Goal: Task Accomplishment & Management: Manage account settings

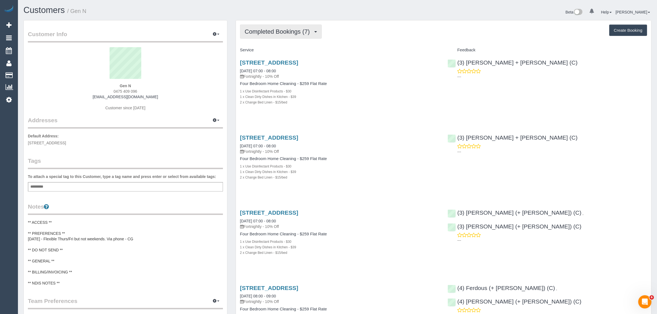
click at [286, 32] on span "Completed Bookings (7)" at bounding box center [279, 31] width 68 height 7
click at [271, 53] on link "Upcoming Bookings (11)" at bounding box center [269, 51] width 58 height 7
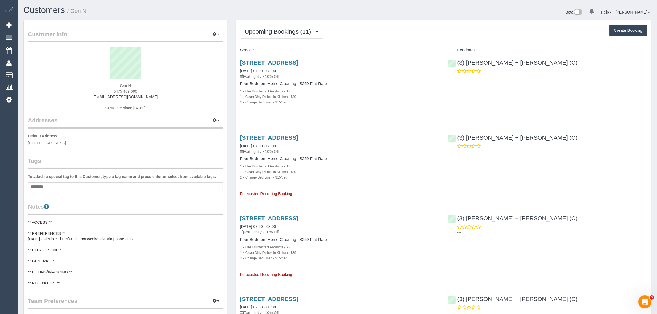
drag, startPoint x: 301, startPoint y: 68, endPoint x: 239, endPoint y: 70, distance: 61.8
click at [239, 70] on div "[STREET_ADDRESS] [DATE] 07:00 - 08:00 Fortnightly - 10% Off Four Bedroom Home C…" at bounding box center [340, 85] width 208 height 61
copy link "[DATE] 07:00 - 08:00"
click at [426, 97] on div "1 x Clean Dirty Dishes in Kitchen - $39" at bounding box center [339, 97] width 199 height 6
click at [455, 65] on div "(3) [PERSON_NAME] + [PERSON_NAME] (C) ---" at bounding box center [547, 68] width 208 height 27
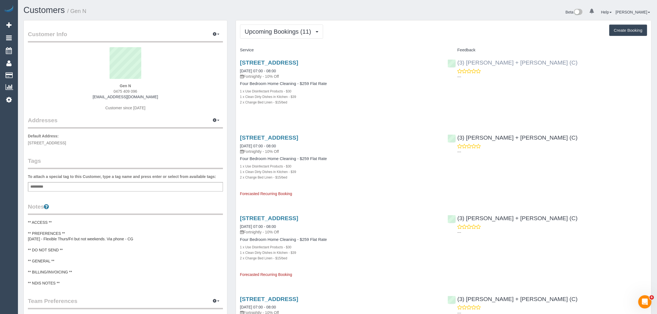
copy link "(3) [PERSON_NAME] + [PERSON_NAME] (C)"
click at [66, 141] on span "[STREET_ADDRESS]" at bounding box center [47, 143] width 38 height 4
copy span "[GEOGRAPHIC_DATA]"
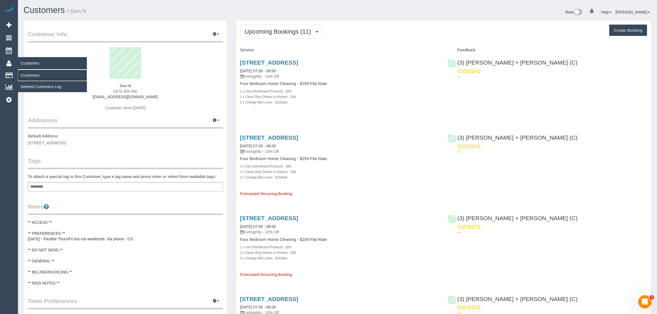
drag, startPoint x: 32, startPoint y: 72, endPoint x: 46, endPoint y: 64, distance: 16.3
click at [32, 72] on link "Customers" at bounding box center [52, 75] width 69 height 11
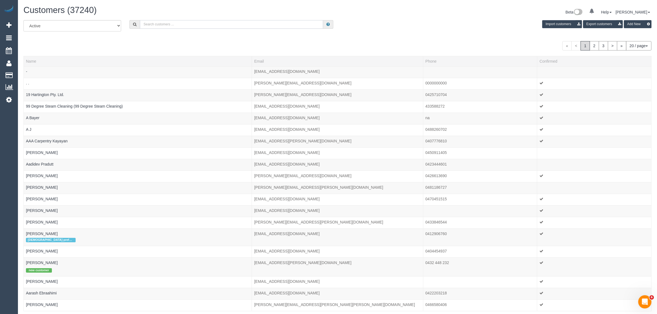
click at [249, 23] on input "text" at bounding box center [231, 24] width 183 height 9
paste input "Door password is [SECURITY_DATA]"
type input "Door password is [SECURITY_DATA]"
paste input "[PERSON_NAME]"
click at [208, 20] on input "Emily Douglas" at bounding box center [231, 24] width 183 height 9
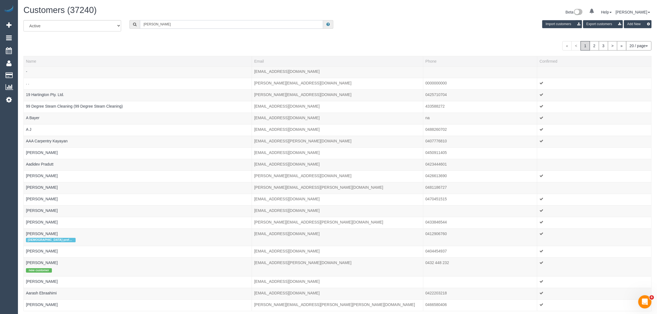
paste input "Emily Douglas"
type input "Emily DouglasEmily Douglas"
paste input "Emily Douglas"
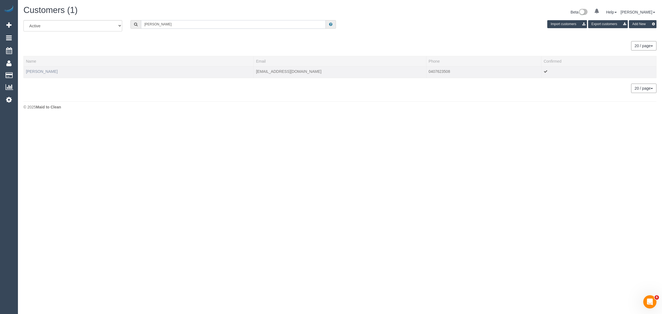
type input "Emily Douglas"
click at [42, 71] on link "Emily Douglas" at bounding box center [42, 71] width 32 height 4
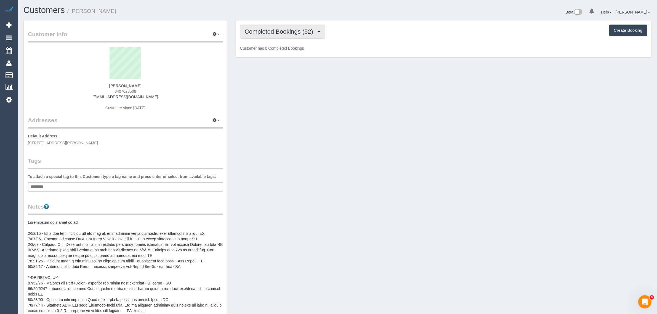
click at [280, 29] on span "Completed Bookings (52)" at bounding box center [280, 31] width 71 height 7
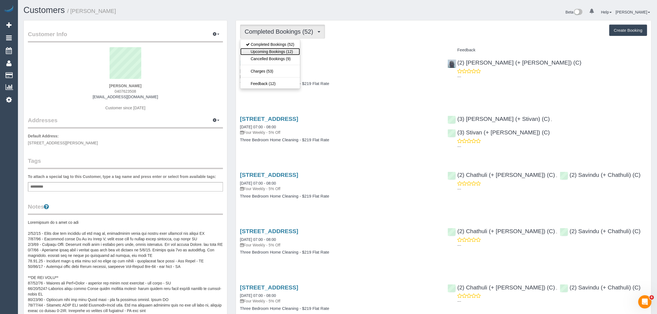
click at [270, 50] on link "Upcoming Bookings (12)" at bounding box center [270, 51] width 60 height 7
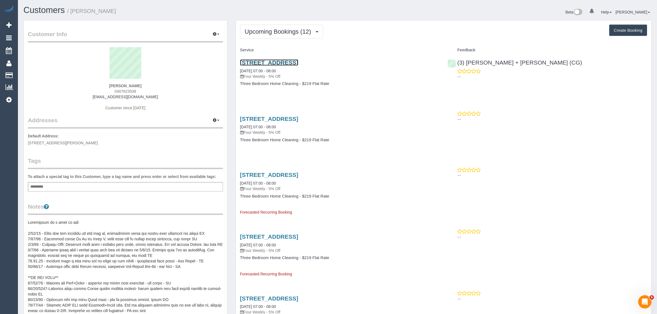
click at [273, 62] on link "38b Tibrockney Street, Highett, VIC 3190" at bounding box center [269, 62] width 58 height 6
drag, startPoint x: 236, startPoint y: 69, endPoint x: 260, endPoint y: 69, distance: 23.7
click at [260, 69] on div "38b Tibrockney Street, Highett, VIC 3190 01/09/2025 07:00 - 08:00 Four Weekly -…" at bounding box center [340, 76] width 208 height 42
copy link "[DATE]"
drag, startPoint x: 236, startPoint y: 127, endPoint x: 259, endPoint y: 126, distance: 22.9
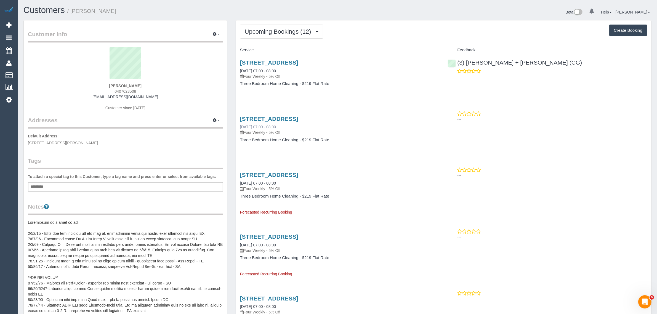
click at [259, 126] on div "38b Tibrockney Street, Highett, VIC 3190 29/09/2025 07:00 - 08:00 Four Weekly -…" at bounding box center [340, 132] width 208 height 42
copy link "29/09/2025"
click at [276, 29] on span "Upcoming Bookings (12)" at bounding box center [279, 31] width 69 height 7
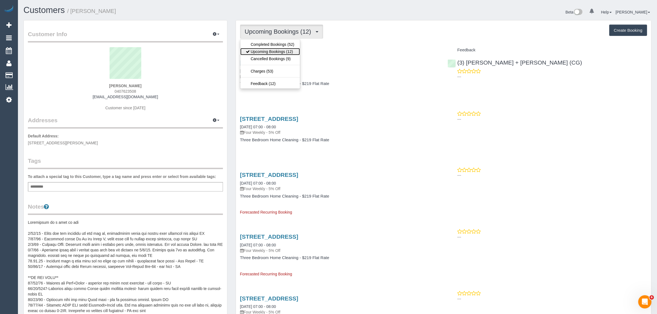
click at [266, 48] on link "Upcoming Bookings (12)" at bounding box center [270, 51] width 60 height 7
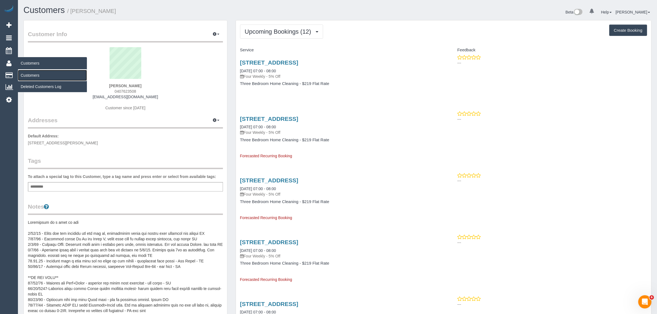
click at [31, 74] on link "Customers" at bounding box center [52, 75] width 69 height 11
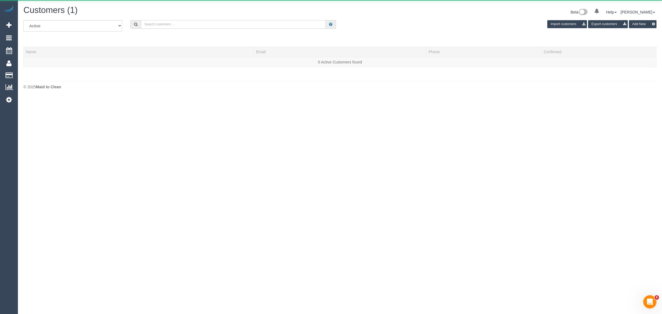
click at [238, 26] on input "text" at bounding box center [233, 24] width 185 height 9
paste input "Anju Pillai"
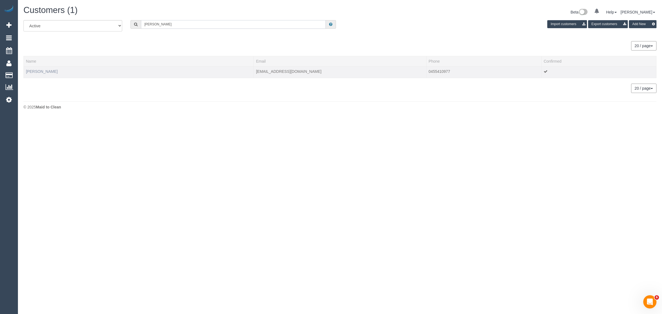
type input "Anju Pillai"
click at [39, 71] on link "Anju Pillai" at bounding box center [42, 71] width 32 height 4
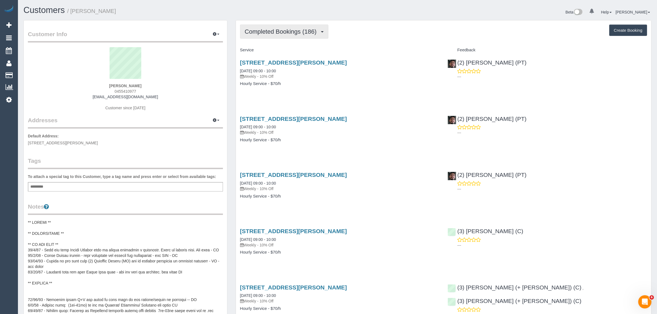
click at [303, 32] on span "Completed Bookings (186)" at bounding box center [282, 31] width 74 height 7
click at [290, 52] on link "Upcoming Bookings (11)" at bounding box center [271, 51] width 62 height 7
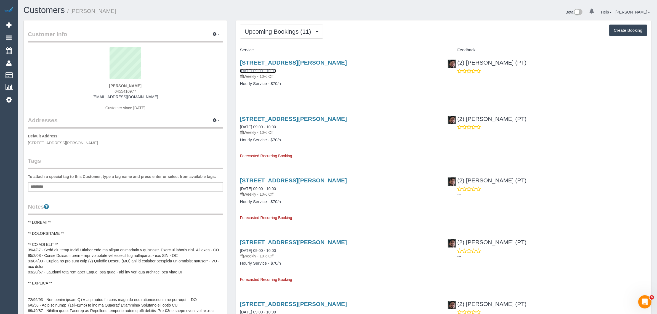
click at [265, 72] on link "03/09/2025 09:00 - 10:00" at bounding box center [258, 71] width 36 height 4
click at [345, 93] on div "14 Winifred Cres, Toorak, VIC 3142 03/09/2025 09:00 - 10:00 Weekly - 10% Off Ho…" at bounding box center [340, 76] width 208 height 42
drag, startPoint x: 237, startPoint y: 71, endPoint x: 259, endPoint y: 71, distance: 21.5
click at [259, 71] on div "14 Winifred Cres, Toorak, VIC 3142 03/09/2025 09:00 - 10:00 Weekly - 10% Off Ho…" at bounding box center [340, 76] width 208 height 42
copy link "03/09/2025"
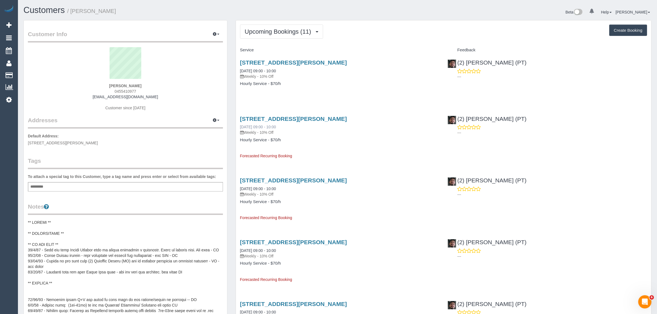
drag, startPoint x: 239, startPoint y: 127, endPoint x: 260, endPoint y: 127, distance: 21.0
click at [260, 127] on div "14 Winifred Cres, Toorak, VIC 3142 10/09/2025 09:00 - 10:00 Weekly - 10% Off Ho…" at bounding box center [340, 135] width 208 height 48
copy link "10/09/2025"
click at [271, 29] on span "Upcoming Bookings (11)" at bounding box center [279, 31] width 69 height 7
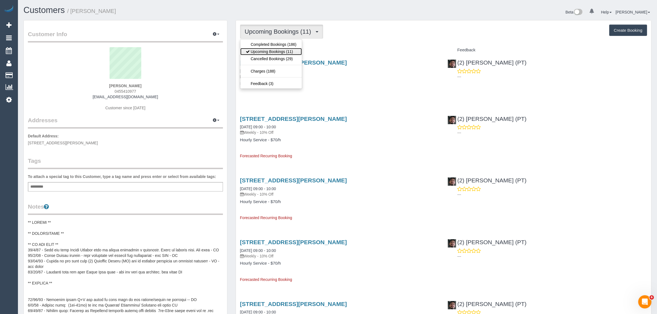
click at [262, 52] on link "Upcoming Bookings (11)" at bounding box center [271, 51] width 62 height 7
click at [272, 29] on span "Upcoming Bookings (11)" at bounding box center [279, 31] width 69 height 7
click at [262, 49] on link "Upcoming Bookings (11)" at bounding box center [271, 51] width 62 height 7
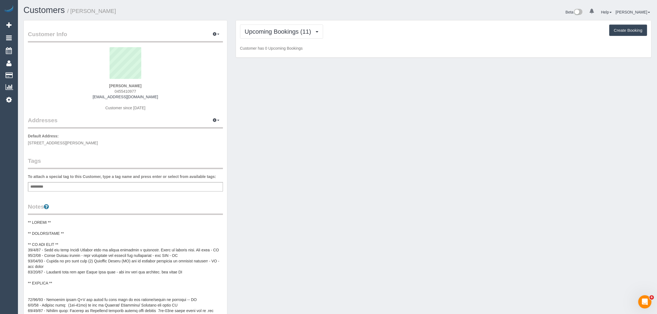
click at [211, 8] on h1 "Customers / Anju Pillai" at bounding box center [178, 10] width 310 height 9
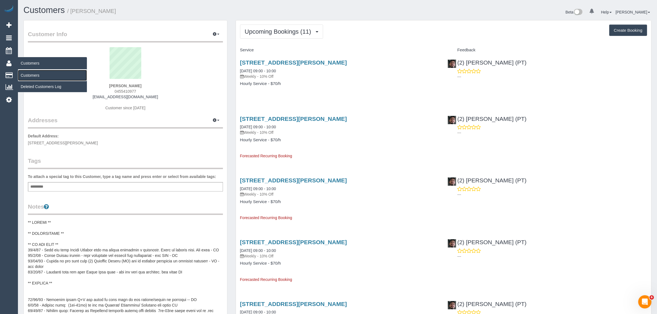
click at [41, 76] on link "Customers" at bounding box center [52, 75] width 69 height 11
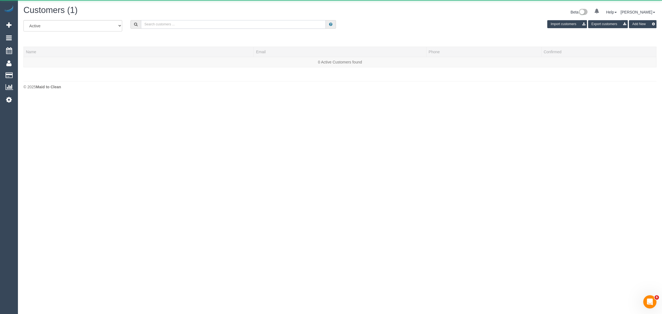
click at [212, 26] on input "text" at bounding box center [233, 24] width 185 height 9
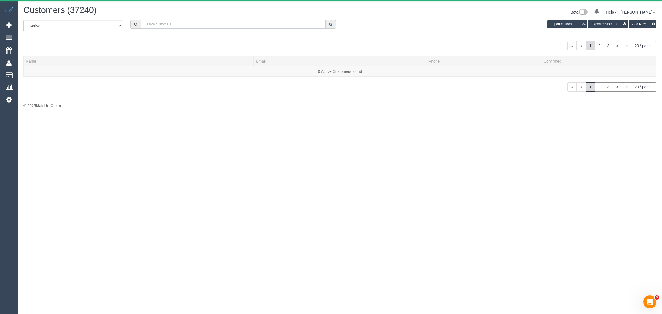
paste input "Alex Benski"
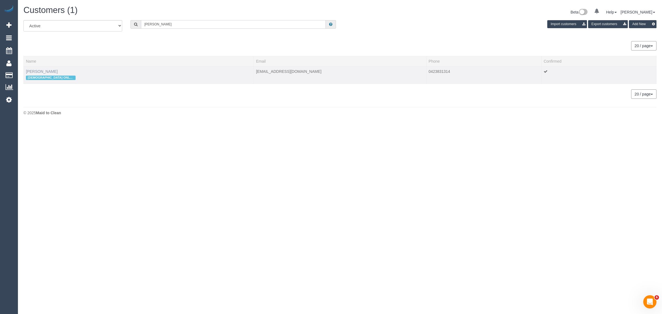
type input "Alex Benski"
click at [40, 72] on link "Alex Benski" at bounding box center [42, 71] width 32 height 4
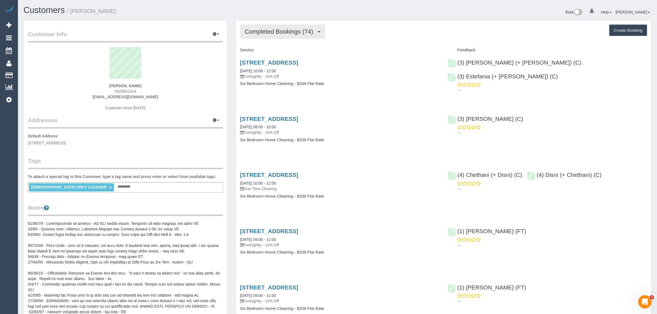
click at [264, 35] on button "Completed Bookings (74)" at bounding box center [282, 32] width 85 height 14
click at [264, 50] on link "Upcoming Bookings (11)" at bounding box center [270, 51] width 60 height 7
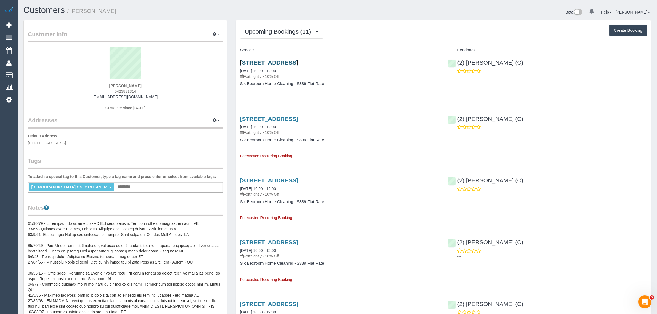
click at [260, 60] on link "4 Tashinny Rd, Toorak, VIC 3142" at bounding box center [269, 62] width 58 height 6
drag, startPoint x: 235, startPoint y: 72, endPoint x: 258, endPoint y: 73, distance: 22.9
click at [258, 73] on div "4 Tashinny Rd, Toorak, VIC 3142 01/09/2025 10:00 - 12:00 Fortnightly - 10% Off …" at bounding box center [340, 76] width 208 height 42
copy link "01/09/2025"
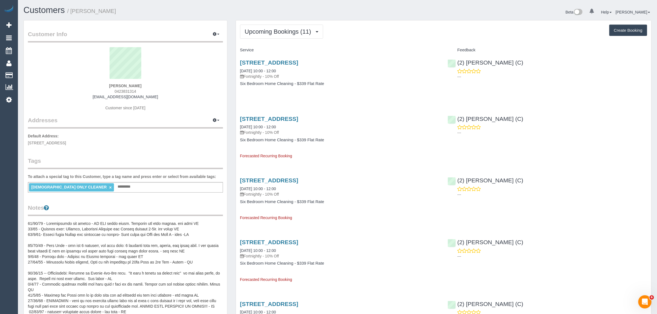
drag, startPoint x: 238, startPoint y: 127, endPoint x: 259, endPoint y: 127, distance: 20.7
click at [259, 127] on div "4 Tashinny Rd, Toorak, VIC 3142 15/09/2025 10:00 - 12:00 Fortnightly - 10% Off …" at bounding box center [340, 135] width 208 height 48
copy link "15/09/2025"
click at [50, 73] on link "Customers" at bounding box center [52, 75] width 69 height 11
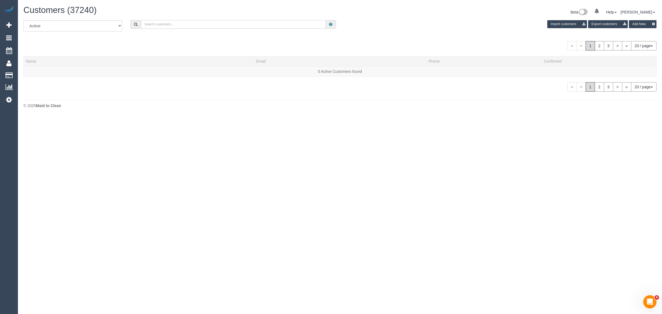
drag, startPoint x: 161, startPoint y: 26, endPoint x: 164, endPoint y: 23, distance: 4.5
click at [161, 26] on input "text" at bounding box center [233, 24] width 185 height 9
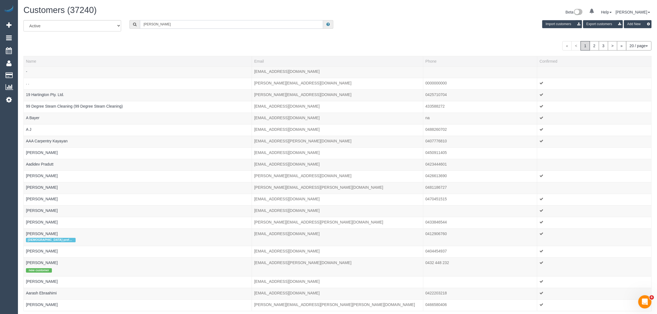
type input "Alex Benski"
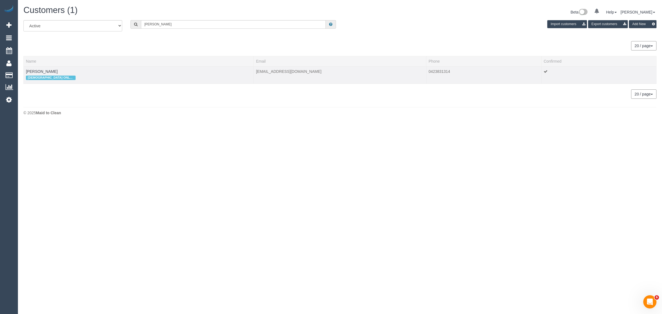
click at [43, 73] on td "Alex Benski FEMALE ONLY CLEANER" at bounding box center [139, 74] width 230 height 17
click at [43, 71] on link "Alex Benski" at bounding box center [42, 71] width 32 height 4
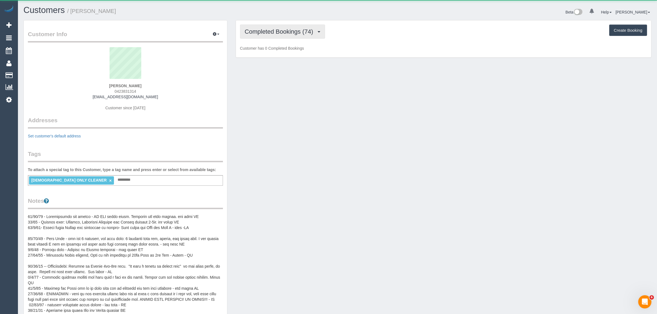
click at [277, 32] on span "Completed Bookings (74)" at bounding box center [280, 31] width 71 height 7
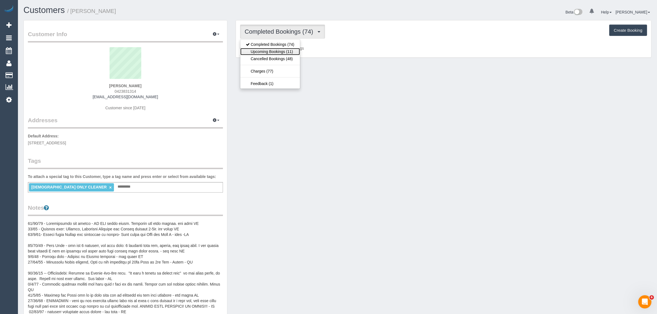
click at [270, 50] on link "Upcoming Bookings (11)" at bounding box center [270, 51] width 60 height 7
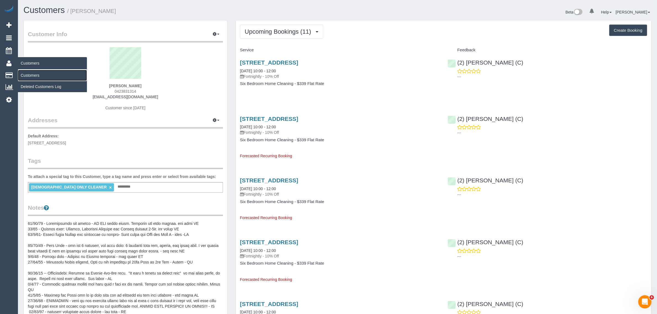
click at [30, 75] on link "Customers" at bounding box center [52, 75] width 69 height 11
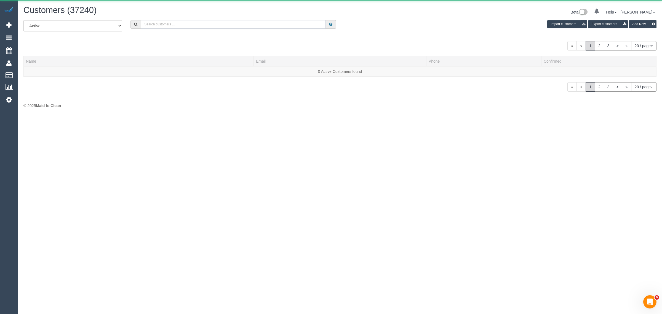
click at [177, 23] on input "text" at bounding box center [233, 24] width 185 height 9
paste input "+61413010746"
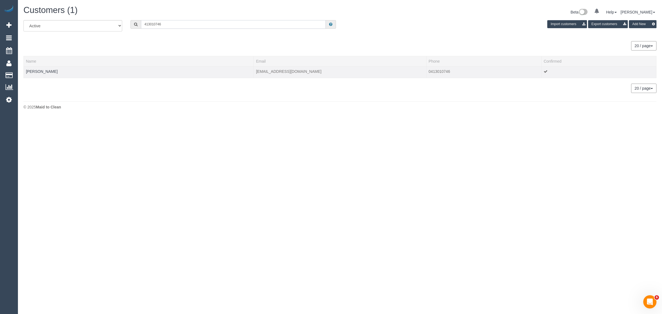
type input "413010746"
click at [33, 68] on td "Yvette Mueller" at bounding box center [139, 72] width 230 height 12
click at [43, 70] on link "Yvette Mueller" at bounding box center [42, 71] width 32 height 4
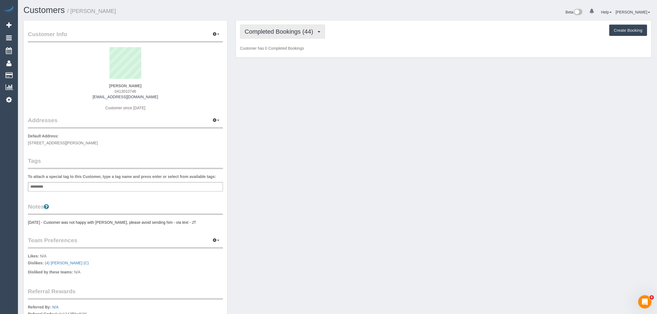
click at [278, 33] on span "Completed Bookings (44)" at bounding box center [280, 31] width 71 height 7
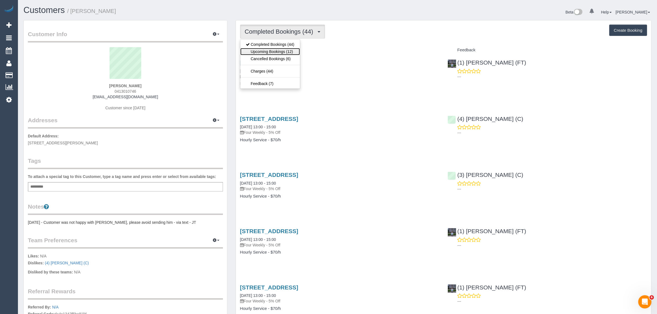
click at [268, 52] on link "Upcoming Bookings (12)" at bounding box center [270, 51] width 60 height 7
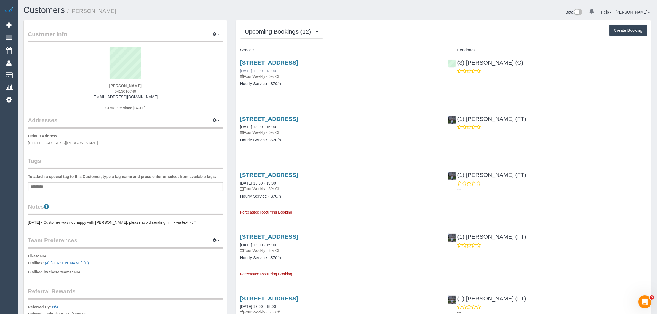
drag, startPoint x: 294, startPoint y: 71, endPoint x: 239, endPoint y: 72, distance: 54.9
click at [240, 72] on div "63 Tortice Drive, Ringwood North, VIC 3134 01/09/2025 12:00 - 13:00 Four Weekly…" at bounding box center [339, 69] width 199 height 20
copy link "01/09/2025 12:00 - 13:00"
drag, startPoint x: 536, startPoint y: 56, endPoint x: 505, endPoint y: 56, distance: 30.6
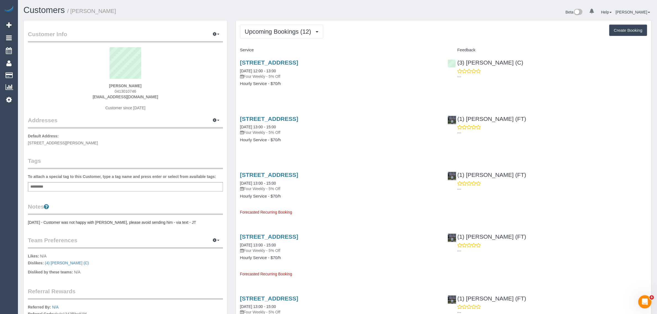
click at [547, 71] on div "---" at bounding box center [546, 73] width 199 height 11
drag, startPoint x: 523, startPoint y: 62, endPoint x: 460, endPoint y: 62, distance: 62.9
click at [460, 62] on div "(3) Poorna Nanayakkara (C) ---" at bounding box center [547, 68] width 208 height 27
click at [241, 63] on link "63 Tortice Drive, Ringwood North, VIC 3134" at bounding box center [269, 62] width 58 height 6
click at [40, 71] on link "Customers" at bounding box center [52, 75] width 69 height 11
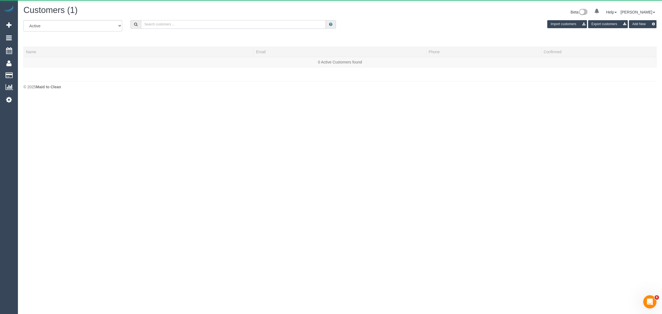
click at [190, 23] on input "text" at bounding box center [233, 24] width 185 height 9
paste input "Darshan Gevariya (C) - MTC Cleaner"
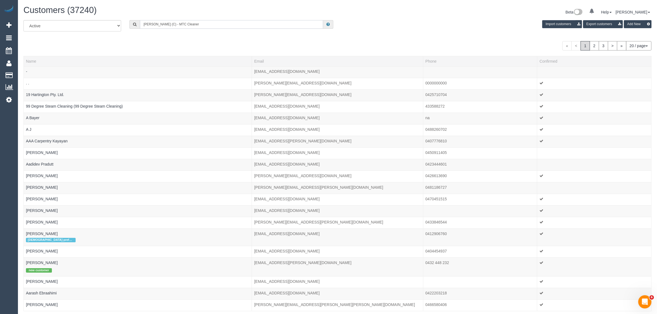
type input "Darshan Gevariya (C) - MTC Cleaner"
click at [9, 97] on icon at bounding box center [9, 99] width 6 height 7
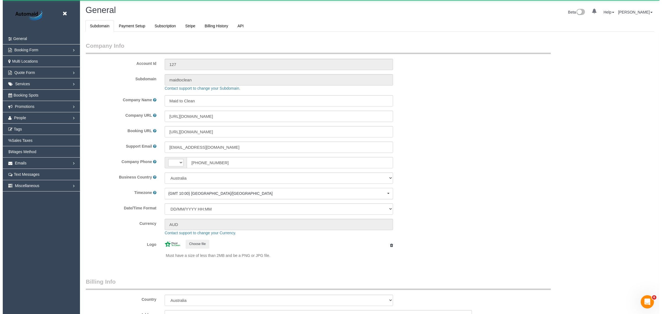
scroll to position [1244, 657]
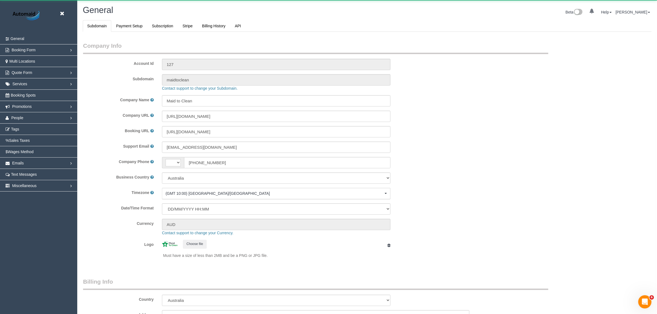
select select "string:AU"
select select "1"
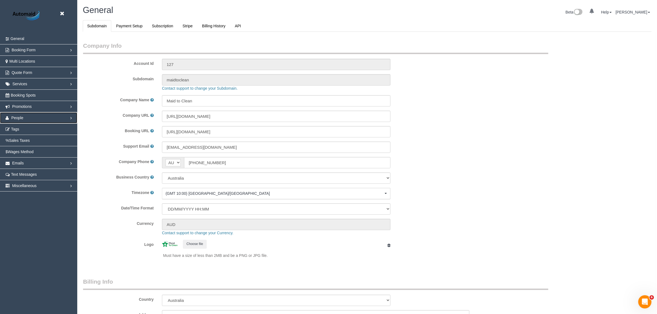
click at [41, 115] on link "People" at bounding box center [38, 117] width 77 height 11
click at [46, 130] on link "Teams" at bounding box center [38, 129] width 77 height 11
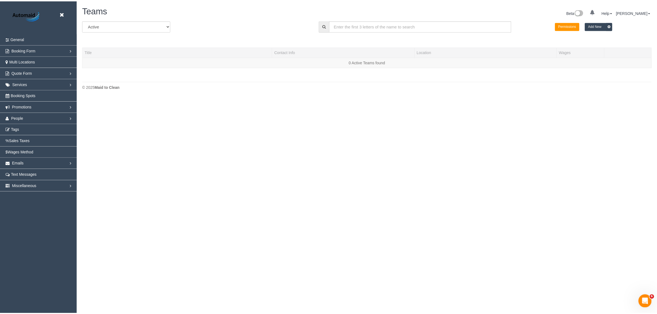
scroll to position [116, 662]
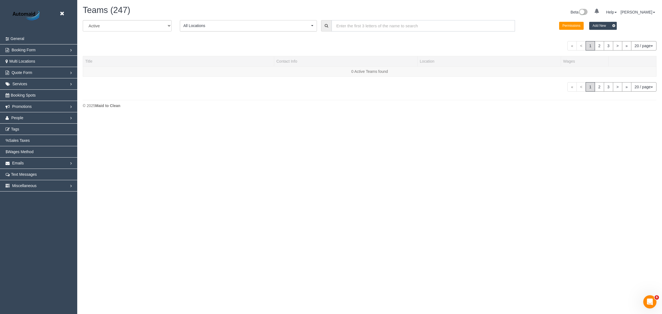
click at [357, 28] on input "text" at bounding box center [423, 25] width 183 height 11
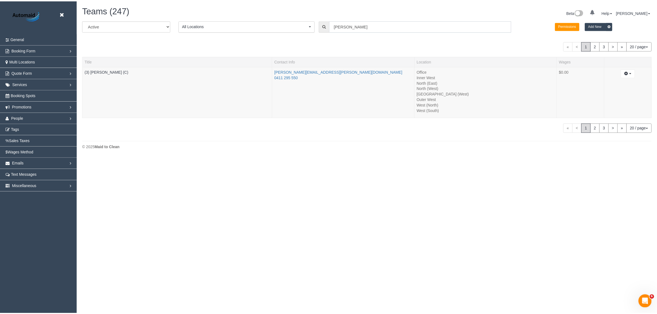
scroll to position [27428, 26923]
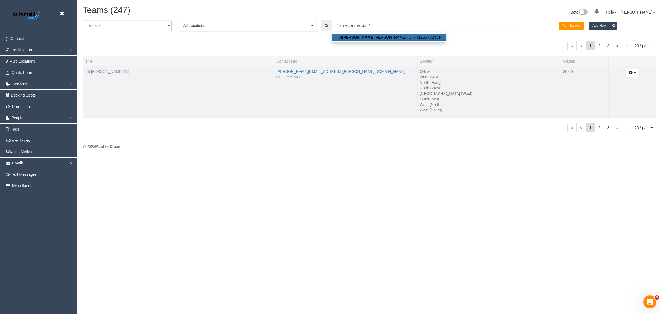
type input "katie"
click at [114, 73] on link "(3) Katie Eichorn (C)" at bounding box center [107, 71] width 44 height 4
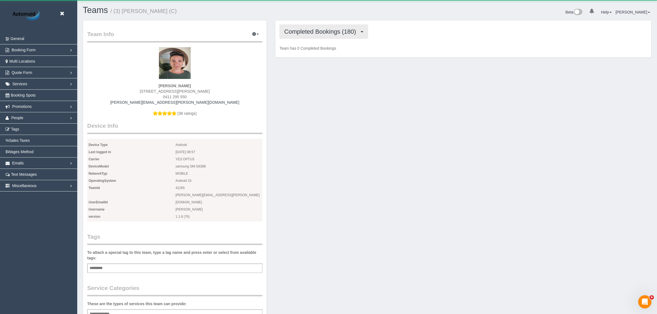
scroll to position [512, 657]
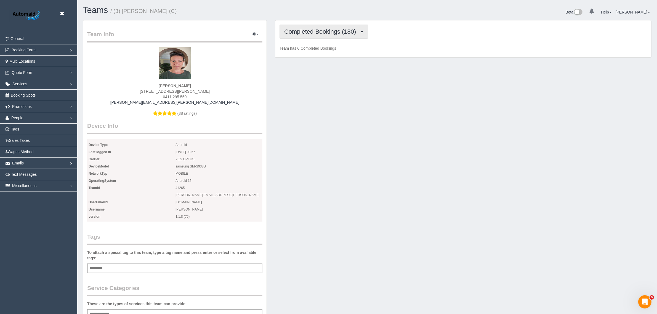
click at [336, 25] on button "Completed Bookings (180)" at bounding box center [323, 32] width 89 height 14
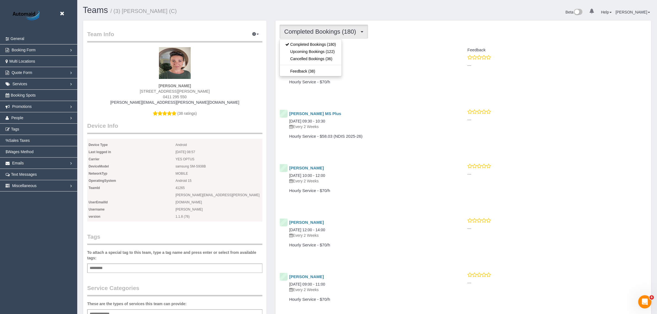
scroll to position [1442, 657]
click at [412, 13] on div "Beta 0 Your Notifications You have 0 alerts Help Help Docs Take a Tour Contact …" at bounding box center [511, 13] width 289 height 15
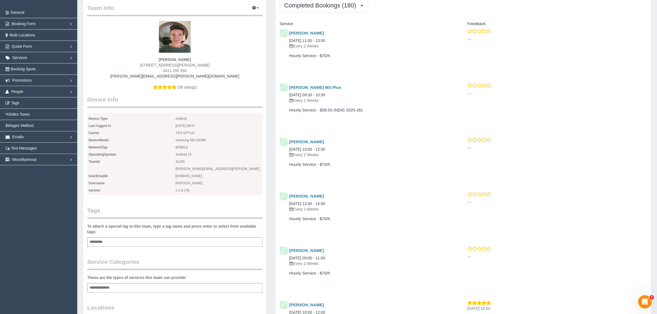
scroll to position [0, 0]
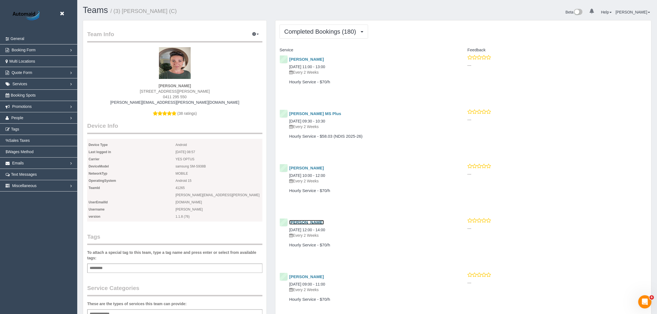
click at [308, 222] on link "Clayton Bennett" at bounding box center [306, 222] width 35 height 5
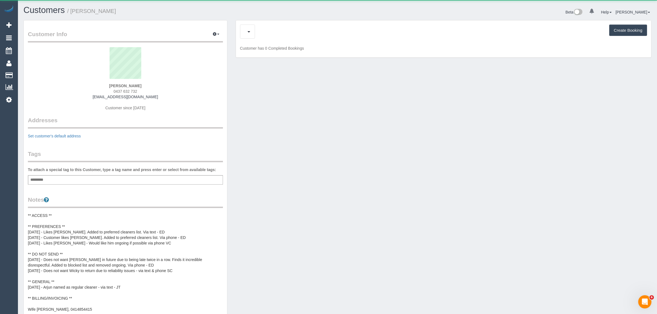
scroll to position [492, 657]
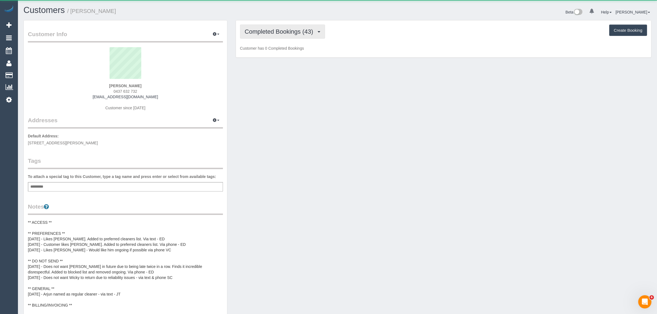
click at [258, 30] on span "Completed Bookings (43)" at bounding box center [280, 31] width 71 height 7
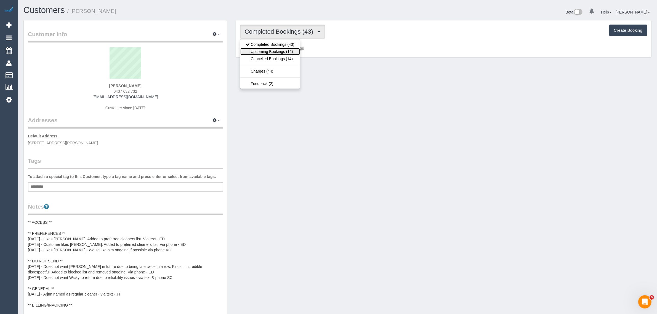
click at [257, 50] on link "Upcoming Bookings (12)" at bounding box center [270, 51] width 60 height 7
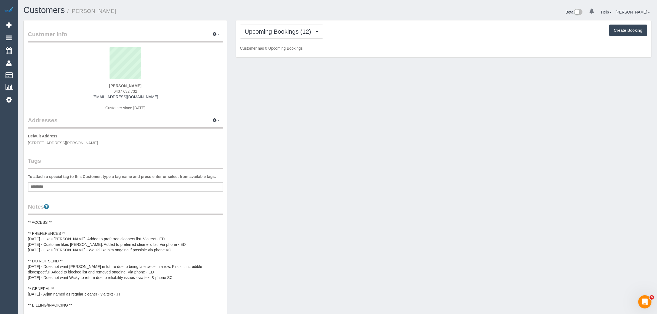
scroll to position [0, 0]
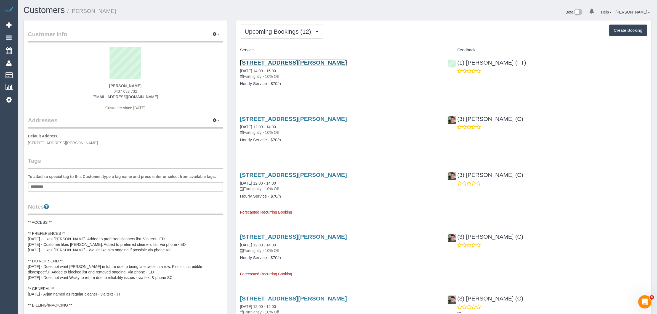
click at [284, 64] on link "1/48 Danin Street, Pascoe Vale, VIC 3044" at bounding box center [293, 62] width 107 height 6
click at [329, 138] on h4 "Hourly Service - $70/h" at bounding box center [339, 140] width 199 height 5
drag, startPoint x: 293, startPoint y: 71, endPoint x: 239, endPoint y: 71, distance: 53.8
click at [239, 71] on div "1/48 Danin Street, Pascoe Vale, VIC 3044 29/08/2025 14:00 - 15:00 Fortnightly -…" at bounding box center [340, 76] width 208 height 42
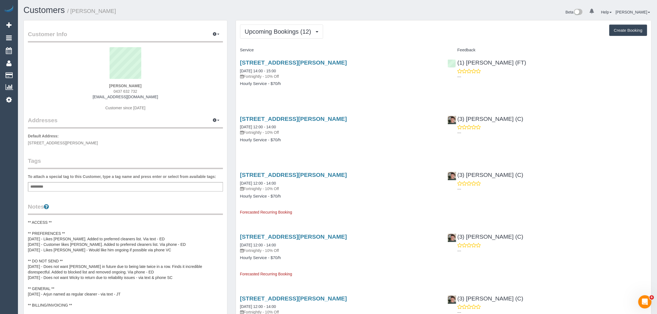
click at [340, 90] on div "1/48 Danin Street, Pascoe Vale, VIC 3044 29/08/2025 14:00 - 15:00 Fortnightly -…" at bounding box center [340, 76] width 208 height 42
drag, startPoint x: 239, startPoint y: 126, endPoint x: 259, endPoint y: 129, distance: 20.3
click at [259, 129] on div "1/48 Danin Street, Pascoe Vale, VIC 3044 12/09/2025 12:00 - 14:00 Fortnightly -…" at bounding box center [340, 132] width 208 height 42
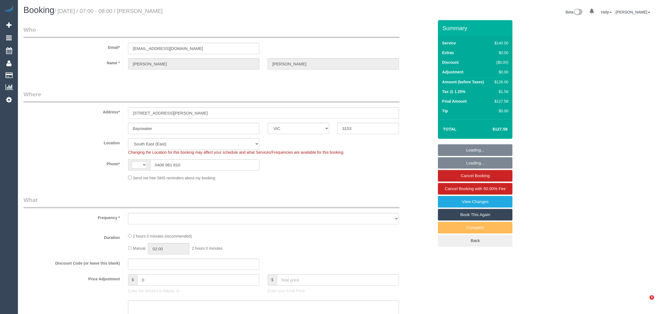
select select "VIC"
select select "string:stripe-pm_1JARnW2GScqysDRVi1jTnCdQ"
select select "spot1"
select select "number:27"
select select "number:14"
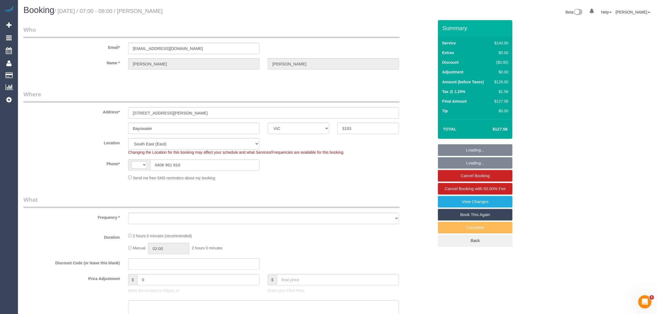
select select "number:19"
select select "number:22"
select select "number:26"
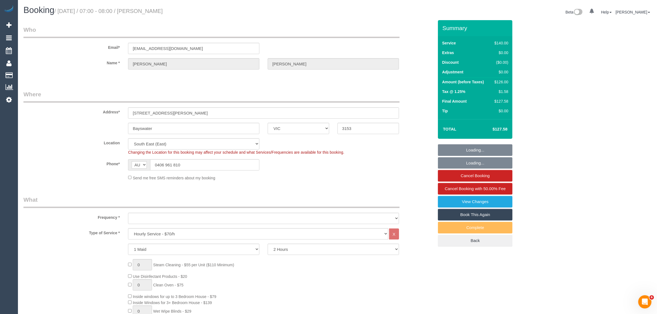
select select "string:AU"
select select "object:1342"
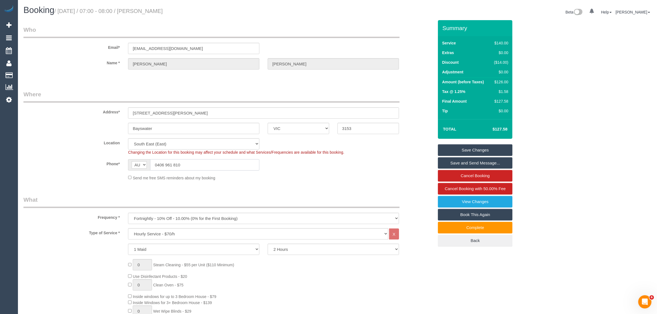
click at [192, 167] on input "0406 961 810" at bounding box center [204, 164] width 109 height 11
click at [159, 10] on small "/ August 29, 2025 / 07:00 - 08:00 / Michelle Glennon" at bounding box center [108, 11] width 108 height 6
copy small "Michelle"
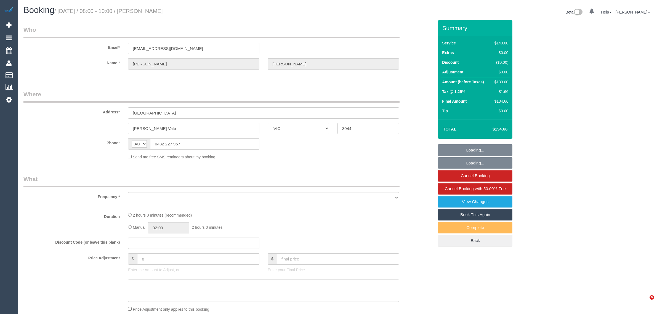
select select "VIC"
select select "object:532"
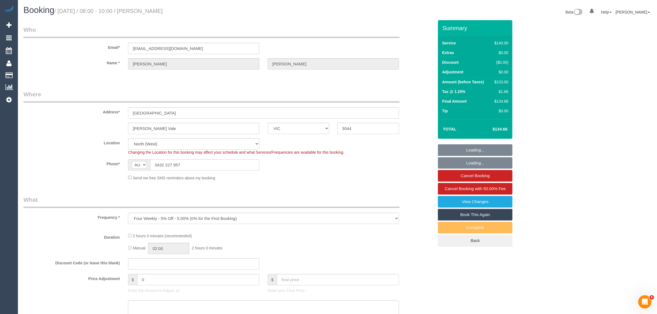
select select "number:27"
select select "number:14"
select select "number:19"
select select "number:23"
select select "number:33"
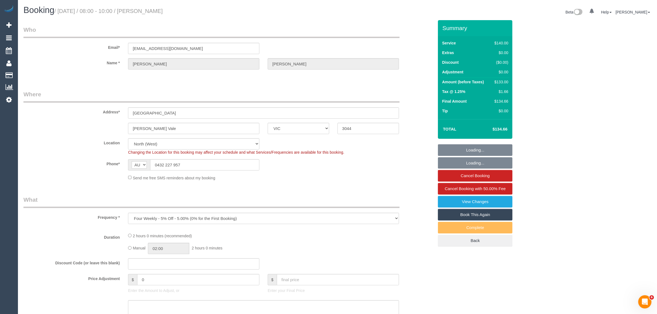
select select "number:12"
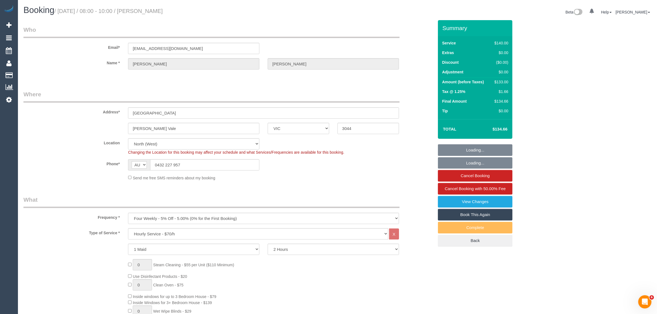
select select "object:1568"
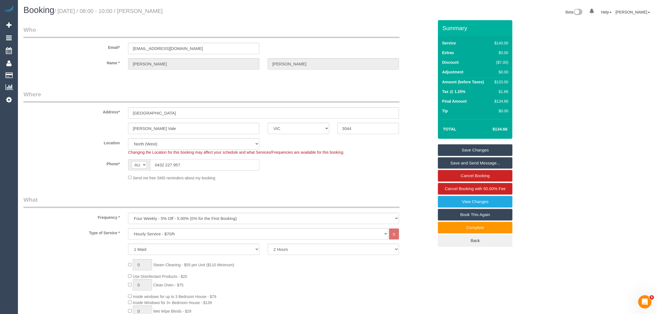
click at [192, 165] on input "0432 227 957" at bounding box center [204, 164] width 109 height 11
click at [189, 162] on input "0432 227 957" at bounding box center [204, 164] width 109 height 11
click at [189, 164] on input "0432 227 957" at bounding box center [204, 164] width 109 height 11
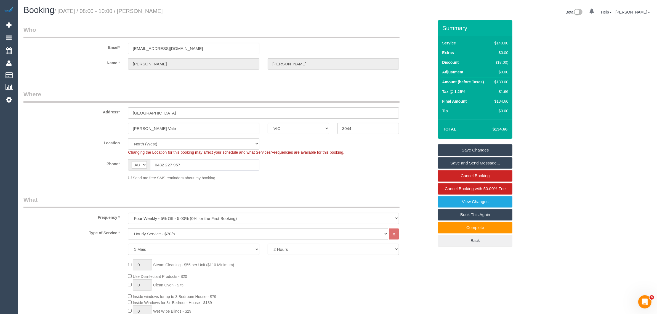
click at [189, 164] on input "0432 227 957" at bounding box center [204, 164] width 109 height 11
click at [220, 166] on input "0432 227 957" at bounding box center [204, 164] width 109 height 11
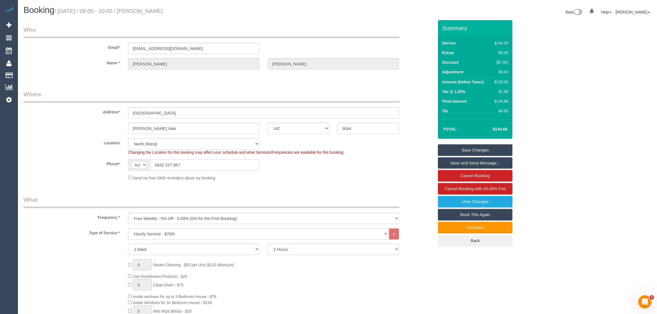
click at [220, 166] on input "0432 227 957" at bounding box center [204, 164] width 109 height 11
click at [221, 167] on input "0432 227 957" at bounding box center [204, 164] width 109 height 11
click at [222, 167] on input "0432 227 957" at bounding box center [204, 164] width 109 height 11
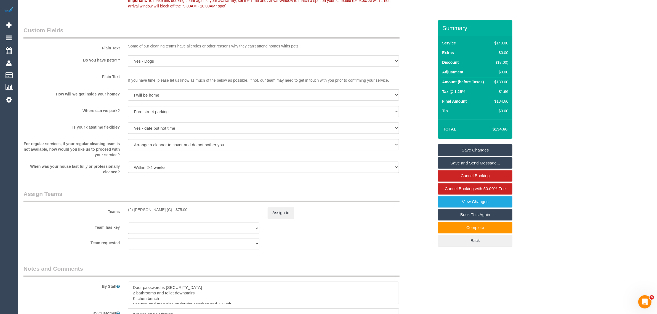
scroll to position [828, 0]
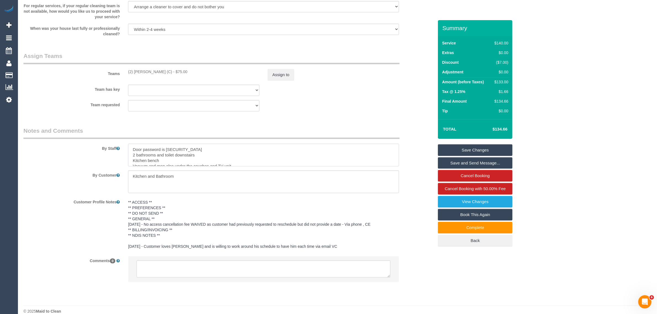
drag, startPoint x: 184, startPoint y: 148, endPoint x: 131, endPoint y: 145, distance: 53.3
click at [131, 145] on textarea at bounding box center [263, 155] width 271 height 23
click at [68, 189] on div "By Customer" at bounding box center [228, 181] width 418 height 23
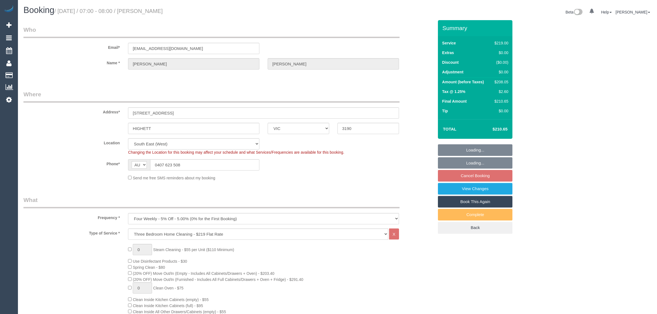
select select "VIC"
select select "string:stripe-pm_1IrgO02GScqysDRVckAL1IZi"
select select "number:32"
select select "spot1"
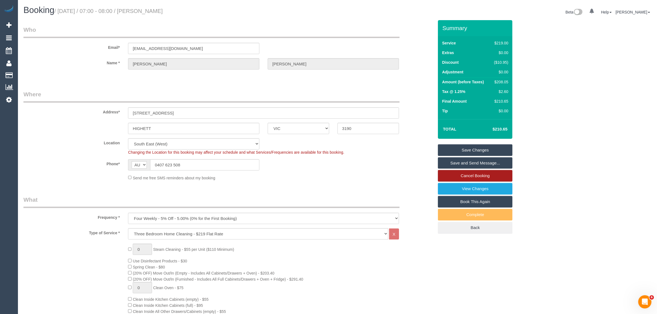
click at [462, 174] on link "Cancel Booking" at bounding box center [475, 176] width 74 height 12
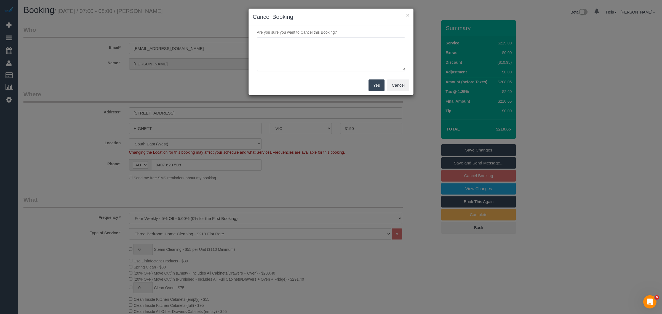
click at [312, 48] on textarea at bounding box center [331, 55] width 148 height 34
type textarea "Customer wants to skip via txt - KA"
click at [374, 91] on button "Yes" at bounding box center [377, 85] width 16 height 12
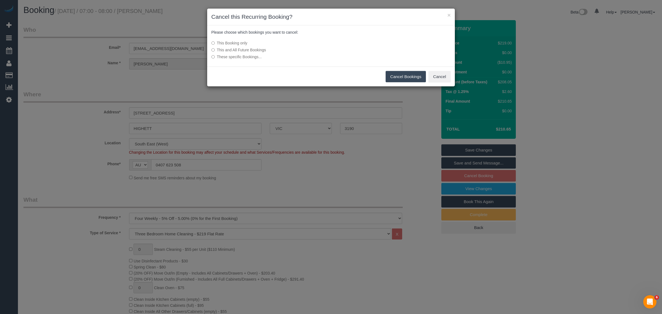
drag, startPoint x: 409, startPoint y: 76, endPoint x: 375, endPoint y: 54, distance: 39.9
click at [409, 76] on button "Cancel Bookings" at bounding box center [406, 77] width 41 height 12
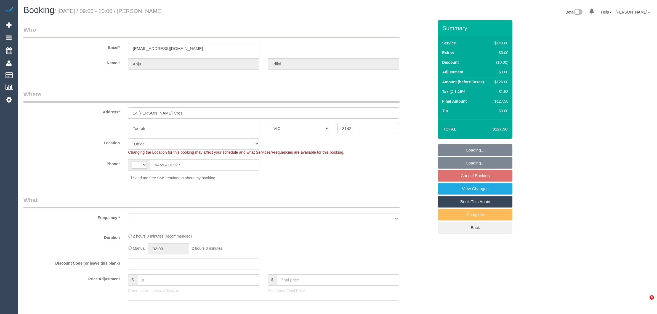
select select "VIC"
select select "string:AU"
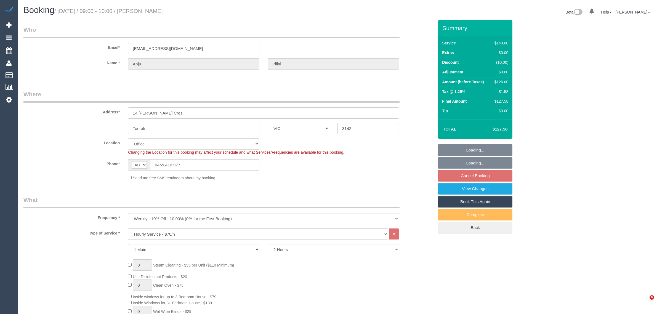
select select "object:2102"
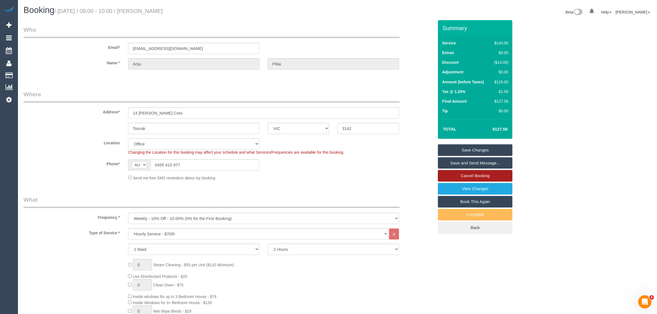
click at [465, 171] on link "Cancel Booking" at bounding box center [475, 176] width 74 height 12
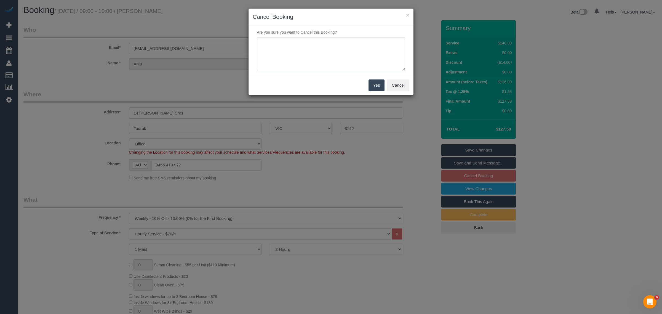
click at [313, 54] on textarea at bounding box center [331, 55] width 148 height 34
type textarea "Customer wants to cancel via txt - KA"
click at [373, 83] on button "Yes" at bounding box center [377, 85] width 16 height 12
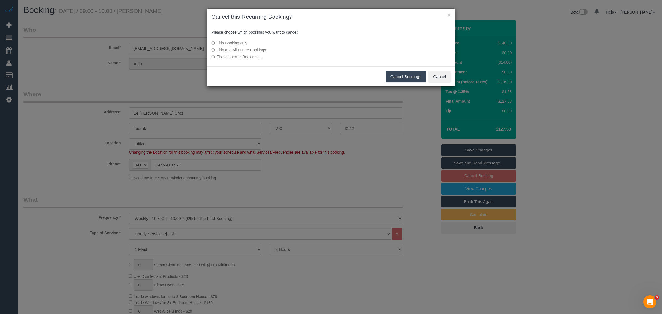
click at [395, 75] on button "Cancel Bookings" at bounding box center [406, 77] width 41 height 12
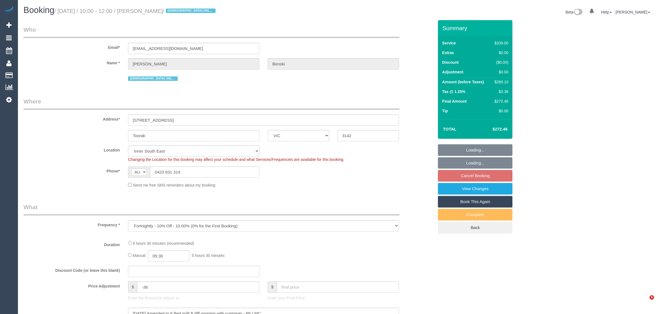
select select "VIC"
select select "object:786"
select select "string:stripe-pm_1Nanxg2GScqysDRVTXuBTE9w"
select select "number:28"
select select "number:14"
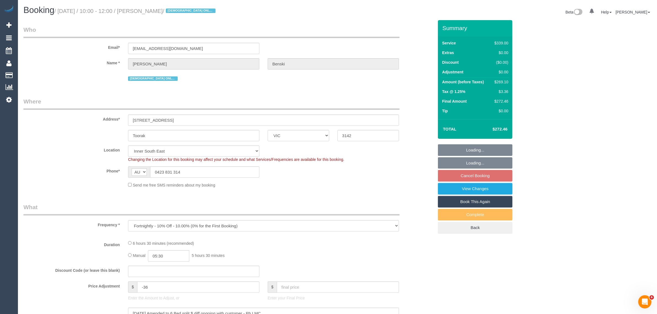
select select "number:19"
select select "number:23"
select select "number:35"
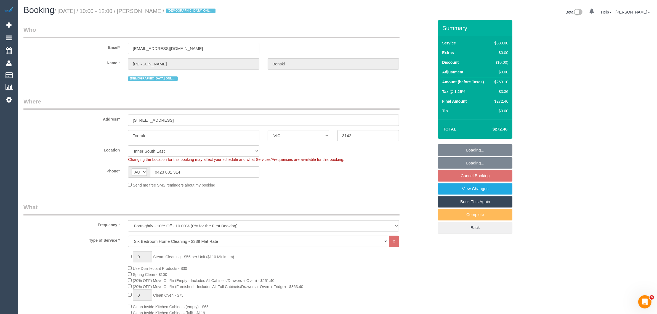
select select "spot1"
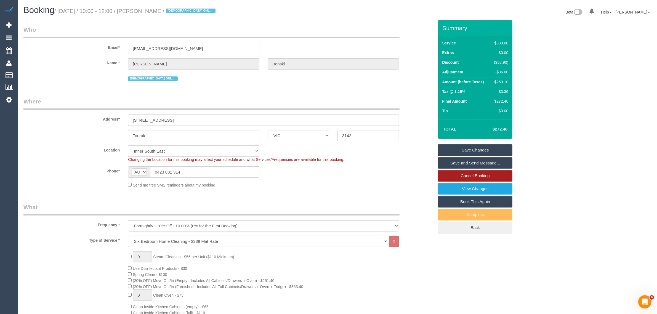
click at [461, 177] on link "Cancel Booking" at bounding box center [475, 176] width 74 height 12
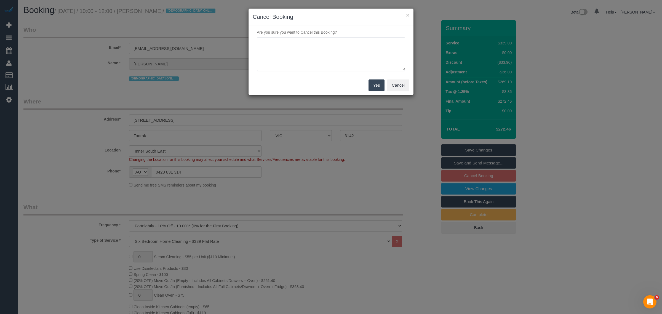
click at [313, 66] on textarea at bounding box center [331, 55] width 148 height 34
type textarea "Customer wants to cancel via txt - KA"
click at [376, 88] on button "Yes" at bounding box center [377, 85] width 16 height 12
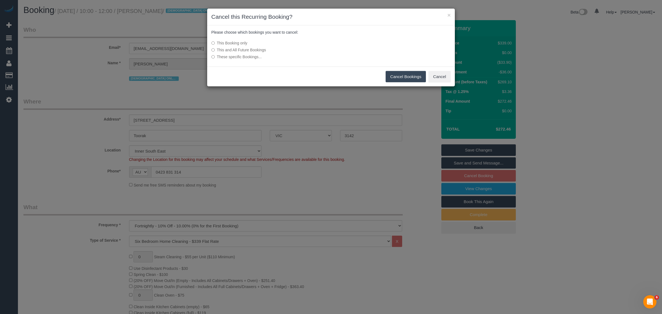
click at [395, 76] on button "Cancel Bookings" at bounding box center [406, 77] width 41 height 12
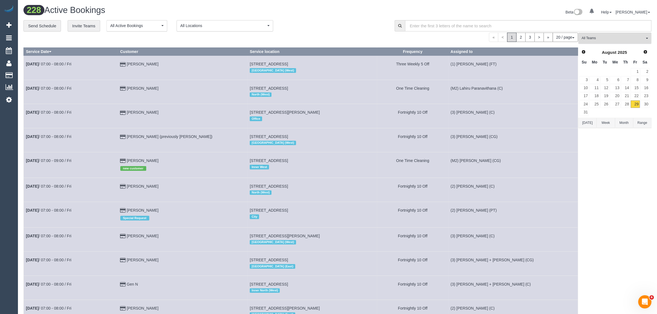
click at [596, 38] on span "All Teams" at bounding box center [612, 38] width 63 height 5
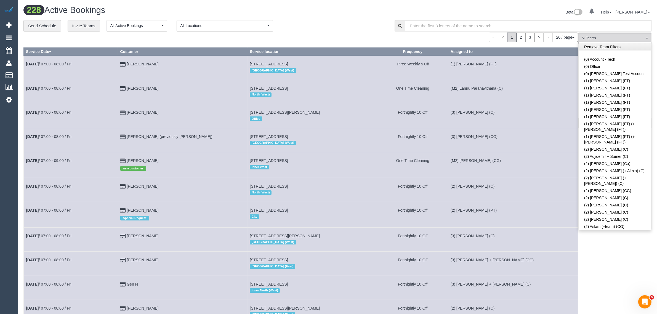
click at [604, 47] on link "Remove Team Filters" at bounding box center [614, 46] width 73 height 7
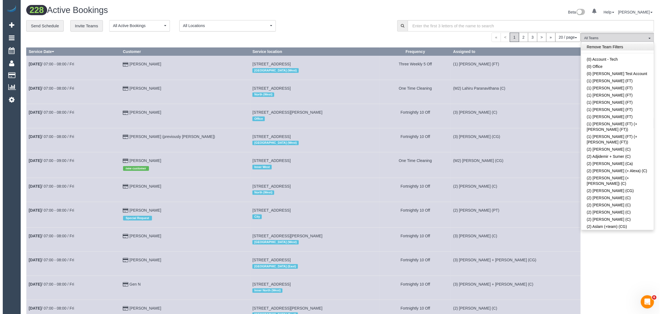
scroll to position [203, 0]
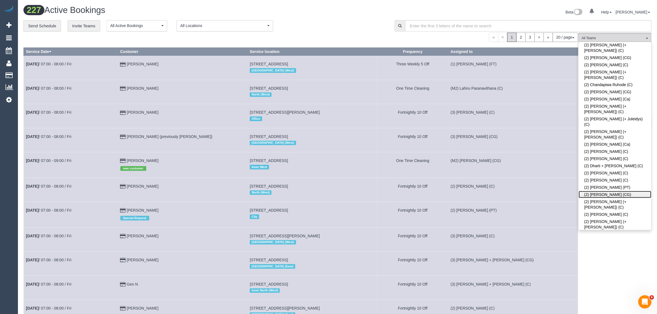
click at [624, 191] on link "(2) Gurpreet Kaur (CG)" at bounding box center [614, 194] width 73 height 7
click at [345, 26] on div "**********" at bounding box center [204, 26] width 363 height 12
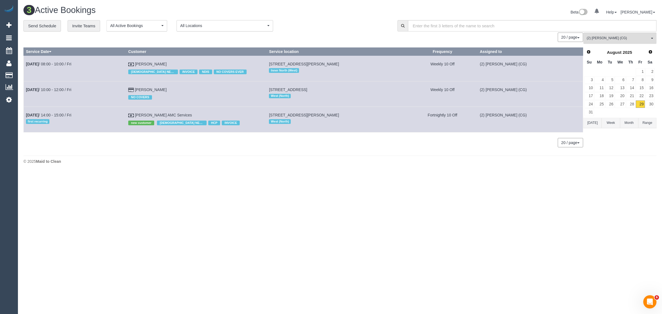
click at [326, 188] on body "0 Beta Your Notifications You have 0 alerts Add Booking Bookings Active Booking…" at bounding box center [331, 157] width 662 height 314
click at [649, 103] on link "30" at bounding box center [649, 103] width 9 height 7
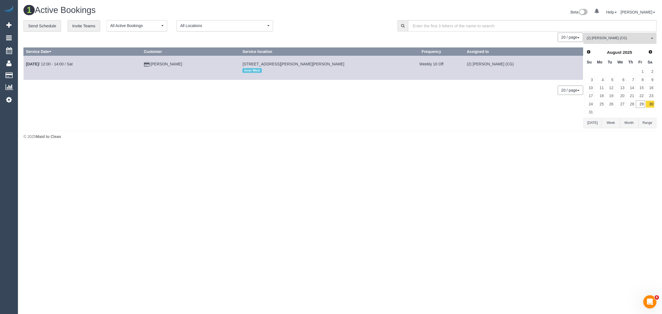
click at [609, 36] on span "(2) [PERSON_NAME] (CG)" at bounding box center [618, 38] width 63 height 5
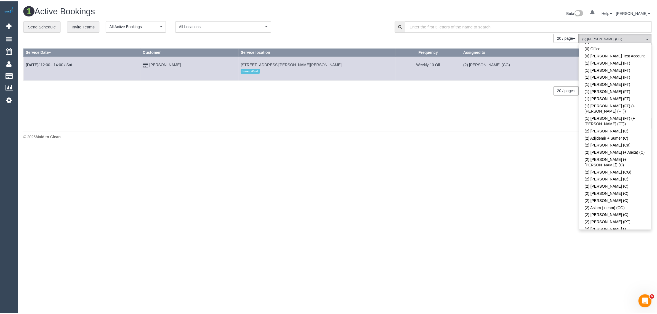
scroll to position [0, 0]
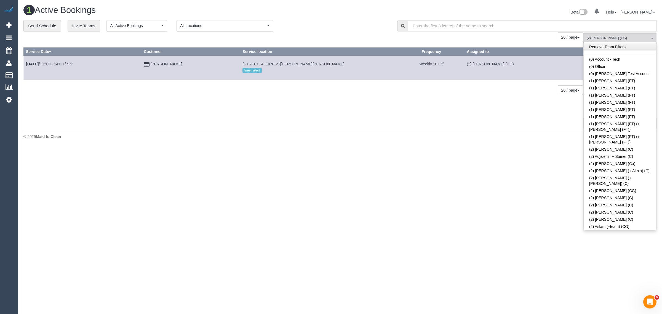
click at [609, 46] on link "Remove Team Filters" at bounding box center [620, 46] width 73 height 7
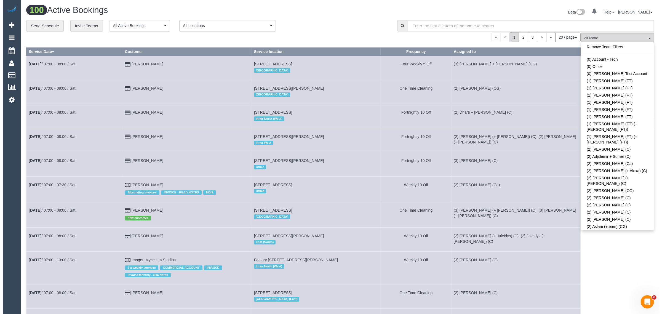
scroll to position [1283, 0]
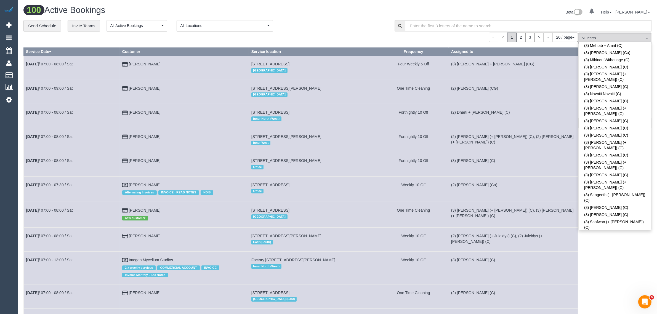
click at [343, 18] on div "Beta 0 Your Notifications You have 0 alerts Help Help Docs Take a Tour Contact …" at bounding box center [496, 13] width 318 height 15
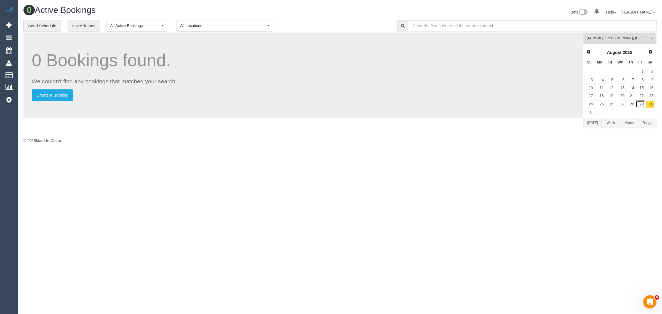
click at [640, 105] on link "29" at bounding box center [640, 103] width 9 height 7
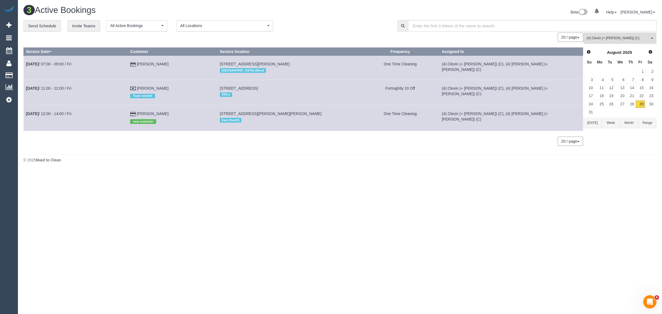
click at [333, 22] on div "**********" at bounding box center [206, 26] width 366 height 12
click at [176, 164] on footer "© 2025 Maid to Clean" at bounding box center [339, 159] width 633 height 11
click at [619, 41] on button "(4) Clevin (+ Noel) (C) All Teams" at bounding box center [619, 38] width 73 height 11
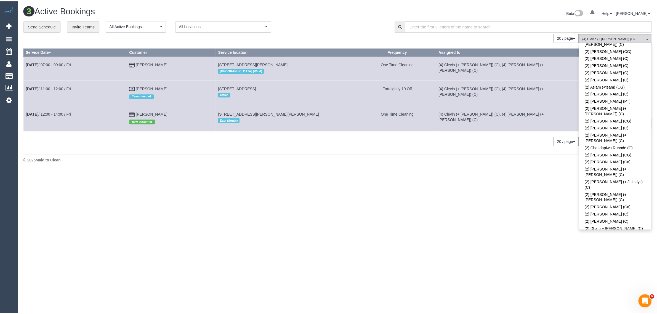
scroll to position [0, 0]
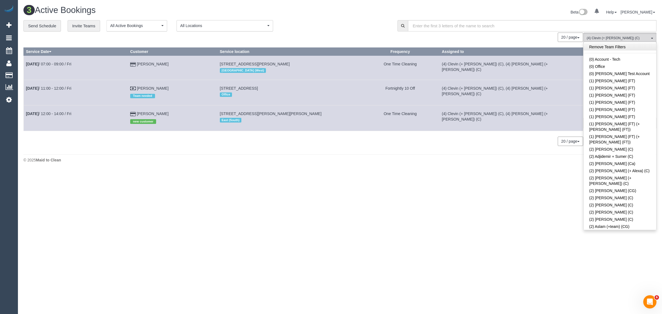
click at [631, 47] on link "Remove Team Filters" at bounding box center [620, 46] width 73 height 7
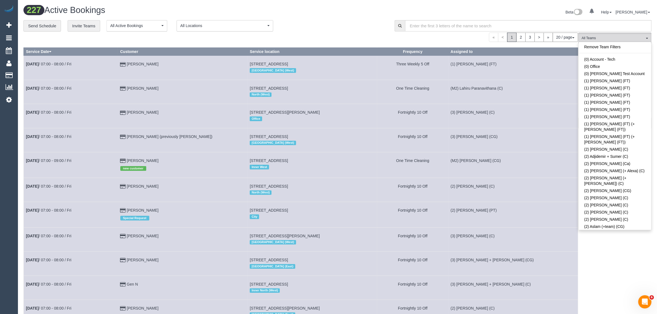
scroll to position [217, 0]
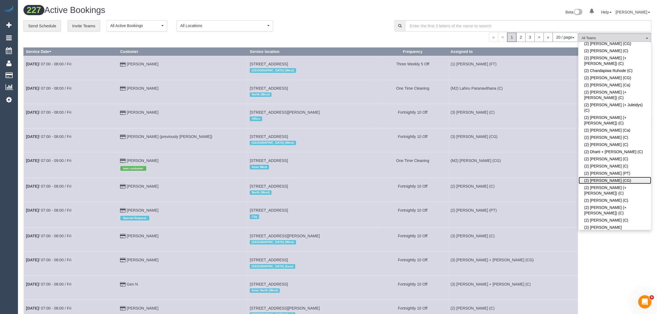
click at [598, 177] on link "(2) [PERSON_NAME] (CG)" at bounding box center [614, 180] width 73 height 7
click at [361, 37] on div "« < 1 2 3 > » 20 / page 10 / page 20 / page 30 / page 40 / page 50 / page 100 /…" at bounding box center [300, 37] width 554 height 9
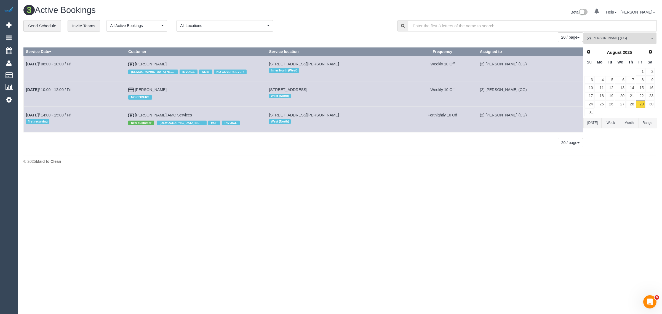
click at [303, 186] on body "0 Beta Your Notifications You have 0 alerts Add Booking Bookings Active Booking…" at bounding box center [331, 157] width 662 height 314
drag, startPoint x: 180, startPoint y: 61, endPoint x: 28, endPoint y: 66, distance: 151.5
click at [28, 66] on tr "Aug 29th / 08:00 - 10:00 / Fri Merinda Bathe FEMALE NEEDED INVOICE NDIS NO COVE…" at bounding box center [303, 68] width 559 height 25
copy tr "ug 29th / 08:00 - 10:00 / Fri Merinda Bathe"
copy tr "Aug 29th / 08:00 - 10:00 / Fri Merinda Bathe"
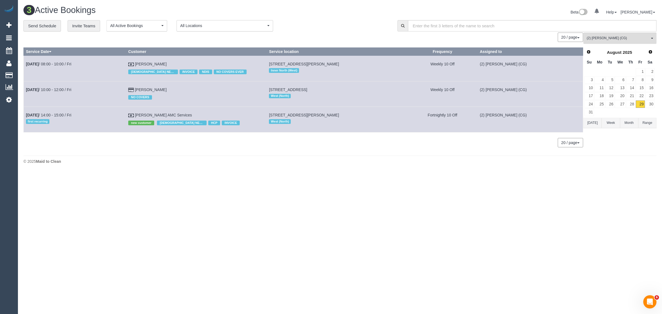
drag, startPoint x: 179, startPoint y: 86, endPoint x: 25, endPoint y: 94, distance: 154.2
click at [25, 94] on tr "Aug 29th / 10:00 - 12:00 / Fri Caroline Lynch NO COVERS 3, Kuala Close, St. Alb…" at bounding box center [303, 93] width 559 height 25
copy tr "Aug 29th / 10:00 - 12:00 / Fri Caroline Lynch"
click at [243, 164] on div "© 2025 Maid to Clean" at bounding box center [339, 162] width 633 height 6
drag, startPoint x: 203, startPoint y: 114, endPoint x: 25, endPoint y: 115, distance: 177.9
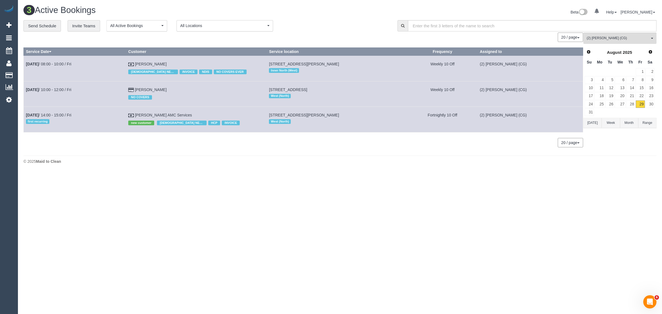
click at [25, 115] on tr "Aug 29th / 14:00 - 15:00 / Fri first recurring Mrs Theresa VELLA AMC Services n…" at bounding box center [303, 119] width 559 height 25
copy tr "Aug 29th / 14:00 - 15:00 / Fri first recurring Mrs Theresa VELLA AMC Services"
click at [321, 26] on div "**********" at bounding box center [206, 26] width 366 height 12
click at [631, 105] on link "28" at bounding box center [630, 103] width 9 height 7
click at [643, 101] on link "29" at bounding box center [640, 103] width 9 height 7
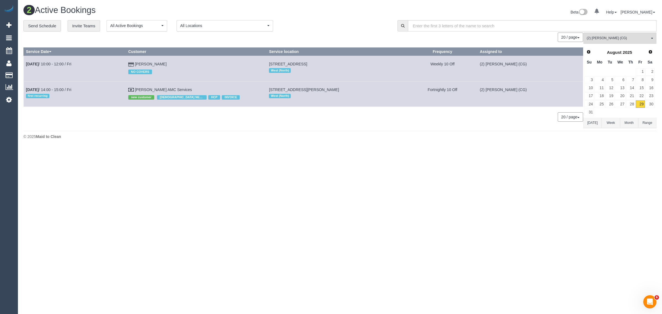
drag, startPoint x: 182, startPoint y: 65, endPoint x: 113, endPoint y: 64, distance: 69.2
click at [113, 64] on tr "Aug 29th / 10:00 - 12:00 / Fri Caroline Lynch NO COVERS 3, Kuala Close, St. Alb…" at bounding box center [303, 68] width 559 height 25
click at [188, 142] on div "2 Active Bookings Beta 0 Your Notifications You have 0 alerts Help Help Docs Ta…" at bounding box center [340, 73] width 644 height 147
click at [151, 64] on link "Caroline Lynch" at bounding box center [151, 64] width 32 height 4
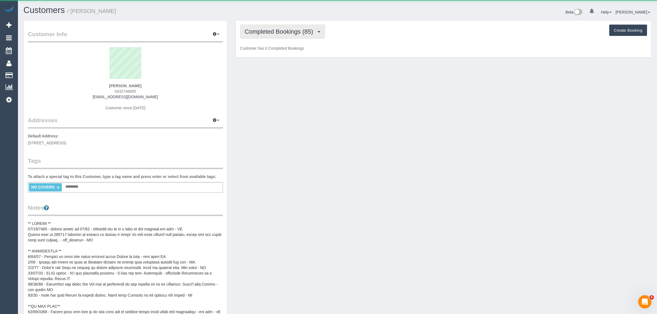
click at [270, 28] on span "Completed Bookings (85)" at bounding box center [280, 31] width 71 height 7
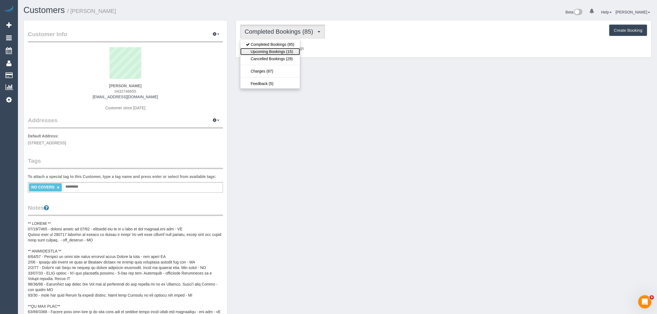
click at [264, 52] on link "Upcoming Bookings (15)" at bounding box center [270, 51] width 60 height 7
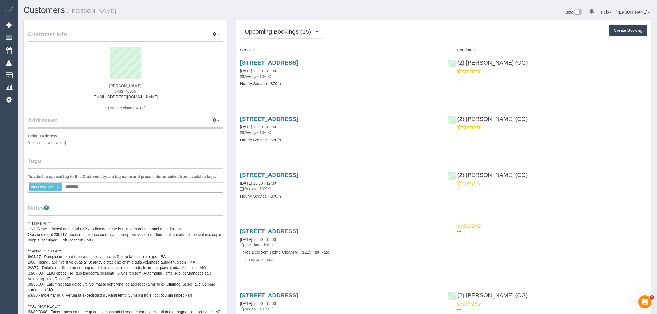
drag, startPoint x: 288, startPoint y: 69, endPoint x: 237, endPoint y: 68, distance: 51.0
click at [237, 68] on div "3, Kuala Close, St. Albans, VIC 3021 29/08/2025 10:00 - 12:00 Weekly - 10% Off …" at bounding box center [340, 76] width 208 height 42
copy link "29/08/2025 10:00 - 12:00"
click at [123, 90] on span "0432746855" at bounding box center [125, 91] width 22 height 4
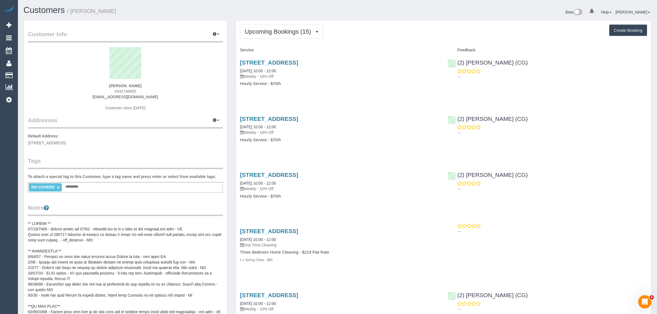
copy span "0432746855"
click at [273, 31] on span "Upcoming Bookings (15)" at bounding box center [279, 31] width 69 height 7
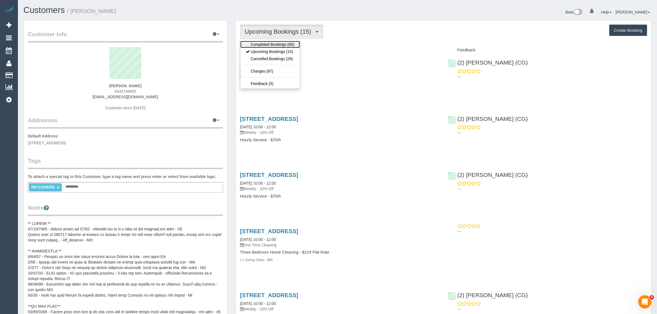
click at [271, 43] on link "Completed Bookings (85)" at bounding box center [270, 44] width 60 height 7
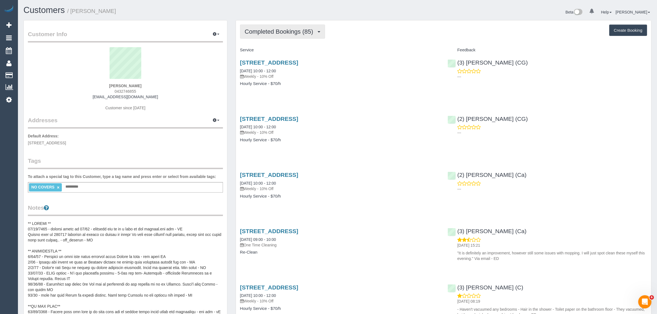
click at [279, 33] on span "Completed Bookings (85)" at bounding box center [280, 31] width 71 height 7
click at [273, 50] on link "Upcoming Bookings (15)" at bounding box center [270, 51] width 60 height 7
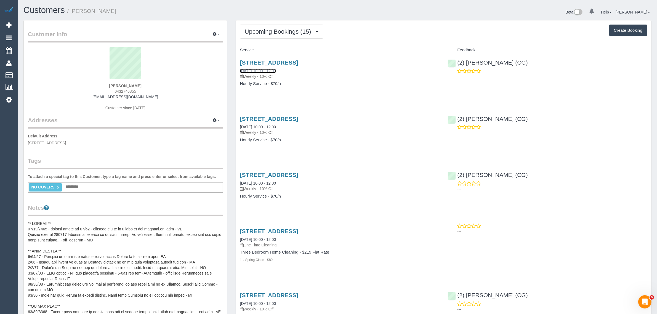
click at [271, 71] on link "29/08/2025 10:00 - 12:00" at bounding box center [258, 71] width 36 height 4
click at [275, 28] on span "Upcoming Bookings (15)" at bounding box center [279, 31] width 69 height 7
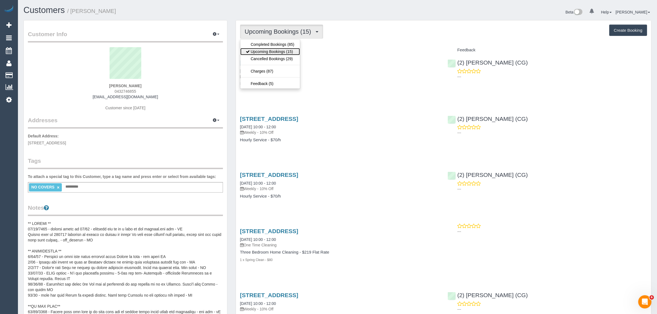
click at [266, 51] on link "Upcoming Bookings (15)" at bounding box center [270, 51] width 60 height 7
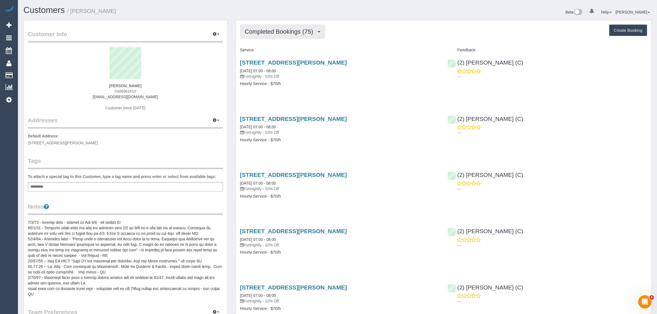
click at [280, 34] on button "Completed Bookings (75)" at bounding box center [282, 32] width 85 height 14
click at [277, 49] on link "Upcoming Bookings (11)" at bounding box center [270, 51] width 60 height 7
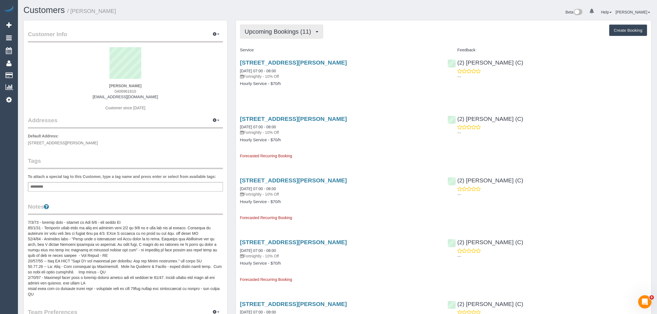
click at [271, 33] on span "Upcoming Bookings (11)" at bounding box center [279, 31] width 69 height 7
click at [265, 57] on link "Cancelled Bookings (31)" at bounding box center [270, 58] width 60 height 7
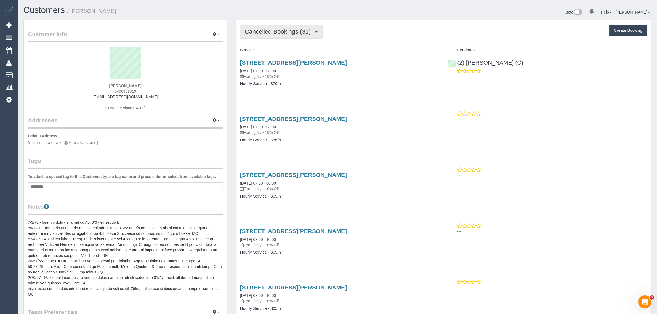
click at [282, 33] on span "Cancelled Bookings (31)" at bounding box center [279, 31] width 69 height 7
click at [274, 44] on link "Completed Bookings (75)" at bounding box center [270, 44] width 60 height 7
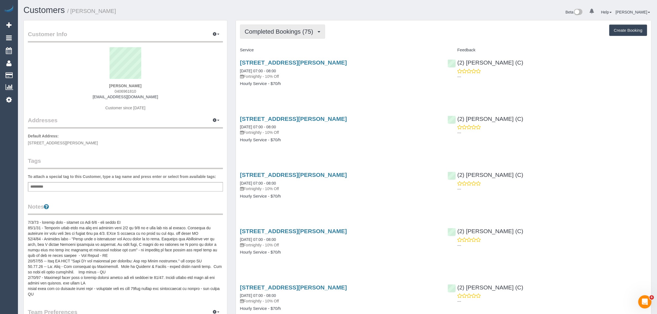
click at [285, 33] on span "Completed Bookings (75)" at bounding box center [280, 31] width 71 height 7
click at [273, 50] on link "Upcoming Bookings (11)" at bounding box center [270, 51] width 60 height 7
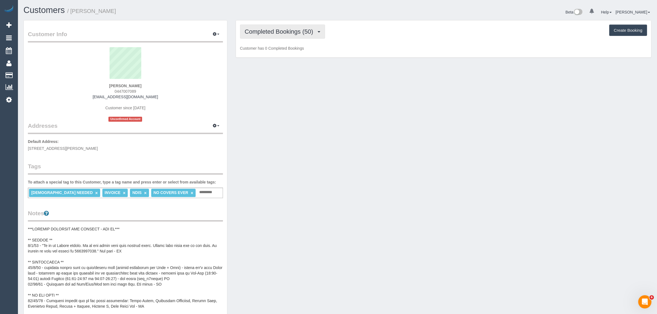
click at [291, 32] on span "Completed Bookings (50)" at bounding box center [280, 31] width 71 height 7
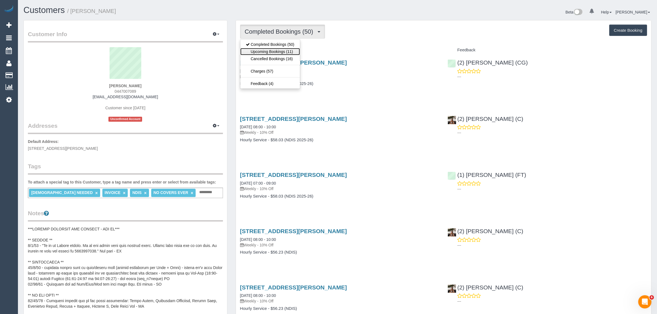
click at [275, 49] on link "Upcoming Bookings (11)" at bounding box center [270, 51] width 60 height 7
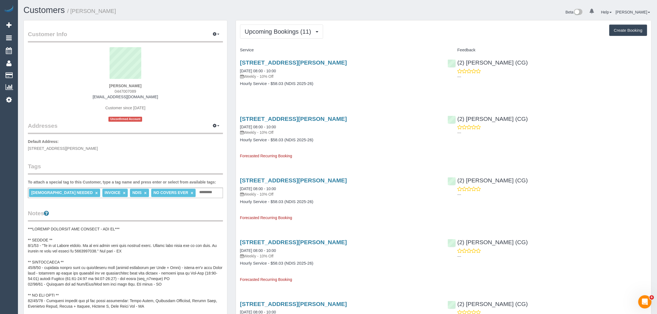
click at [129, 92] on span "0447007089" at bounding box center [125, 91] width 22 height 4
copy span "0447007089"
click at [266, 69] on link "29/08/2025 08:00 - 10:00" at bounding box center [258, 71] width 36 height 4
click at [292, 34] on span "Upcoming Bookings (11)" at bounding box center [279, 31] width 69 height 7
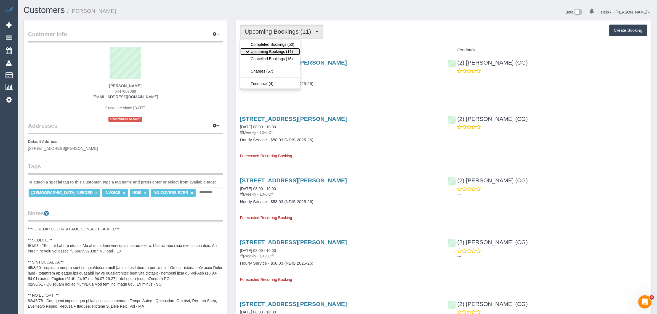
click at [281, 53] on link "Upcoming Bookings (11)" at bounding box center [270, 51] width 60 height 7
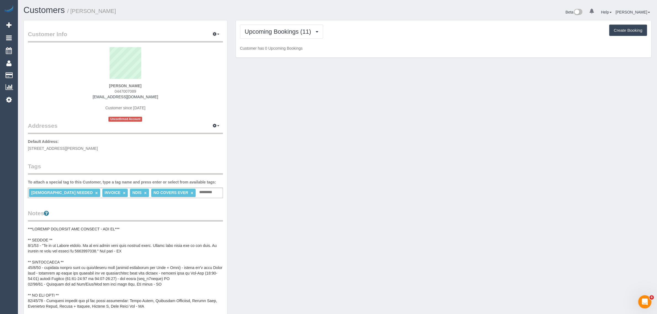
click at [290, 21] on div "Upcoming Bookings (11) Completed Bookings (50) Upcoming Bookings (11) Cancelled…" at bounding box center [443, 38] width 415 height 37
click at [285, 32] on span "Upcoming Bookings (11)" at bounding box center [279, 31] width 69 height 7
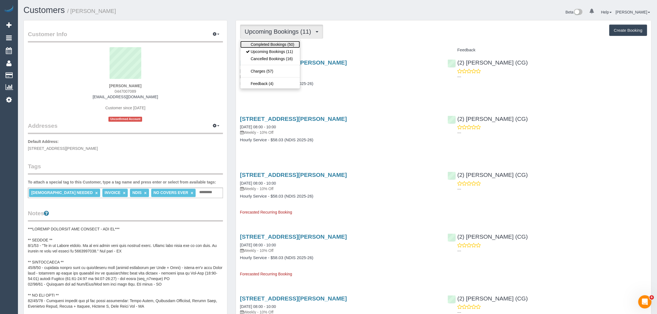
click at [281, 46] on link "Completed Bookings (50)" at bounding box center [270, 44] width 60 height 7
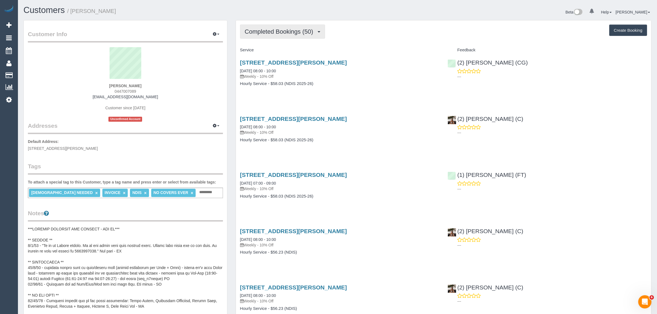
click at [286, 31] on span "Completed Bookings (50)" at bounding box center [280, 31] width 71 height 7
click at [272, 50] on link "Upcoming Bookings (11)" at bounding box center [270, 51] width 60 height 7
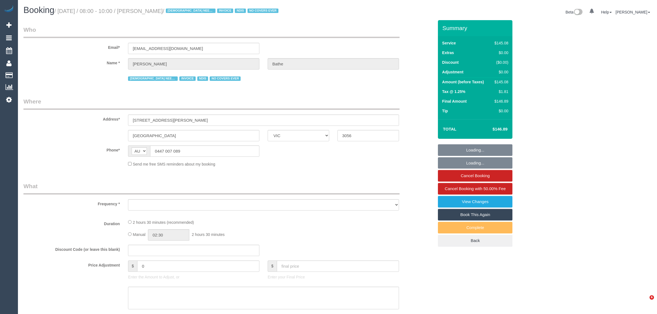
select select "VIC"
select select "number:30"
select select "number:14"
select select "number:19"
select select "number:36"
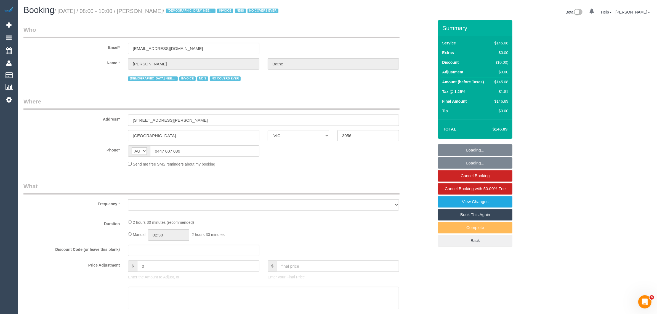
select select "number:35"
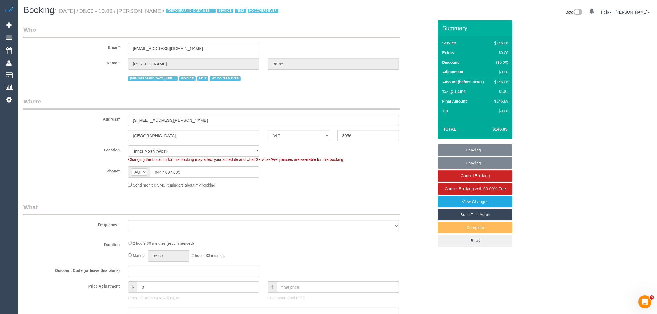
select select "object:685"
select select "150"
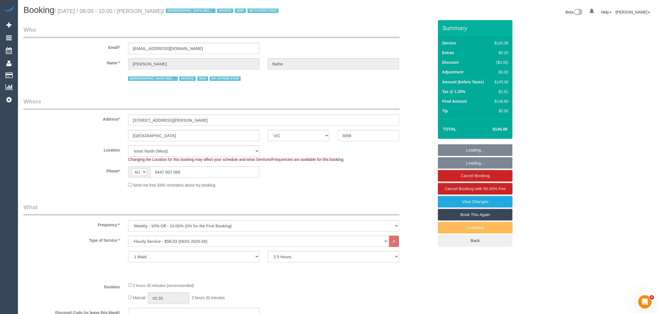
select select "object:1602"
select select "spot1"
click at [198, 170] on input "0447 007 089" at bounding box center [204, 171] width 109 height 11
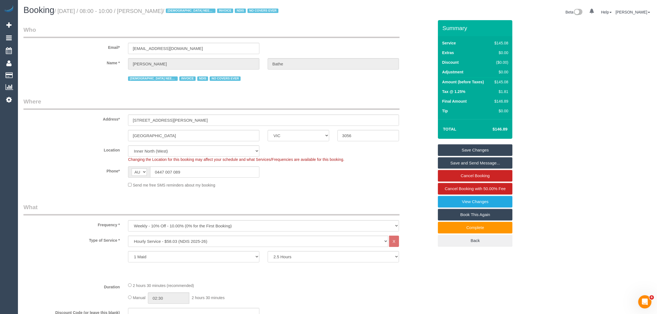
click at [309, 174] on div "Phone* AF AL DZ AD AO AI AQ AG AR AM AW AU AT AZ BS BH BD BB BY BE BZ BJ BM BT …" at bounding box center [228, 171] width 418 height 11
click at [366, 179] on sui-booking-location "Location [GEOGRAPHIC_DATA] (North) East (South) [GEOGRAPHIC_DATA] (East) [GEOGR…" at bounding box center [228, 166] width 410 height 42
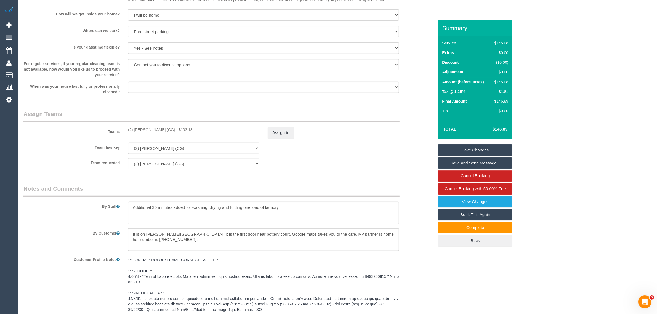
scroll to position [540, 0]
drag, startPoint x: 329, startPoint y: 169, endPoint x: 334, endPoint y: 171, distance: 6.1
click at [329, 169] on div "Team requested (2) [PERSON_NAME] (CG) (0) Office (0) [PERSON_NAME] Test Account…" at bounding box center [228, 163] width 418 height 11
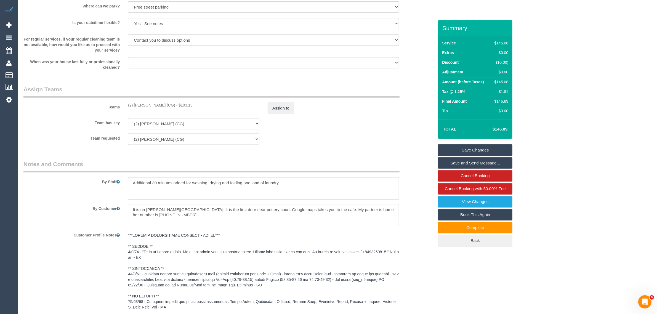
scroll to position [677, 0]
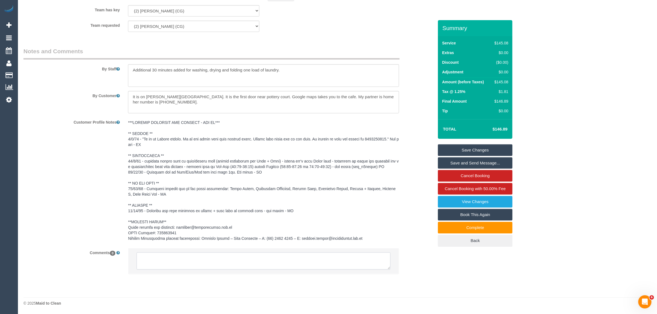
click at [306, 253] on textarea at bounding box center [264, 260] width 254 height 17
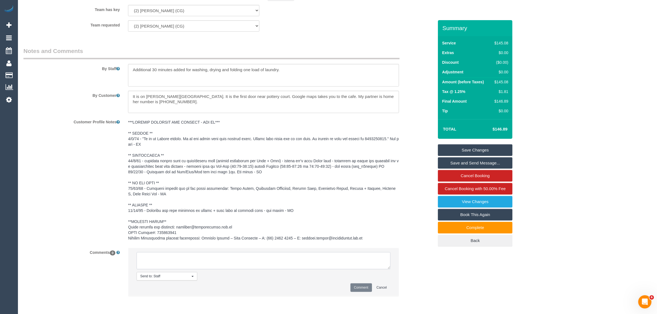
paste textarea "Cleaner(s) Unassigned: Reason Unassigned: Contact via: Which message sent: Addi…"
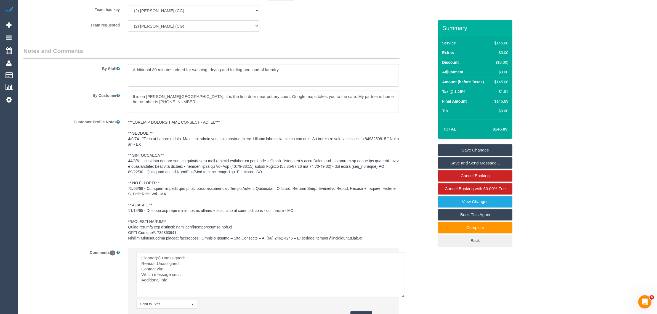
drag, startPoint x: 388, startPoint y: 268, endPoint x: 404, endPoint y: 298, distance: 34.3
click at [404, 297] on textarea at bounding box center [271, 274] width 268 height 45
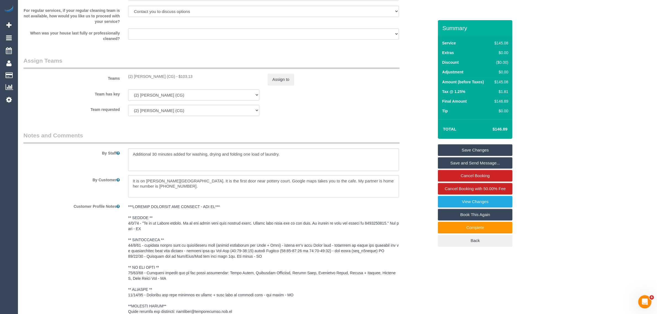
scroll to position [540, 0]
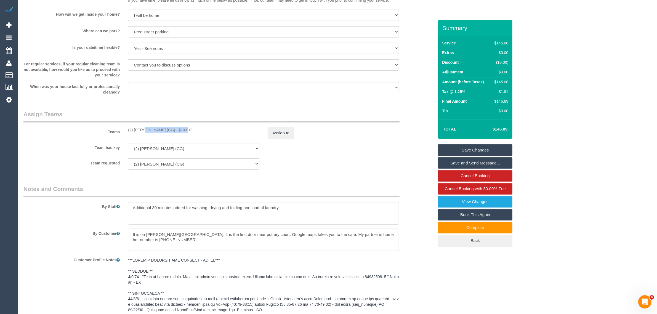
drag, startPoint x: 127, startPoint y: 130, endPoint x: 166, endPoint y: 129, distance: 38.9
click at [166, 129] on div "(2) [PERSON_NAME] (CG) - $103.13" at bounding box center [194, 130] width 140 height 6
copy div "(2) [PERSON_NAME] (CG"
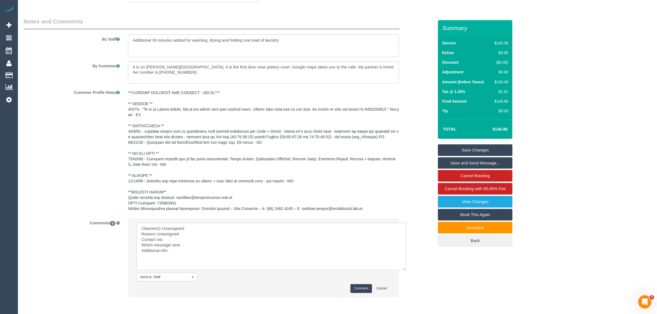
scroll to position [730, 0]
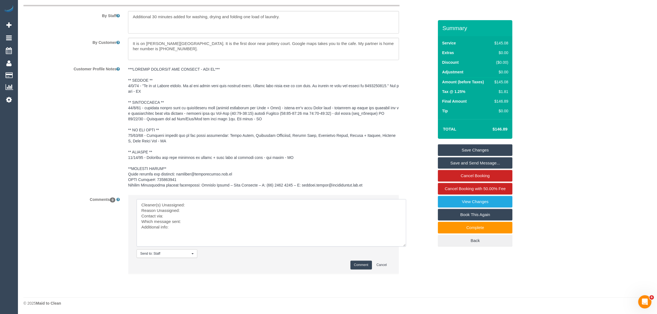
click at [201, 203] on textarea at bounding box center [272, 222] width 270 height 47
paste textarea "(2) [PERSON_NAME] (CG"
click at [195, 210] on textarea at bounding box center [272, 222] width 270 height 47
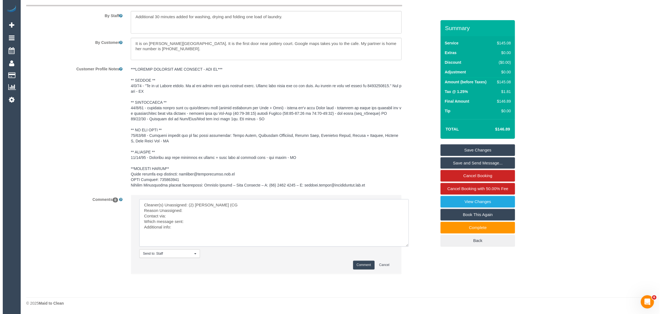
scroll to position [455, 0]
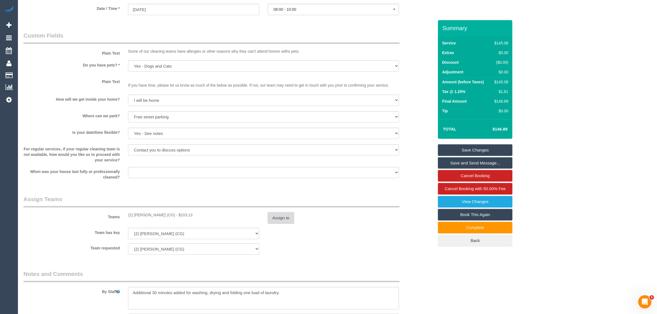
click at [275, 218] on button "Assign to" at bounding box center [281, 218] width 26 height 12
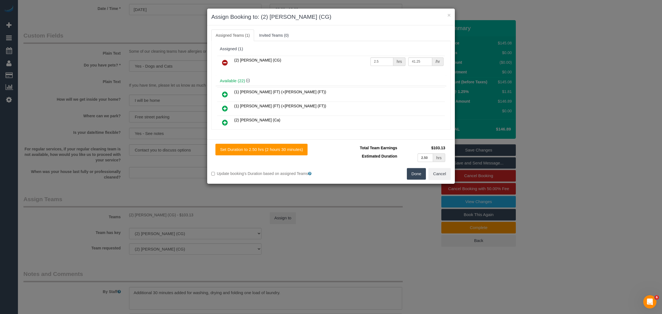
click at [224, 62] on icon at bounding box center [225, 62] width 6 height 7
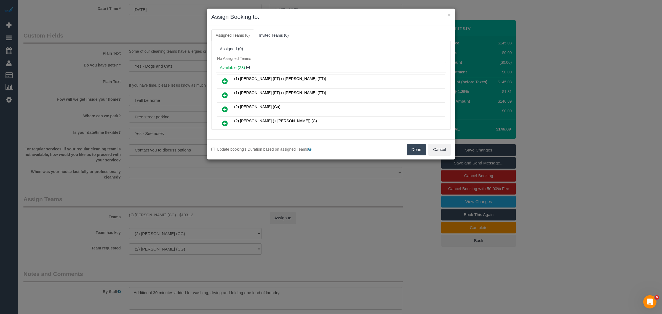
click at [412, 147] on button "Done" at bounding box center [416, 150] width 19 height 12
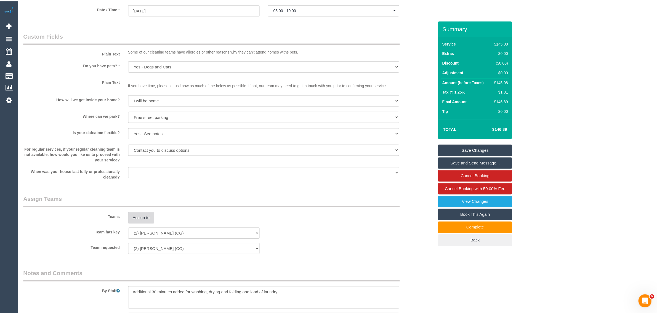
scroll to position [730, 0]
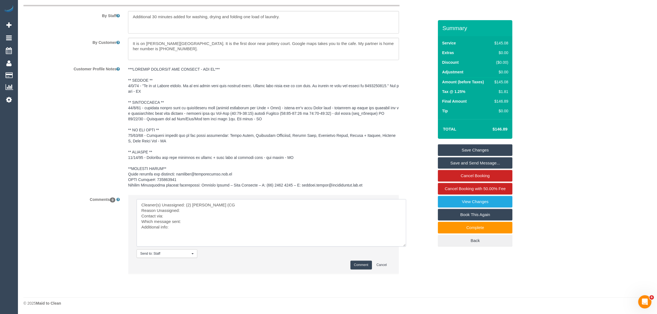
click at [205, 210] on textarea at bounding box center [272, 222] width 270 height 47
click at [178, 215] on textarea at bounding box center [272, 222] width 270 height 47
click at [212, 224] on textarea at bounding box center [272, 222] width 270 height 47
click at [279, 225] on textarea at bounding box center [272, 222] width 270 height 47
click at [189, 233] on textarea at bounding box center [272, 222] width 270 height 47
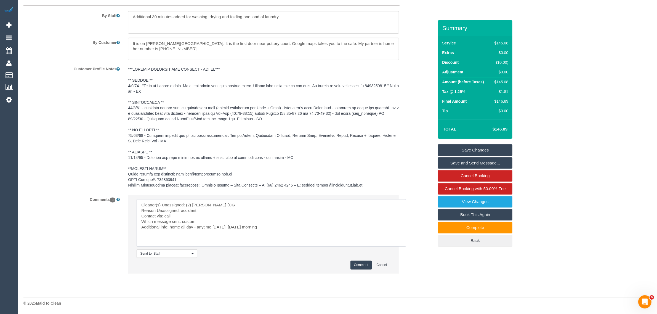
click at [289, 226] on textarea at bounding box center [272, 222] width 270 height 47
type textarea "Cleaner(s) Unassigned: (2) Gurpreet Kaur (CG Reason Unassigned: accident Contac…"
click at [357, 265] on button "Comment" at bounding box center [361, 265] width 22 height 9
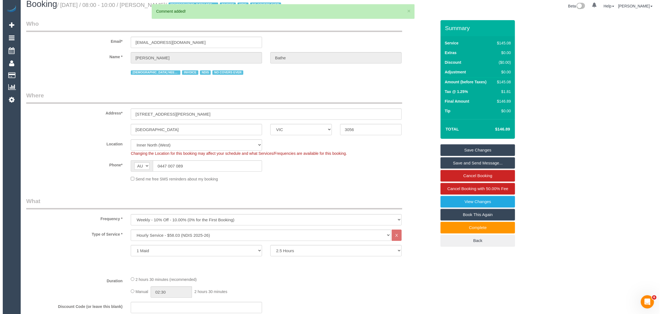
scroll to position [0, 0]
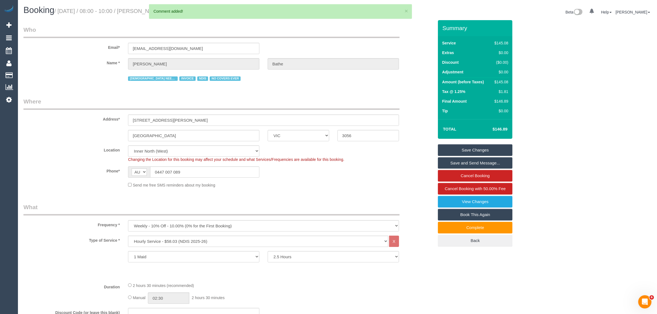
click at [469, 149] on link "Save Changes" at bounding box center [475, 150] width 74 height 12
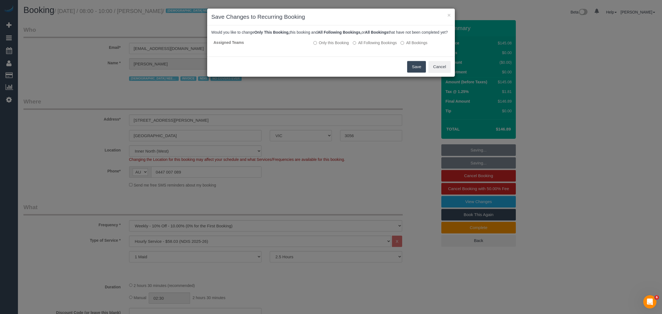
click at [413, 71] on button "Save" at bounding box center [416, 67] width 19 height 12
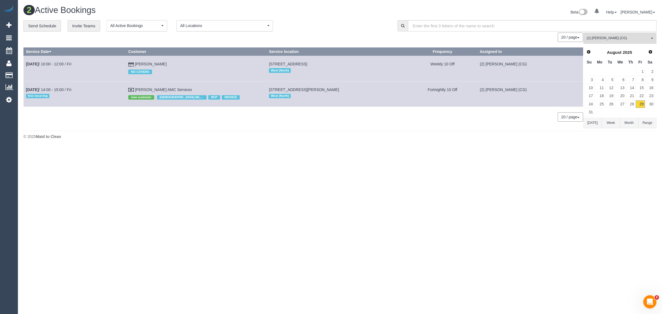
click at [279, 145] on div "2 Active Bookings Beta 0 Your Notifications You have 0 alerts Help Help Docs Ta…" at bounding box center [340, 73] width 644 height 147
click at [608, 37] on span "(2) Gurpreet Kaur (CG)" at bounding box center [618, 38] width 63 height 5
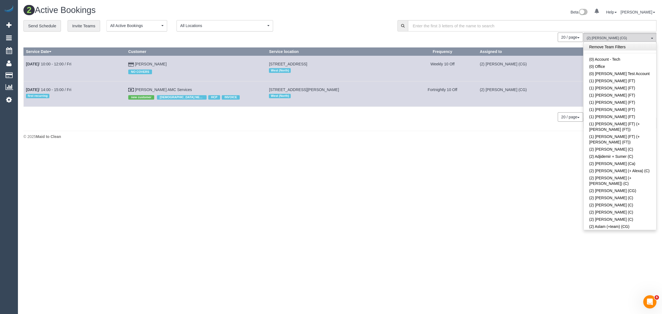
click at [628, 46] on link "Remove Team Filters" at bounding box center [620, 46] width 73 height 7
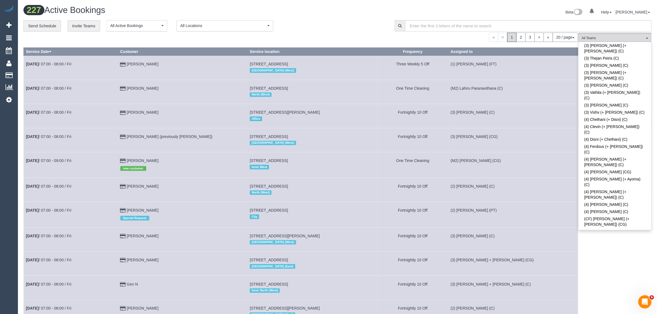
click at [325, 18] on div "227 Active Bookings Beta 0 Your Notifications You have 0 alerts Help Help Docs …" at bounding box center [337, 13] width 636 height 15
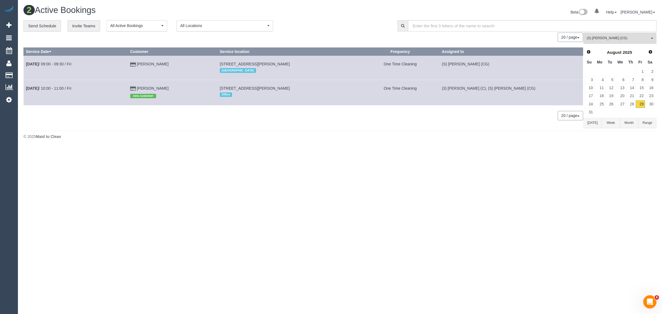
click at [336, 23] on div "**********" at bounding box center [206, 26] width 366 height 12
drag, startPoint x: 181, startPoint y: 65, endPoint x: 27, endPoint y: 64, distance: 153.7
click at [27, 64] on tr "Aug 29th / 09:00 - 09:30 / Fri Nicola Webster 436 Burke Road, 105, Camberwell, …" at bounding box center [303, 68] width 559 height 24
copy tr "Aug 29th / 09:00 - 09:30 / Fri Nicola Webster"
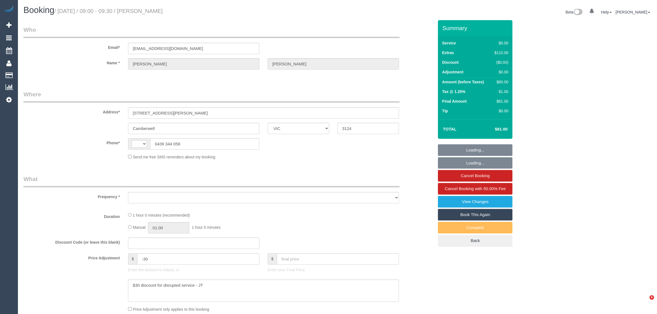
select select "VIC"
select select "string:stripe-pm_1Rwy1B2GScqysDRVoNS0Z8fI"
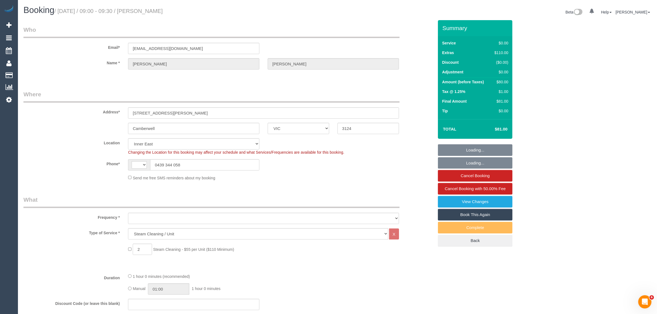
select select "string:AU"
select select "object:617"
select select "number:28"
select select "number:14"
select select "number:18"
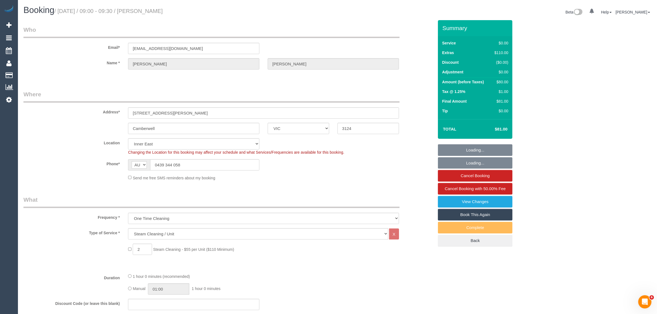
select select "number:36"
select select "number:26"
select select "object:1366"
click at [217, 168] on input "0439 344 058" at bounding box center [204, 164] width 109 height 11
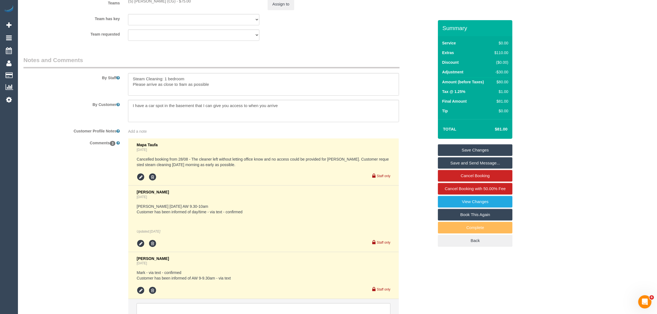
scroll to position [552, 0]
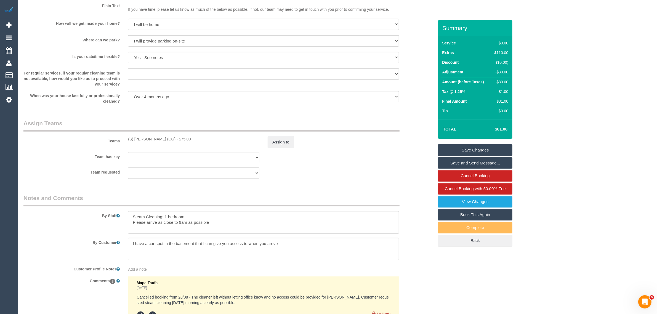
click at [314, 175] on div "Team requested (S) [PERSON_NAME] (CG) (0) Office (1) [PERSON_NAME] (FT) (1) [PE…" at bounding box center [228, 172] width 418 height 11
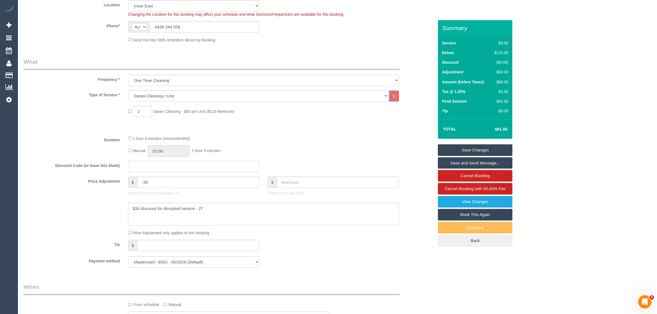
scroll to position [0, 0]
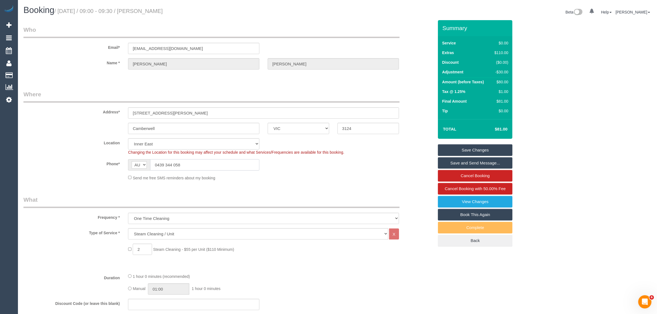
click at [206, 168] on input "0439 344 058" at bounding box center [204, 164] width 109 height 11
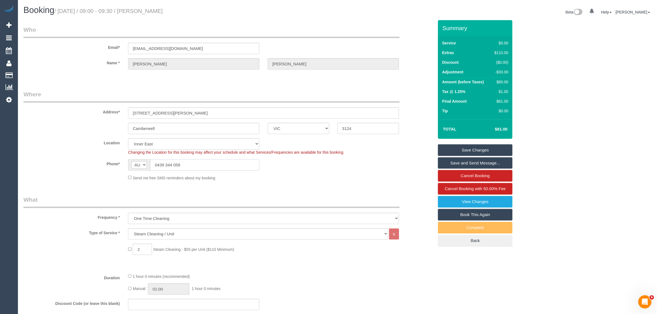
click at [206, 168] on input "0439 344 058" at bounding box center [204, 164] width 109 height 11
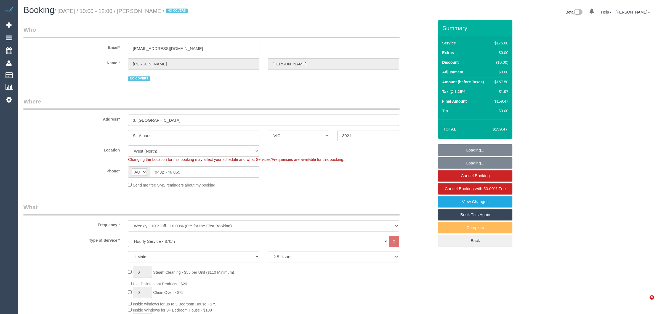
select select "VIC"
select select "150"
select select "number:30"
select select "number:16"
select select "number:19"
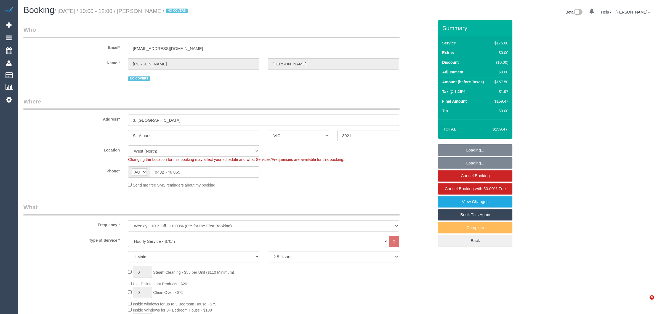
select select "number:23"
select select "number:34"
select select "number:26"
select select "object:1428"
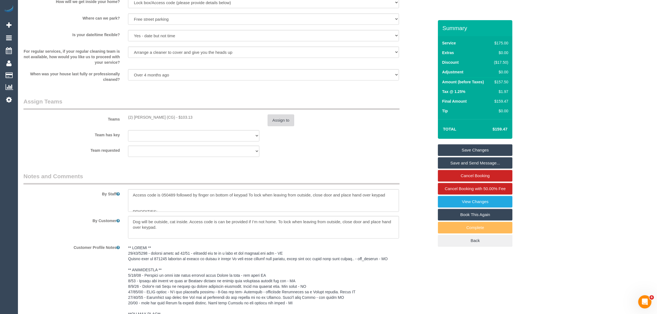
scroll to position [748, 0]
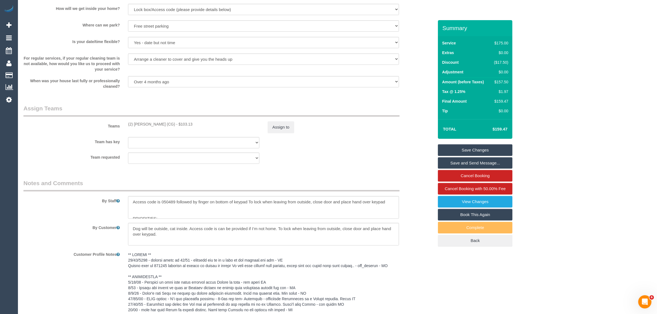
click at [410, 166] on fieldset "Assign Teams Teams (2) [PERSON_NAME] (CG) - $103.13 Assign to Team has key (2) …" at bounding box center [228, 136] width 410 height 64
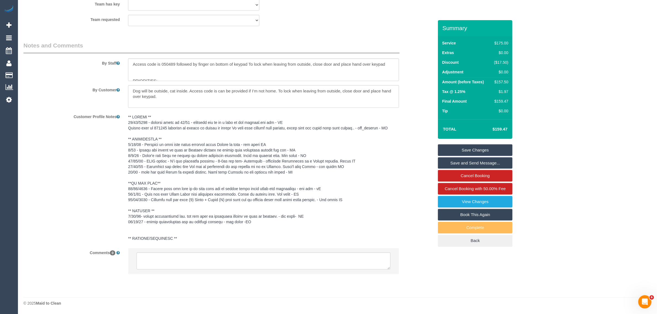
scroll to position [886, 0]
click at [302, 263] on textarea at bounding box center [264, 260] width 254 height 17
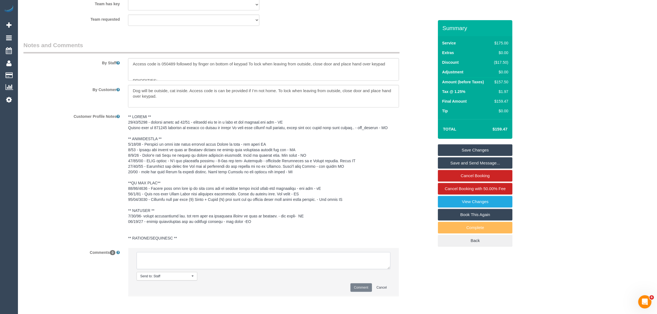
paste textarea "Cleaner(s) Unassigned: Reason Unassigned: Contact via: Which message sent: Addi…"
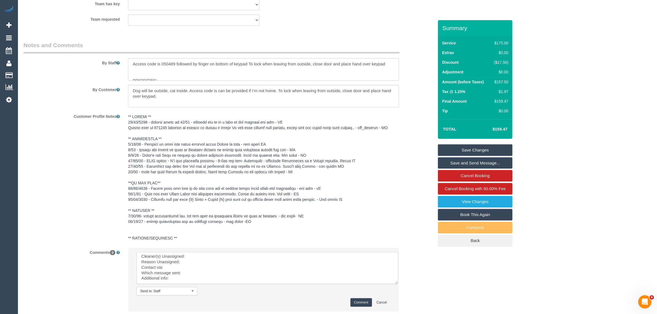
scroll to position [0, 0]
drag, startPoint x: 386, startPoint y: 265, endPoint x: 358, endPoint y: 281, distance: 32.8
click at [401, 295] on textarea at bounding box center [271, 275] width 268 height 47
click at [319, 257] on textarea at bounding box center [271, 275] width 268 height 47
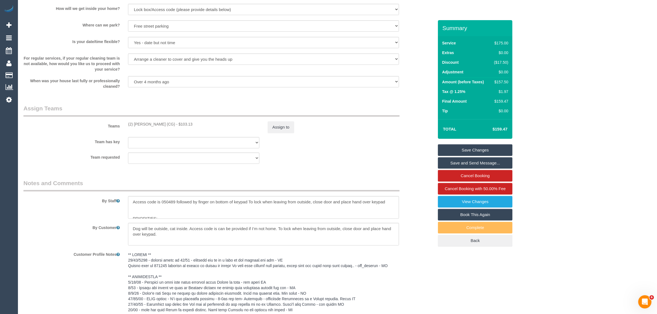
drag, startPoint x: 125, startPoint y: 124, endPoint x: 171, endPoint y: 125, distance: 46.3
click at [171, 125] on div "(2) Gurpreet Kaur (CG) - $103.13" at bounding box center [194, 124] width 140 height 6
copy div "(2) Gurpreet Kaur (CG) -"
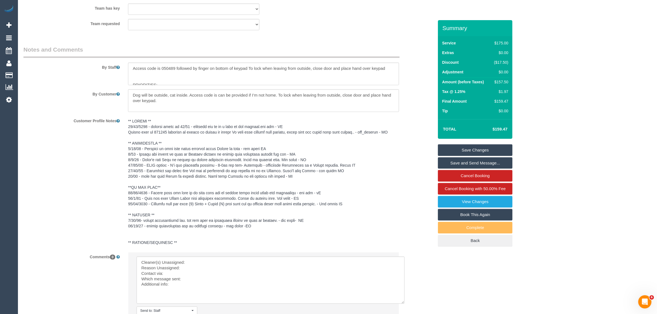
scroll to position [938, 0]
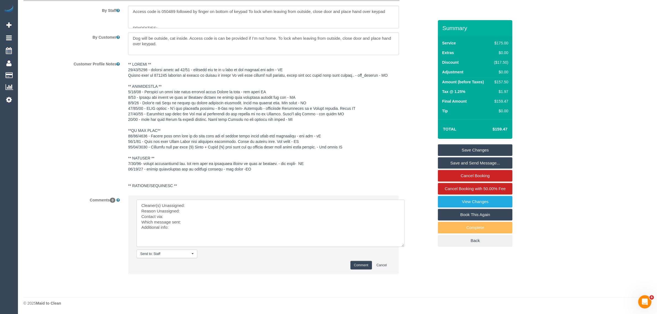
click at [215, 203] on textarea at bounding box center [271, 223] width 268 height 47
paste textarea "(2) Gurpreet Kaur (CG) -"
click at [203, 209] on textarea at bounding box center [271, 223] width 268 height 47
click at [199, 220] on textarea at bounding box center [271, 223] width 268 height 47
type textarea "Cleaner(s) Unassigned: (2) Gurpreet Kaur (CG) - Reason Unassigned: car issues C…"
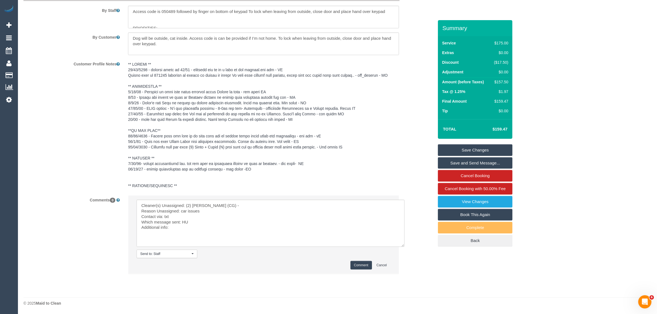
click at [353, 267] on button "Comment" at bounding box center [361, 265] width 22 height 9
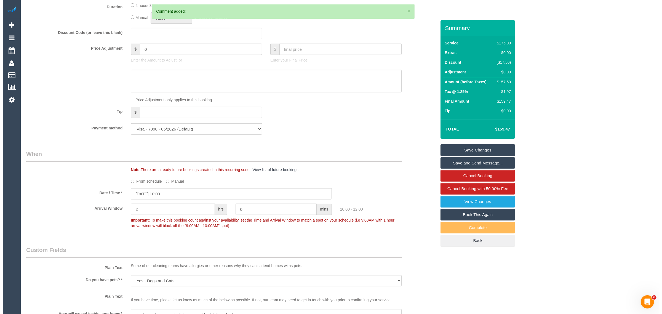
scroll to position [663, 0]
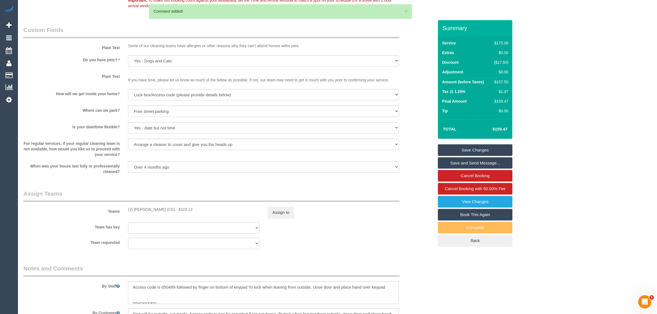
click at [279, 219] on sui-booking-teams "Teams (2) Gurpreet Kaur (CG) - $103.13 Assign to Team has key (2) Gurpreet Kaur…" at bounding box center [228, 220] width 410 height 60
click at [275, 209] on button "Assign to" at bounding box center [281, 213] width 26 height 12
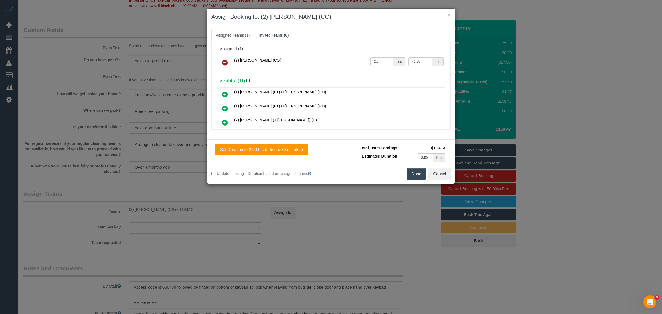
click at [218, 60] on td at bounding box center [225, 63] width 16 height 14
click at [223, 61] on icon at bounding box center [225, 62] width 6 height 7
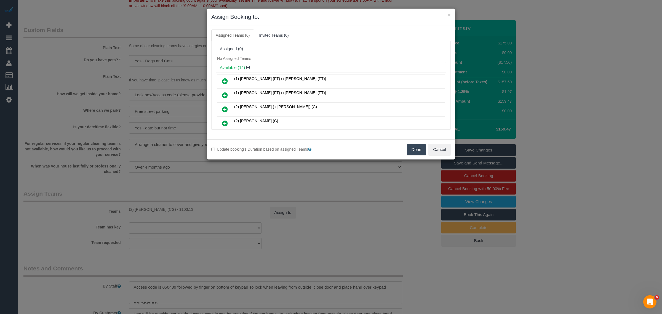
click at [419, 150] on button "Done" at bounding box center [416, 150] width 19 height 12
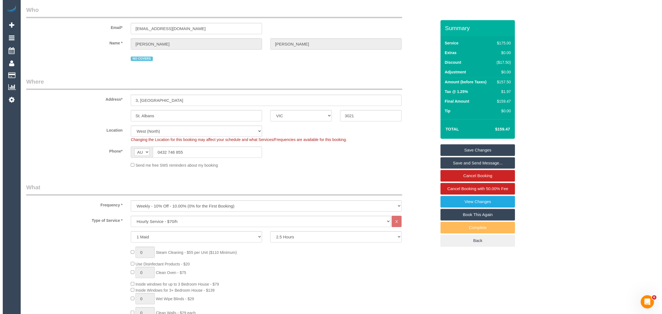
scroll to position [0, 0]
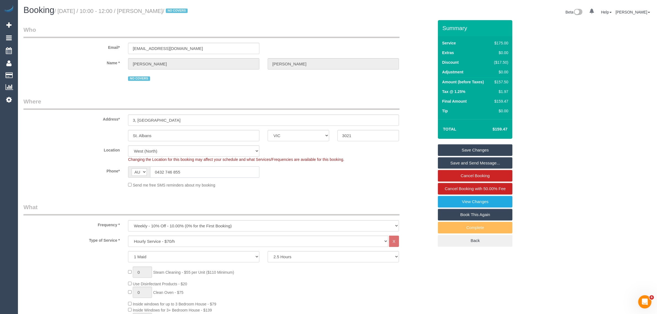
click at [204, 173] on input "0432 746 855" at bounding box center [204, 171] width 109 height 11
click at [460, 150] on link "Save Changes" at bounding box center [475, 150] width 74 height 12
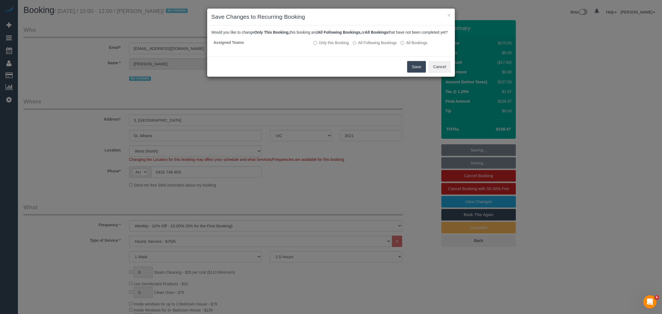
click at [411, 73] on button "Save" at bounding box center [416, 67] width 19 height 12
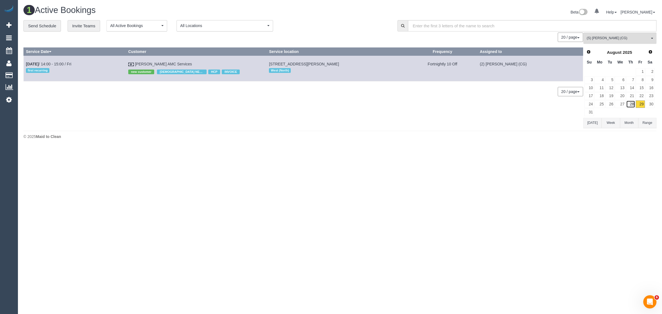
click at [629, 103] on link "28" at bounding box center [630, 103] width 9 height 7
click at [641, 104] on link "29" at bounding box center [640, 103] width 9 height 7
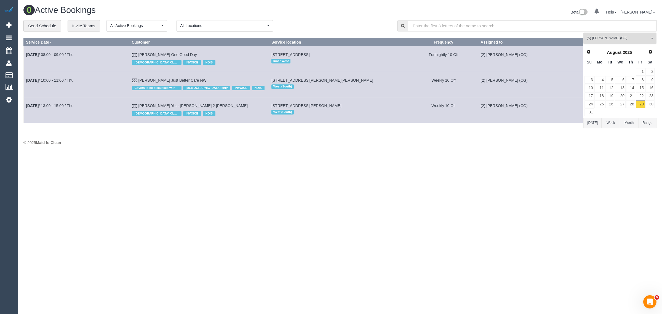
click at [602, 39] on span "(S) [PERSON_NAME] (CG)" at bounding box center [618, 38] width 63 height 5
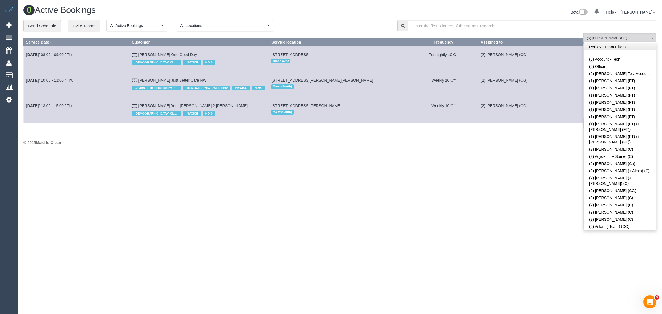
click at [617, 50] on link "Remove Team Filters" at bounding box center [620, 46] width 73 height 7
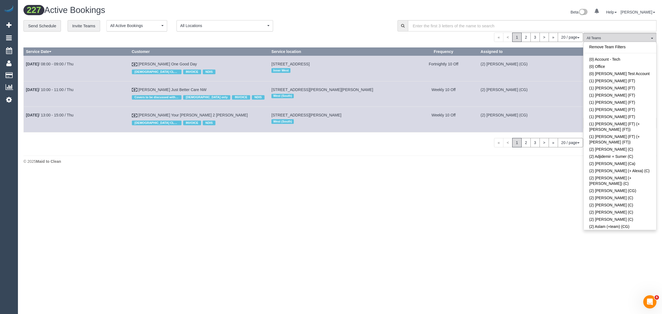
click at [363, 22] on div "**********" at bounding box center [206, 26] width 366 height 12
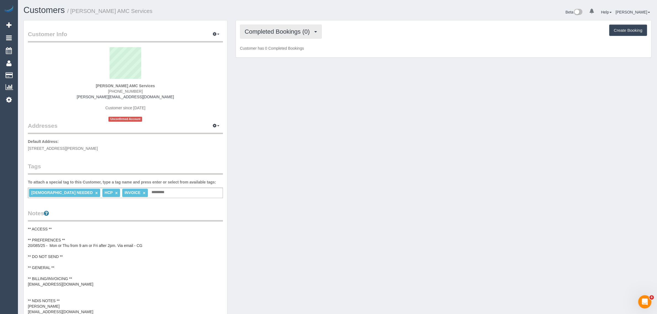
click at [285, 28] on span "Completed Bookings (0)" at bounding box center [279, 31] width 68 height 7
click at [284, 50] on link "Upcoming Bookings (11)" at bounding box center [269, 51] width 58 height 7
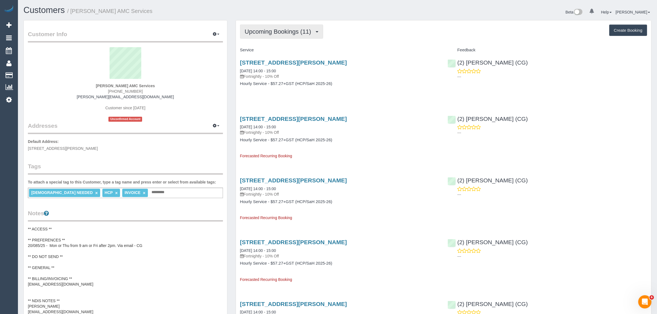
click at [289, 35] on button "Upcoming Bookings (11)" at bounding box center [281, 32] width 83 height 14
click at [283, 44] on link "Completed Bookings (0)" at bounding box center [269, 44] width 58 height 7
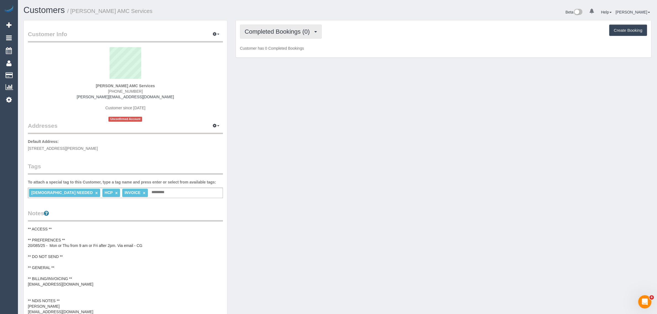
click at [289, 29] on span "Completed Bookings (0)" at bounding box center [279, 31] width 68 height 7
click at [281, 49] on link "Upcoming Bookings (11)" at bounding box center [269, 51] width 58 height 7
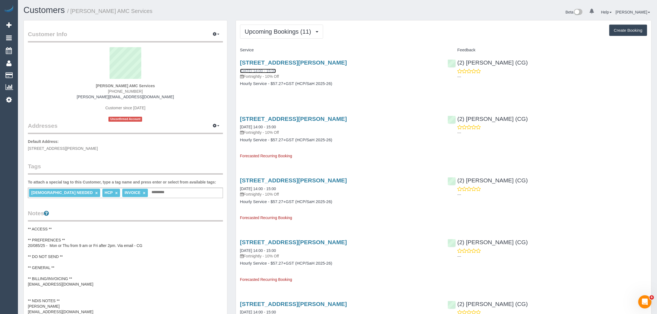
click at [261, 70] on link "29/08/2025 14:00 - 15:00" at bounding box center [258, 71] width 36 height 4
click at [129, 92] on span "[PHONE_NUMBER]" at bounding box center [125, 91] width 35 height 4
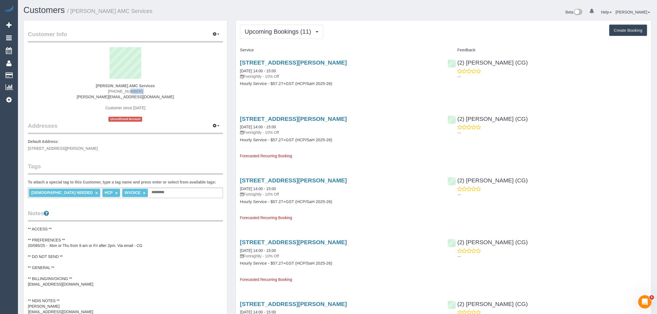
copy div "[PHONE_NUMBER]"
click at [227, 160] on div "Customer Info Edit Contact Info Send Message Email Preferences Special Sales Ta…" at bounding box center [125, 243] width 212 height 446
click at [275, 30] on span "Upcoming Bookings (11)" at bounding box center [279, 31] width 69 height 7
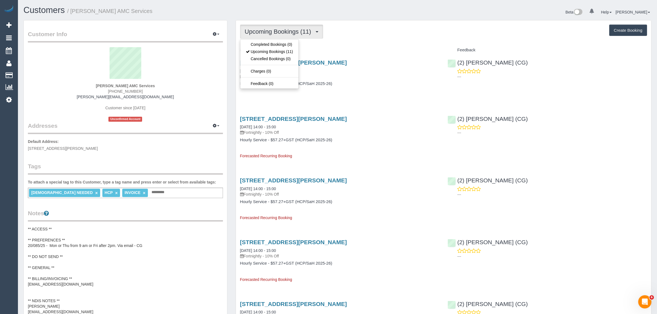
click at [272, 8] on h1 "Customers / Mrs Theresa VELLA AMC Services" at bounding box center [178, 10] width 310 height 9
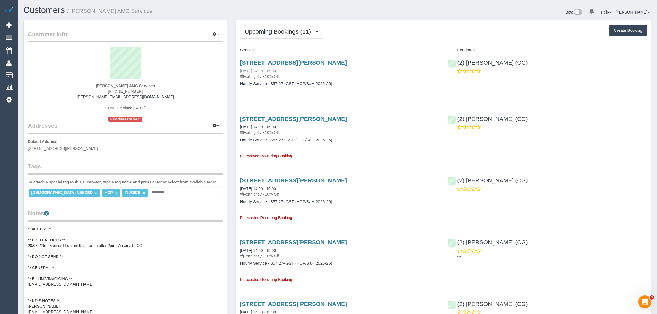
drag, startPoint x: 287, startPoint y: 70, endPoint x: 240, endPoint y: 71, distance: 47.2
click at [240, 71] on div "6 Tennant Street, Sunshine North, VIC 3020 29/08/2025 14:00 - 15:00 Fortnightly…" at bounding box center [339, 69] width 199 height 20
drag, startPoint x: 231, startPoint y: 82, endPoint x: 233, endPoint y: 77, distance: 5.3
click at [278, 30] on span "Upcoming Bookings (11)" at bounding box center [279, 31] width 69 height 7
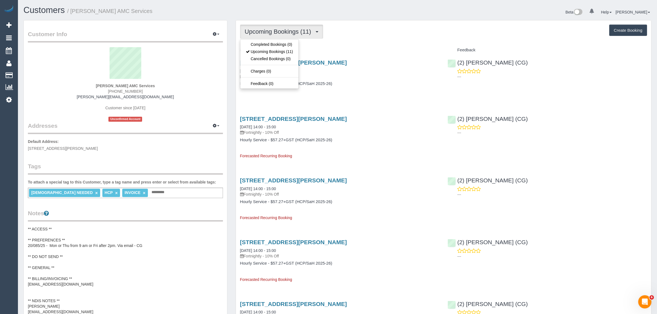
click at [288, 12] on h1 "Customers / Mrs Theresa VELLA AMC Services" at bounding box center [178, 10] width 310 height 9
click at [279, 33] on span "Upcoming Bookings (11)" at bounding box center [279, 31] width 69 height 7
click at [275, 49] on link "Upcoming Bookings (11)" at bounding box center [269, 51] width 58 height 7
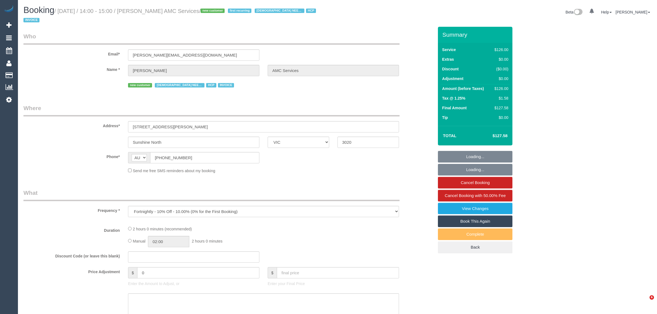
select select "VIC"
select select "number:28"
select select "number:14"
select select "number:19"
select select "number:36"
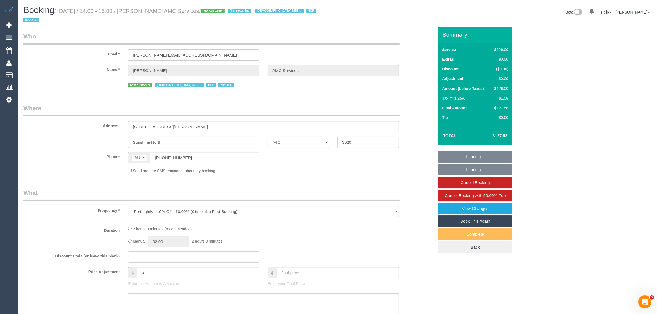
select select "number:35"
select select "number:12"
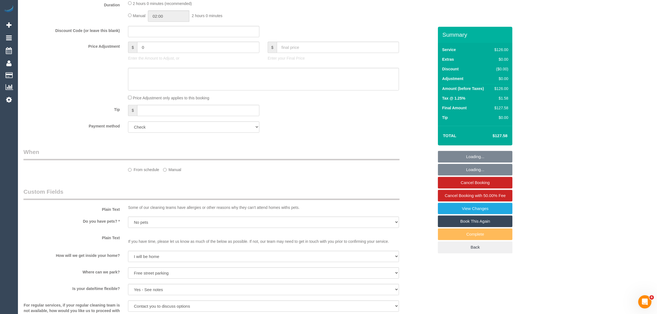
select select "120"
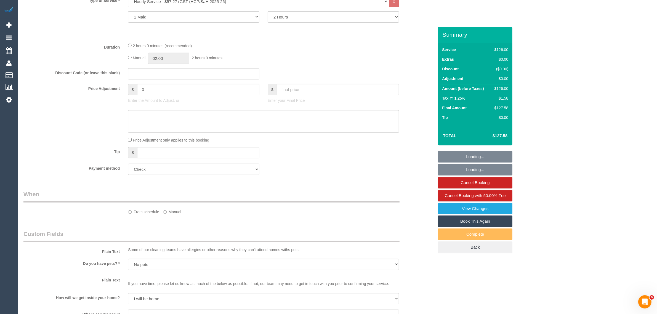
select select "object:1329"
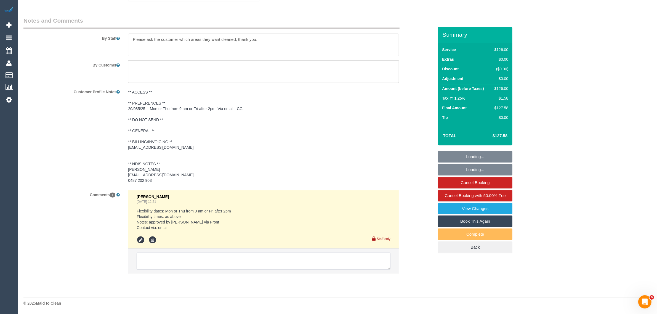
scroll to position [745, 0]
click at [260, 258] on textarea at bounding box center [264, 261] width 254 height 17
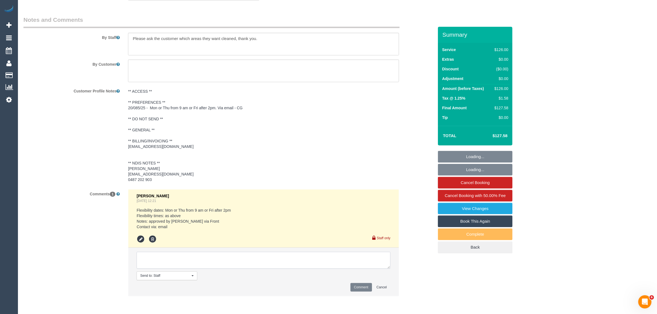
paste textarea "Cleaner(s) Unassigned: Reason Unassigned: Contact via: Which message sent: Addi…"
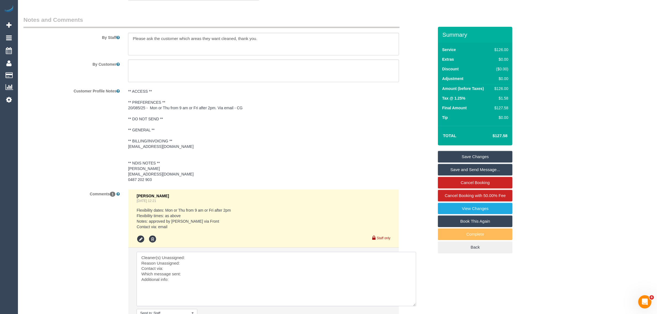
drag, startPoint x: 385, startPoint y: 266, endPoint x: 412, endPoint y: 304, distance: 46.3
click at [412, 304] on textarea at bounding box center [276, 279] width 279 height 54
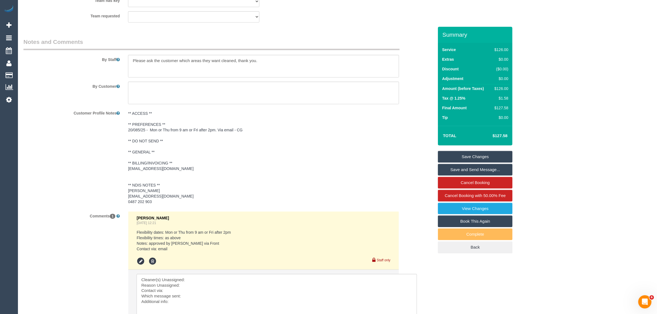
scroll to position [607, 0]
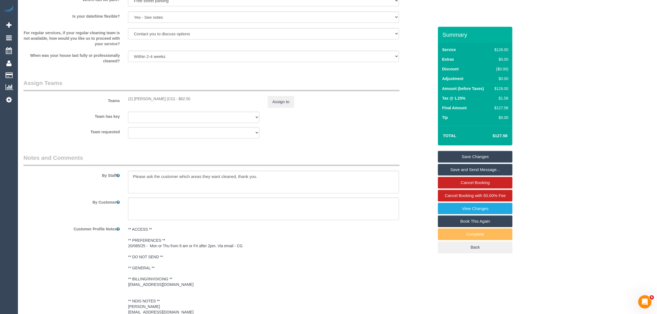
drag, startPoint x: 148, startPoint y: 98, endPoint x: 169, endPoint y: 99, distance: 20.7
click at [169, 99] on div "(2) [PERSON_NAME] (CG) - $82.50" at bounding box center [194, 99] width 140 height 6
copy div "(2) [PERSON_NAME] (CG)"
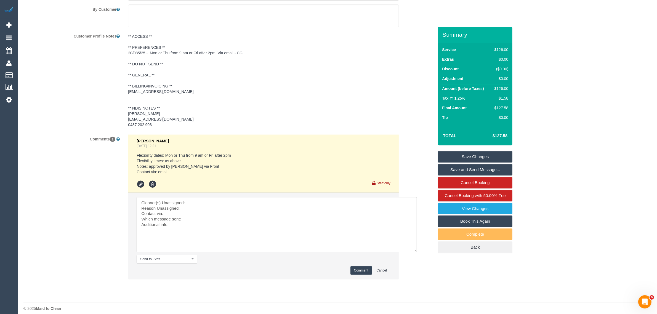
scroll to position [806, 0]
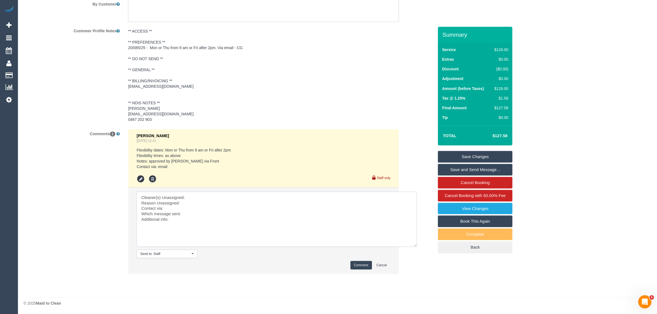
click at [221, 195] on textarea at bounding box center [277, 219] width 280 height 55
paste textarea "(2) [PERSON_NAME] (CG)"
click at [206, 203] on textarea at bounding box center [277, 219] width 280 height 55
click at [216, 216] on textarea at bounding box center [277, 219] width 280 height 55
type textarea "Cleaner(s) Unassigned: (2) [PERSON_NAME] (CG) Reason Unassigned: no car due to …"
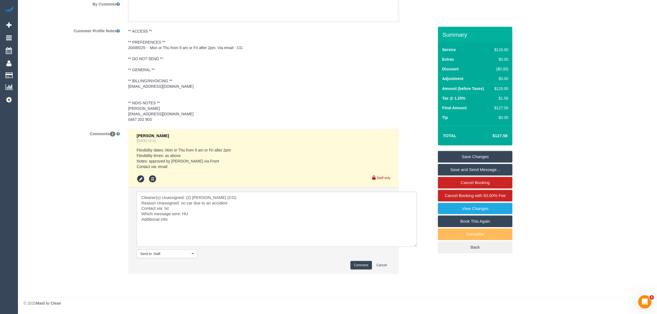
click at [357, 265] on button "Comment" at bounding box center [361, 265] width 22 height 9
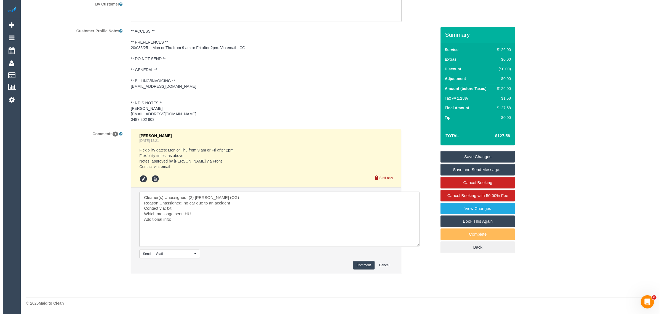
scroll to position [668, 0]
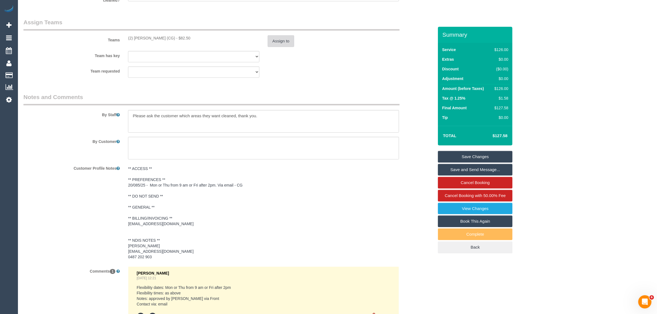
click at [271, 41] on button "Assign to" at bounding box center [281, 41] width 26 height 12
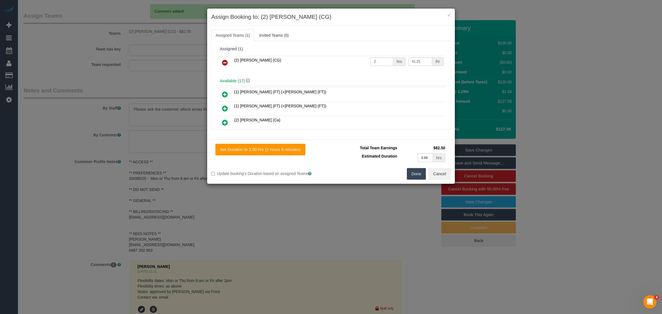
click at [224, 61] on icon at bounding box center [225, 62] width 6 height 7
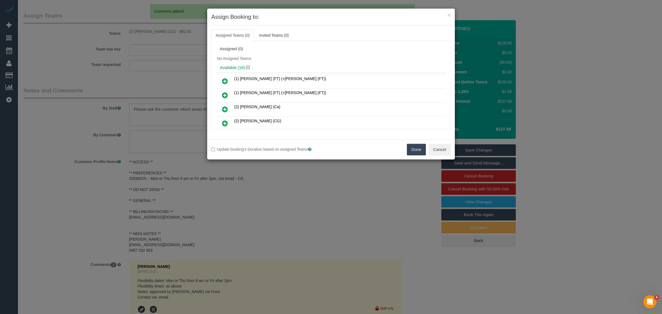
click at [419, 148] on button "Done" at bounding box center [416, 150] width 19 height 12
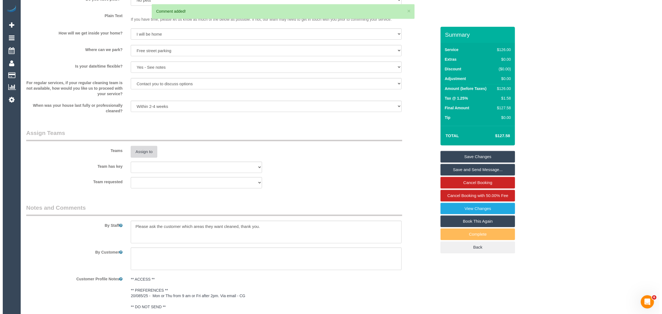
scroll to position [0, 0]
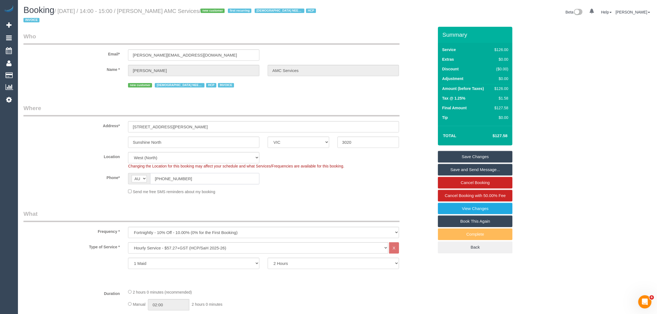
click at [206, 183] on input "(03) 9689 9170" at bounding box center [204, 178] width 109 height 11
click at [340, 178] on div "Phone* AF AL DZ AD AO AI AQ AG AR AM AW AU AT AZ BS BH BD BB BY BE BZ BJ BM BT …" at bounding box center [228, 178] width 418 height 11
click at [457, 155] on link "Save Changes" at bounding box center [475, 157] width 74 height 12
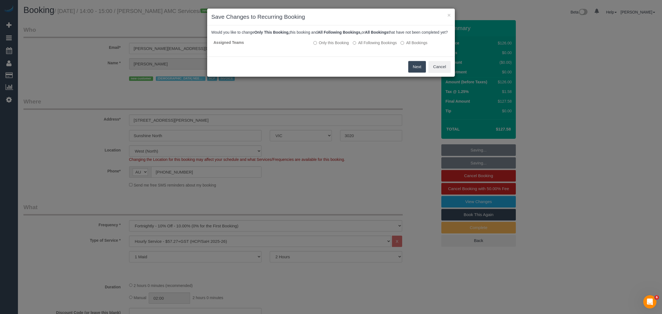
click at [276, 66] on div "Next Cancel" at bounding box center [331, 67] width 248 height 20
click at [410, 72] on button "Next" at bounding box center [417, 67] width 18 height 12
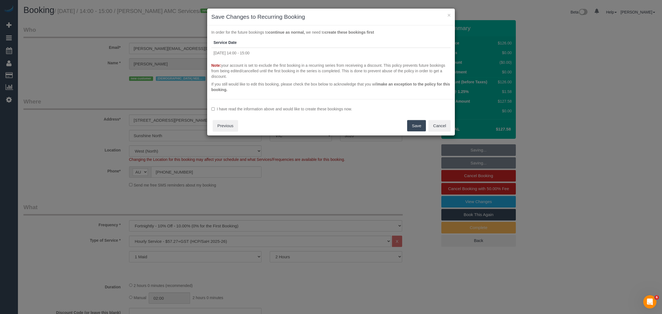
click at [416, 123] on button "Save" at bounding box center [416, 126] width 19 height 12
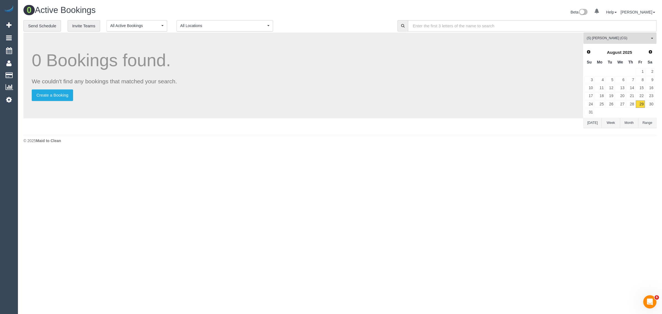
click at [337, 145] on footer "© 2025 Maid to Clean" at bounding box center [339, 140] width 633 height 11
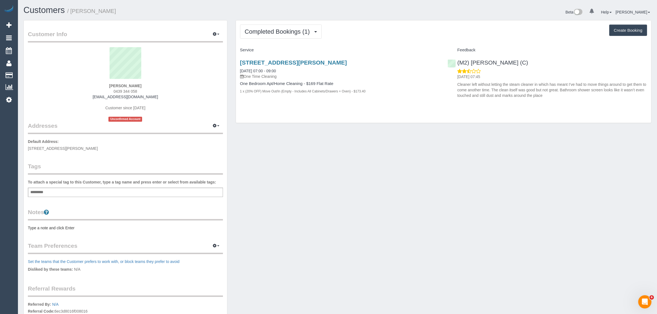
drag, startPoint x: 140, startPoint y: 89, endPoint x: 112, endPoint y: 89, distance: 27.9
click at [112, 89] on div "[PERSON_NAME] 0439 344 058 [EMAIL_ADDRESS][DOMAIN_NAME] Customer since [DATE] U…" at bounding box center [125, 84] width 195 height 74
copy span "0439 344 058"
click at [283, 32] on span "Completed Bookings (1)" at bounding box center [279, 31] width 68 height 7
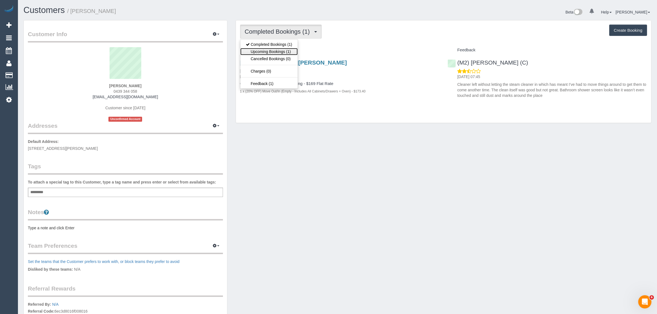
click at [273, 52] on link "Upcoming Bookings (1)" at bounding box center [268, 51] width 57 height 7
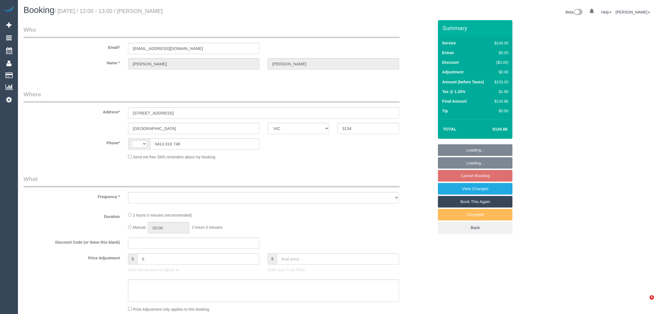
select select "VIC"
select select "string:stripe-pm_1J3uXs2GScqysDRV7JoIIBj4"
select select "number:29"
select select "number:14"
select select "number:18"
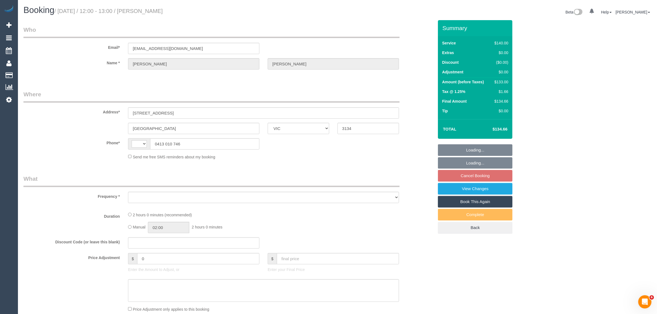
select select "number:22"
select select "number:34"
select select "number:11"
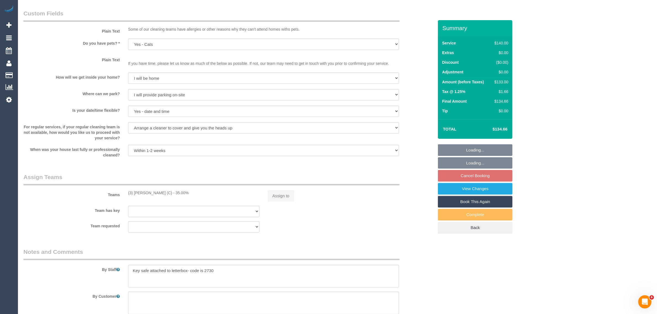
select select "string:AU"
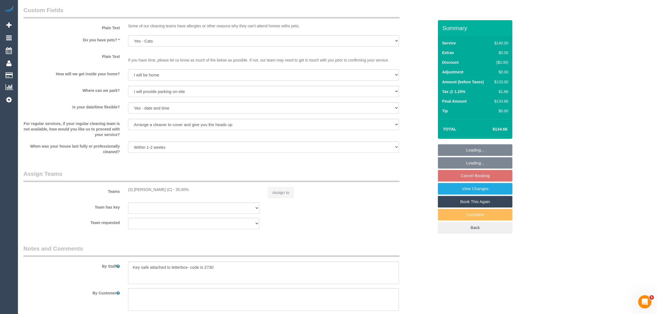
select select "object:909"
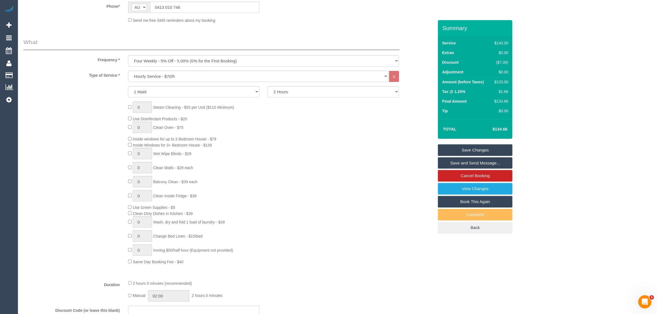
scroll to position [105, 0]
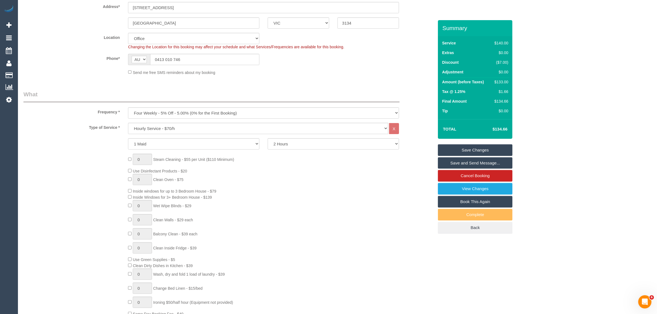
click at [398, 71] on div "Send me free SMS reminders about my booking" at bounding box center [263, 72] width 279 height 6
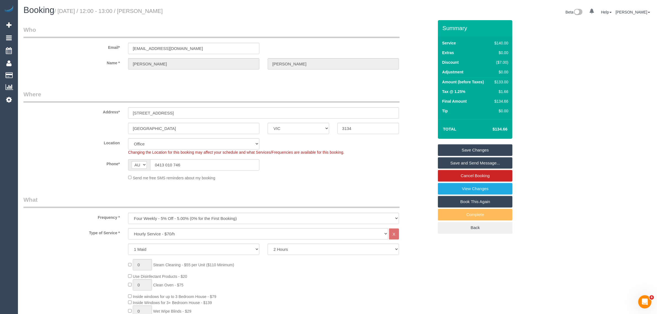
click at [155, 7] on h1 "Booking / September 01, 2025 / 12:00 - 13:00 / Yvette Mueller" at bounding box center [178, 10] width 310 height 9
click at [157, 9] on small "/ September 01, 2025 / 12:00 - 13:00 / Yvette Mueller" at bounding box center [108, 11] width 108 height 6
copy small "Yvette"
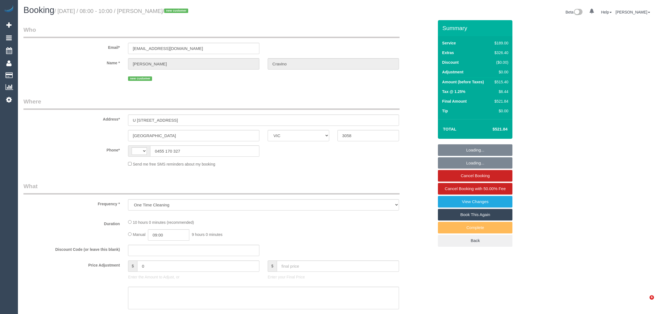
select select "VIC"
select select "string:AU"
select select "string:stripe-pm_1RsJld2GScqysDRVNmZyXOpp"
click at [199, 147] on input "0455 170 327" at bounding box center [204, 150] width 109 height 11
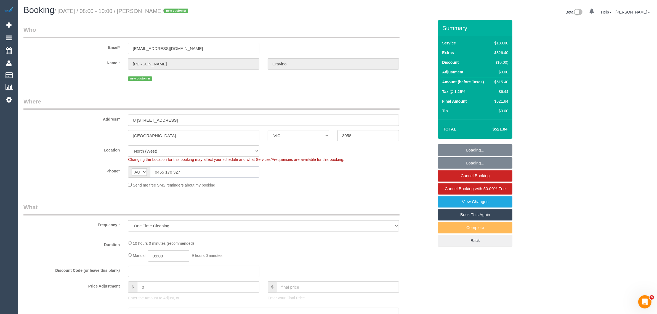
select select "number:27"
select select "number:14"
select select "number:21"
select select "number:24"
select select "number:13"
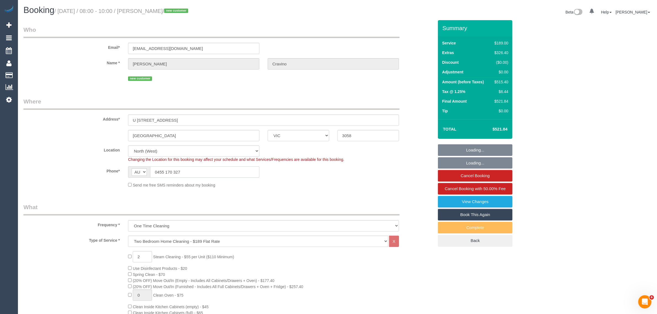
select select "object:1567"
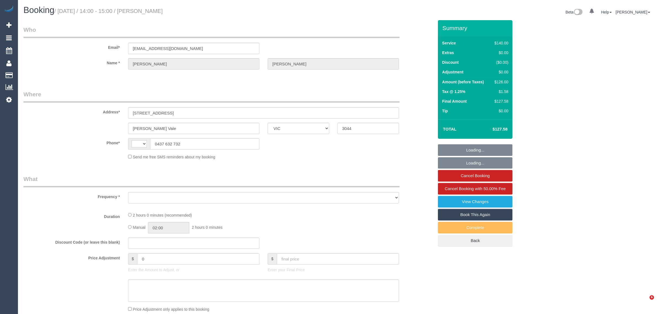
select select "VIC"
select select "object:306"
select select "string:AU"
select select "string:stripe-pm_1NM45r2GScqysDRVyZJS3Srq"
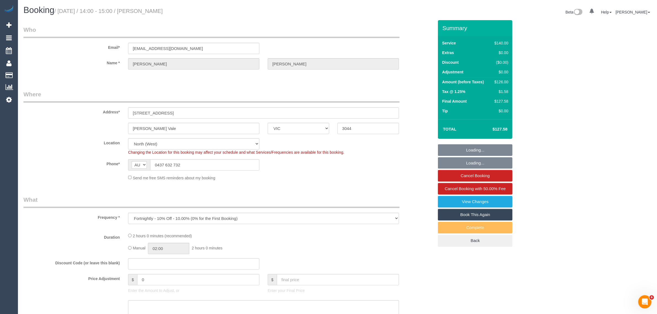
select select "object:560"
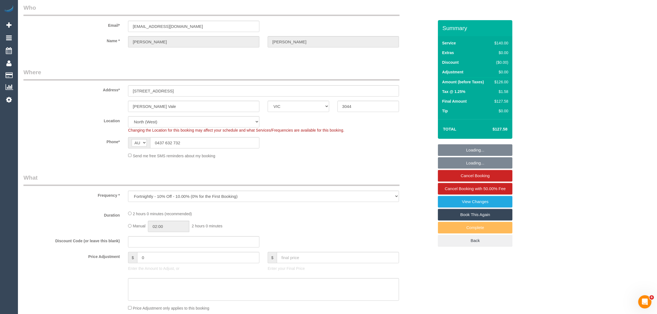
select select "number:28"
select select "number:14"
select select "number:19"
select select "number:24"
select select "number:34"
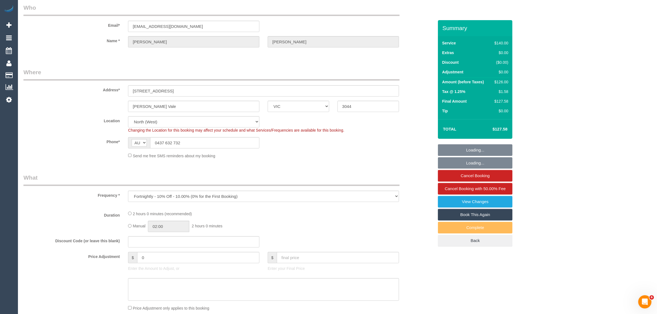
select select "number:12"
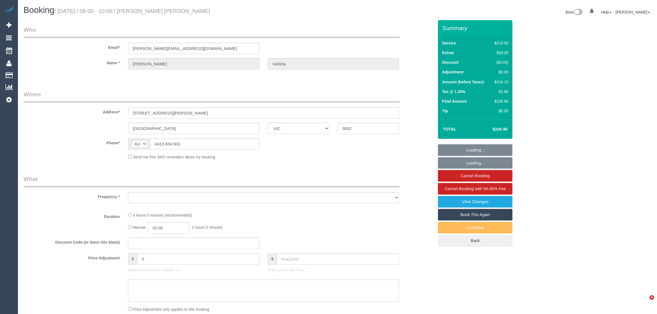
select select "VIC"
select select "string:stripe-pm_1Qcc5X2GScqysDRVJ1eBLbZS"
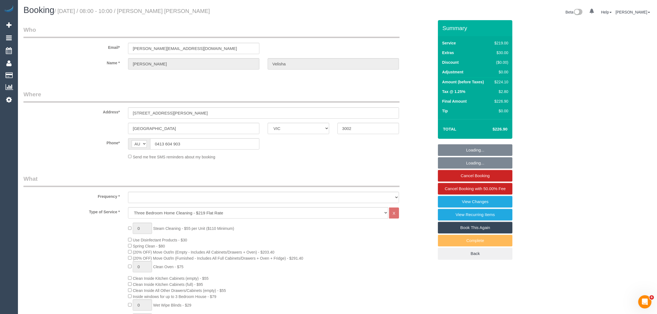
click at [75, 134] on fieldset "Where Address* 201/280 Albert St East Melbourne ACT NSW NT QLD SA TAS VIC WA 30…" at bounding box center [228, 127] width 410 height 74
click at [188, 145] on input "0413 604 903" at bounding box center [204, 143] width 109 height 11
select select "number:29"
select select "number:15"
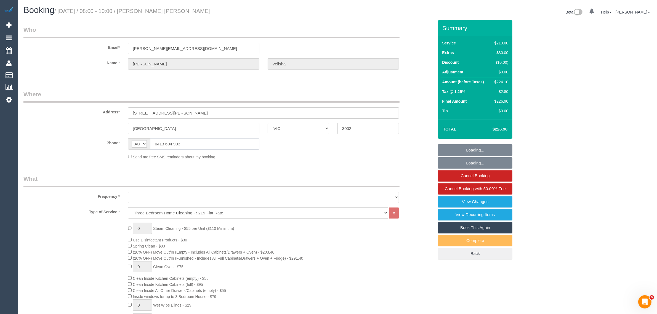
select select "number:21"
select select "number:24"
select select "number:33"
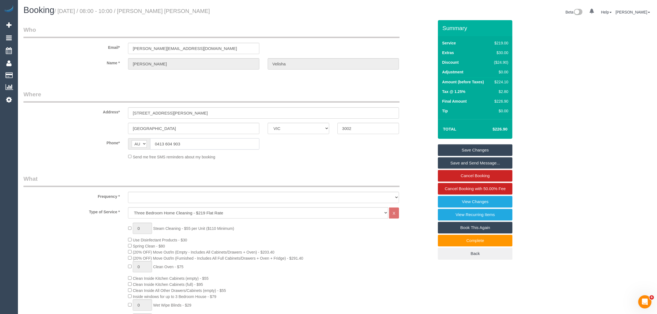
click at [188, 145] on input "0413 604 903" at bounding box center [204, 143] width 109 height 11
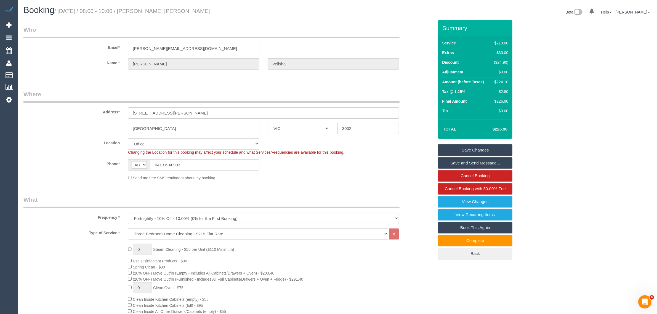
select select "object:2084"
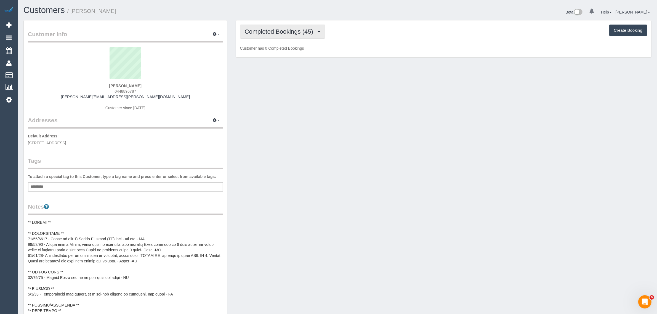
click at [274, 32] on span "Completed Bookings (45)" at bounding box center [280, 31] width 71 height 7
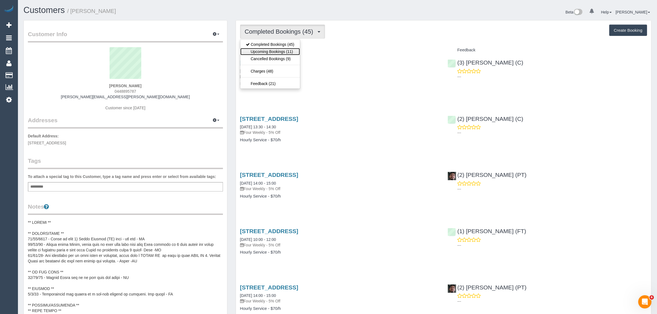
click at [272, 50] on link "Upcoming Bookings (11)" at bounding box center [270, 51] width 60 height 7
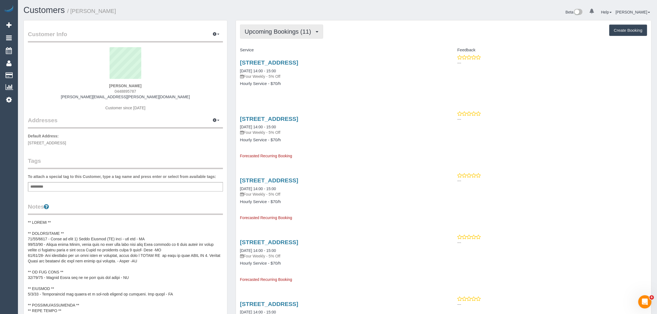
click at [267, 30] on span "Upcoming Bookings (11)" at bounding box center [279, 31] width 69 height 7
click at [259, 49] on link "Upcoming Bookings (11)" at bounding box center [270, 51] width 60 height 7
click at [281, 32] on span "Upcoming Bookings (11)" at bounding box center [279, 31] width 69 height 7
click at [270, 44] on link "Completed Bookings (45)" at bounding box center [270, 44] width 60 height 7
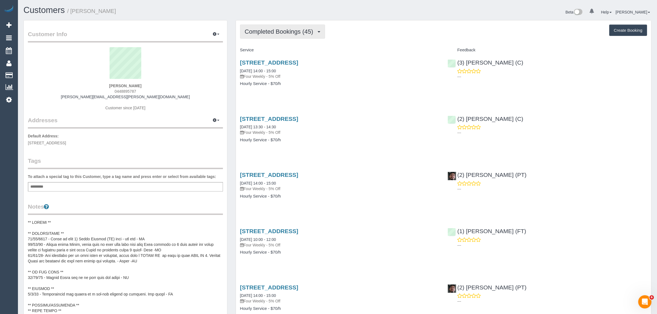
click at [299, 29] on span "Completed Bookings (45)" at bounding box center [280, 31] width 71 height 7
click at [284, 51] on link "Upcoming Bookings (11)" at bounding box center [270, 51] width 60 height 7
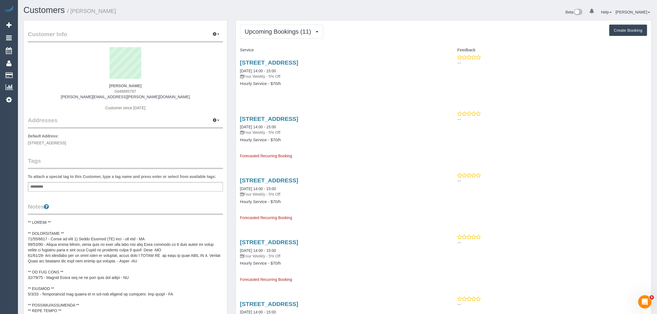
drag, startPoint x: 346, startPoint y: 94, endPoint x: 311, endPoint y: 75, distance: 40.1
click at [346, 93] on div "11/119 Wellington Street, St Kilda, VIC 3182 25/09/2025 14:00 - 15:00 Four Week…" at bounding box center [340, 76] width 208 height 42
drag, startPoint x: 287, startPoint y: 72, endPoint x: 240, endPoint y: 71, distance: 46.9
click at [239, 71] on div "11/119 Wellington Street, St Kilda, VIC 3182 25/09/2025 14:00 - 15:00 Four Week…" at bounding box center [340, 76] width 208 height 42
copy link "25/09/2025 14:00 - 15:00"
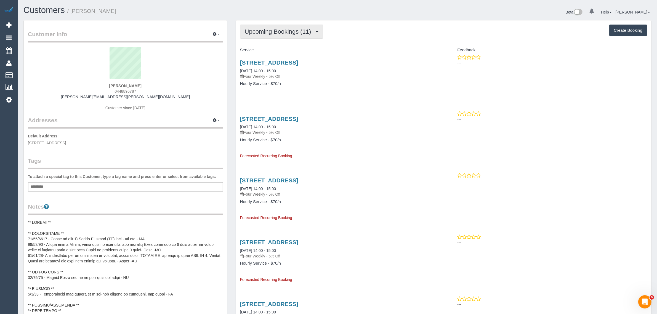
click at [245, 30] on span "Upcoming Bookings (11)" at bounding box center [279, 31] width 69 height 7
click at [257, 46] on link "Completed Bookings (45)" at bounding box center [270, 44] width 60 height 7
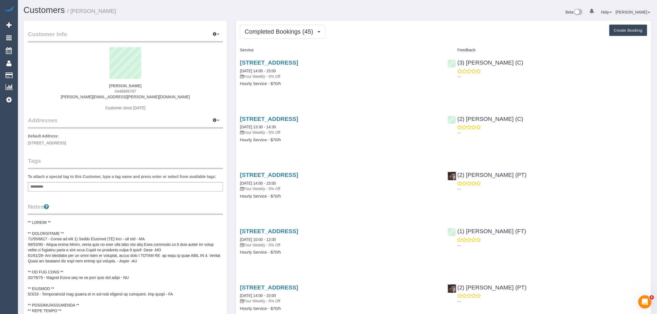
click at [155, 71] on sui-profile-pic at bounding box center [125, 65] width 187 height 36
click at [72, 144] on p "Default Address: 404/3 Greeves Street, St Kilda, VIC 3182" at bounding box center [125, 139] width 195 height 12
drag, startPoint x: 67, startPoint y: 143, endPoint x: 80, endPoint y: 141, distance: 13.3
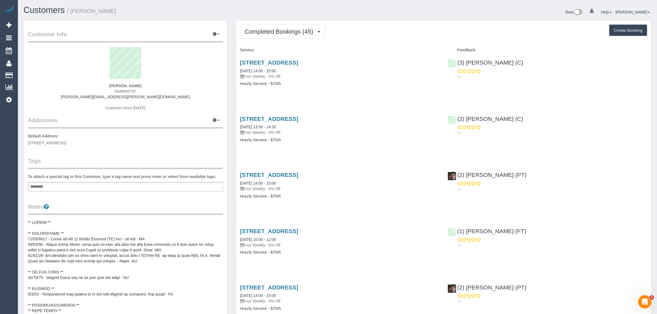
click at [66, 141] on span "404/3 Greeves Street, St Kilda, VIC 3182" at bounding box center [47, 143] width 38 height 4
copy span "St Kilda"
click at [256, 30] on span "Completed Bookings (45)" at bounding box center [280, 31] width 71 height 7
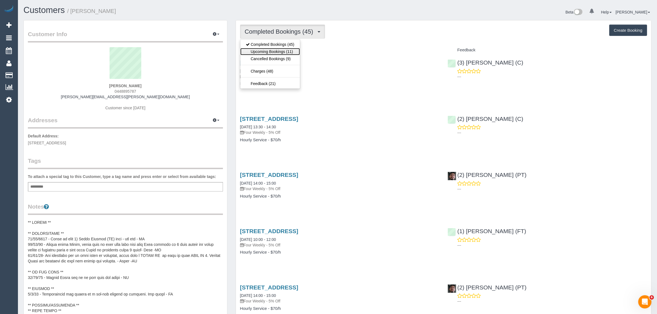
click at [263, 51] on link "Upcoming Bookings (11)" at bounding box center [270, 51] width 60 height 7
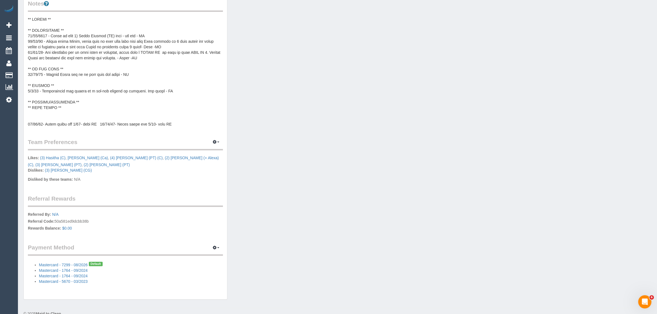
scroll to position [213, 0]
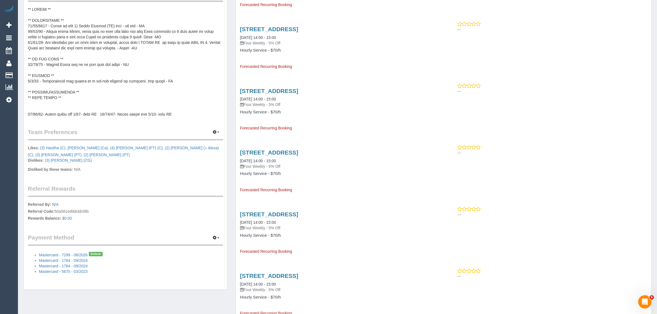
click at [172, 38] on pre at bounding box center [125, 62] width 195 height 110
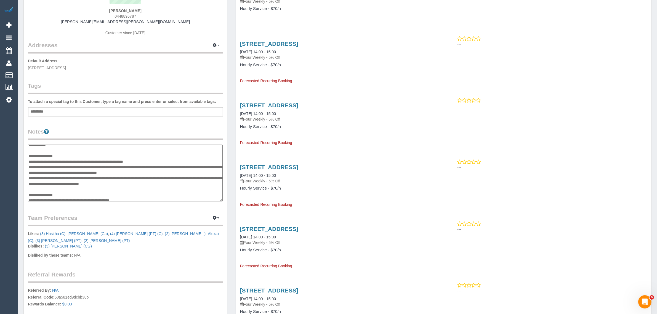
scroll to position [0, 0]
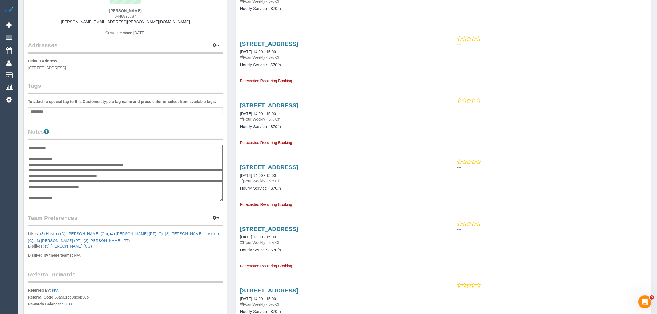
click at [93, 160] on textarea at bounding box center [125, 173] width 195 height 57
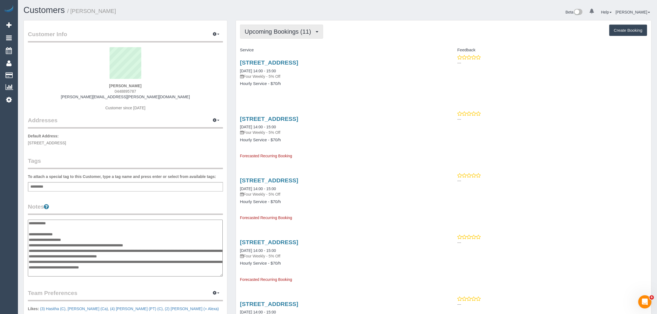
type textarea "**********"
click at [304, 38] on button "Upcoming Bookings (11)" at bounding box center [281, 32] width 83 height 14
click at [280, 46] on link "Completed Bookings (45)" at bounding box center [270, 44] width 60 height 7
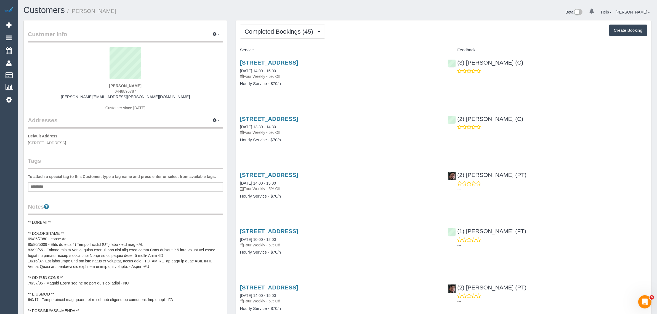
drag, startPoint x: 513, startPoint y: 63, endPoint x: 473, endPoint y: 58, distance: 40.3
click at [473, 58] on div "(3) Sam Sango (C) ---" at bounding box center [547, 68] width 208 height 27
copy link "(3) Sam Sango (C)"
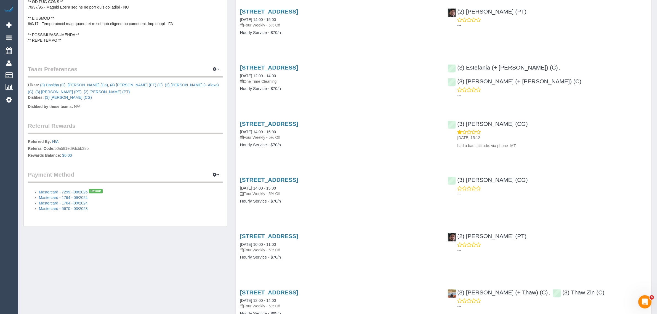
scroll to position [138, 0]
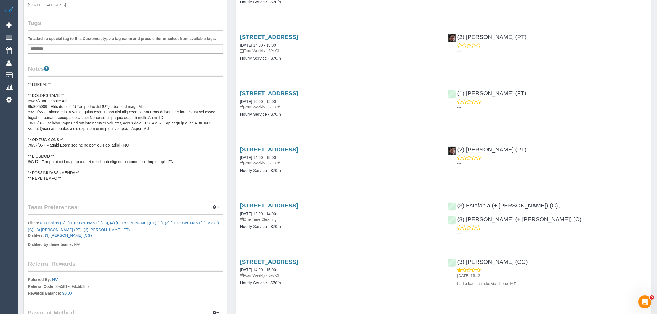
click at [161, 122] on pre at bounding box center [125, 137] width 195 height 110
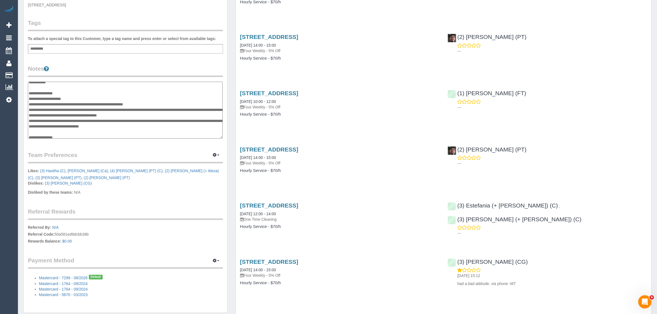
scroll to position [1, 0]
click at [93, 97] on textarea at bounding box center [125, 110] width 195 height 57
click at [93, 98] on textarea at bounding box center [125, 110] width 195 height 57
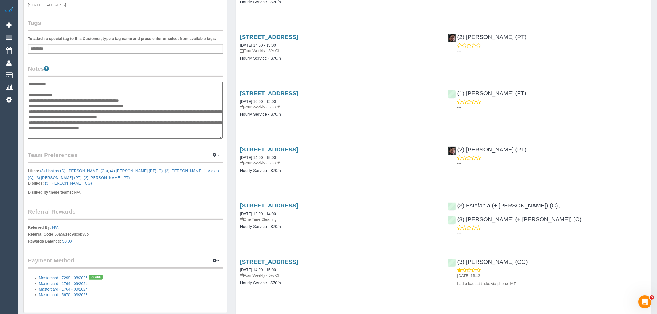
type textarea "**********"
drag, startPoint x: 169, startPoint y: 196, endPoint x: 170, endPoint y: 190, distance: 6.5
click at [169, 196] on p "Disliked by these teams: N/A" at bounding box center [125, 193] width 195 height 7
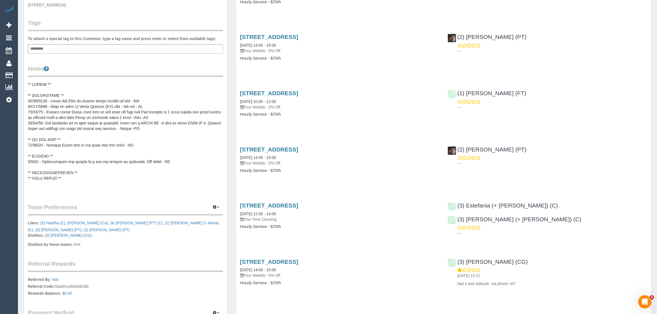
click at [230, 207] on div "Customer Info Edit Contact Info Send Message Email Preferences Special Sales Ta…" at bounding box center [125, 126] width 212 height 488
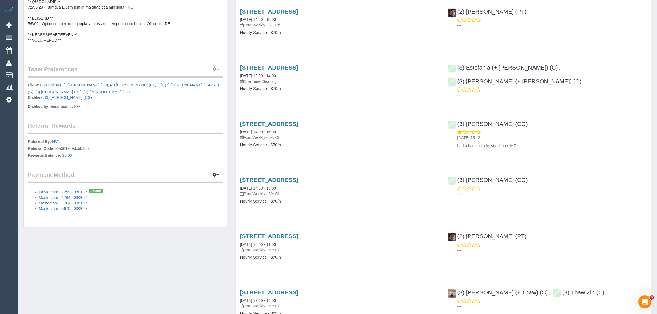
click at [215, 72] on button "button" at bounding box center [216, 69] width 14 height 9
click at [207, 79] on link "Manage Preferences" at bounding box center [199, 79] width 47 height 7
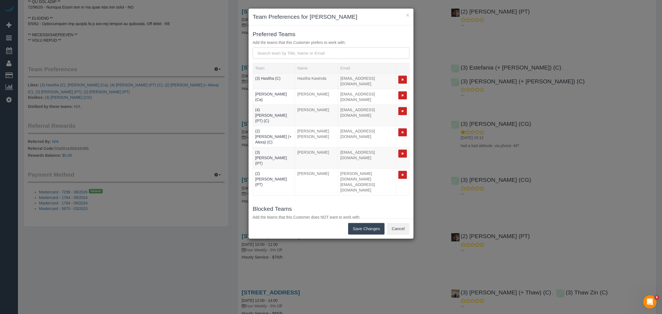
click at [315, 52] on input "text" at bounding box center [331, 52] width 157 height 11
type input "sam sango"
click at [307, 62] on link "(3) Sam Sango (C) Sam Sango - samsango385@gmail.com" at bounding box center [301, 67] width 97 height 13
click at [369, 229] on button "Save Changes" at bounding box center [366, 229] width 36 height 12
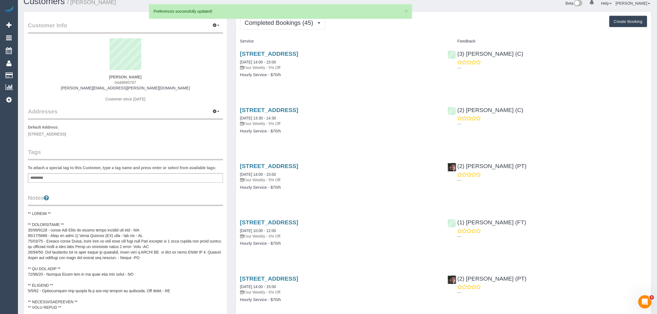
scroll to position [0, 0]
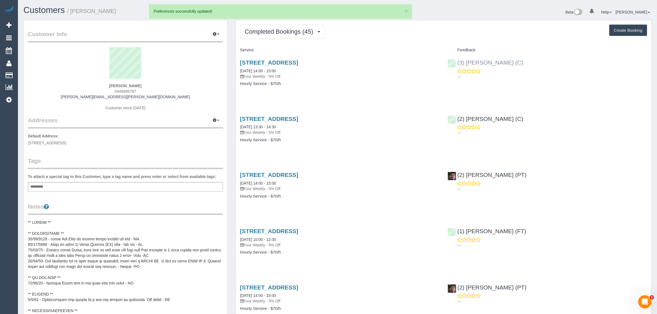
drag, startPoint x: 511, startPoint y: 60, endPoint x: 458, endPoint y: 62, distance: 53.3
click at [458, 62] on div "(3) Sam Sango (C) ---" at bounding box center [547, 68] width 208 height 27
copy link "(3) Sam Sango (C)"
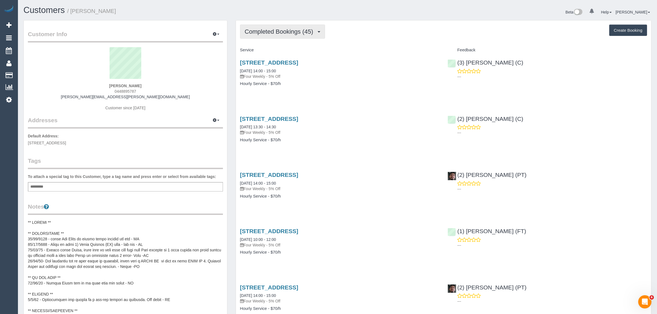
click at [305, 31] on span "Completed Bookings (45)" at bounding box center [280, 31] width 71 height 7
click at [283, 51] on link "Upcoming Bookings (11)" at bounding box center [270, 51] width 60 height 7
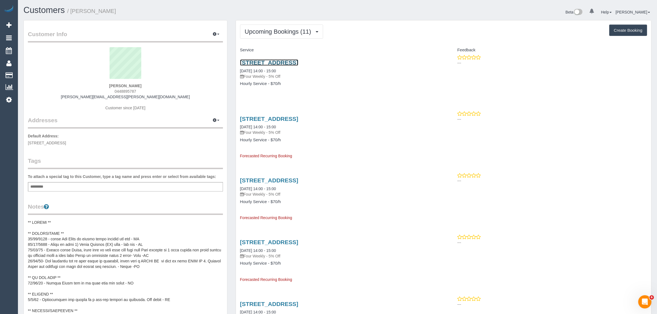
click at [286, 63] on link "11/119 Wellington Street, St Kilda, VIC 3182" at bounding box center [269, 62] width 58 height 6
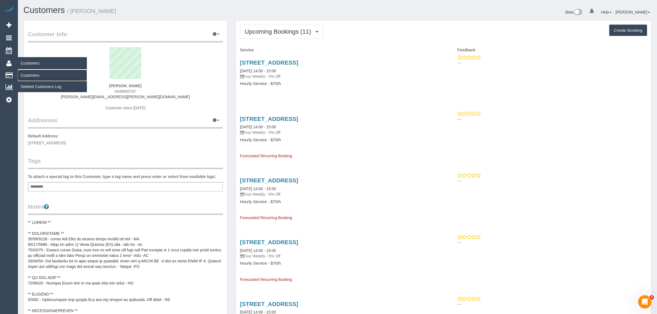
click at [27, 73] on link "Customers" at bounding box center [52, 75] width 69 height 11
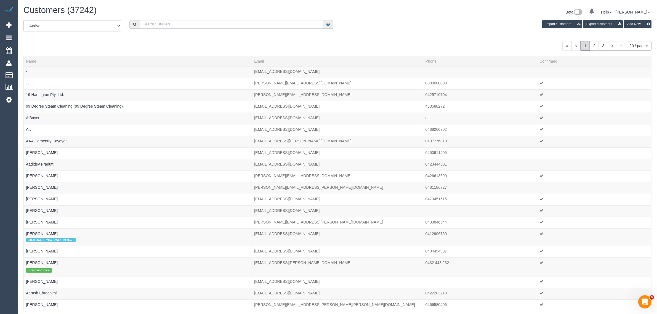
click at [176, 20] on input "text" at bounding box center [231, 24] width 183 height 9
paste input "+61423429273"
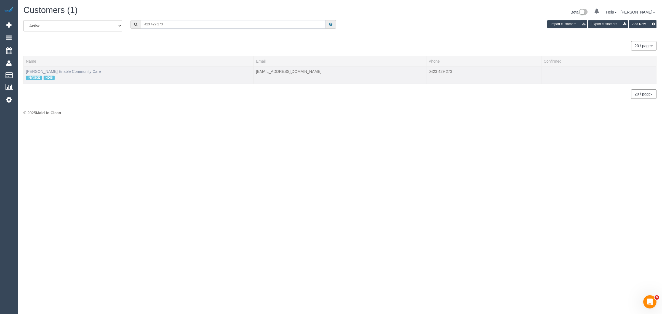
type input "423 429 273"
click at [39, 69] on link "Mark Forcina Enable Community Care" at bounding box center [63, 71] width 75 height 4
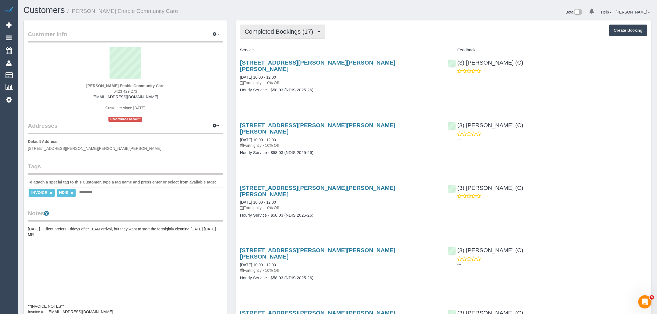
click at [276, 28] on span "Completed Bookings (17)" at bounding box center [280, 31] width 71 height 7
click at [268, 53] on link "Upcoming Bookings (11)" at bounding box center [270, 51] width 60 height 7
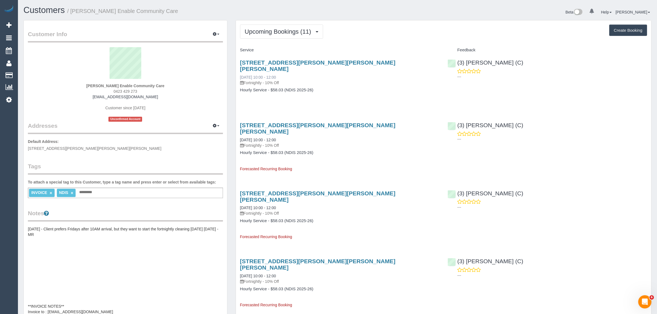
copy link "29/08/2025 10:00 - 12:00"
drag, startPoint x: 297, startPoint y: 69, endPoint x: 244, endPoint y: 72, distance: 53.1
click at [239, 72] on div "16 Walker St, Clifton Hill, VIC 3068 29/08/2025 10:00 - 12:00 Fortnightly - 10%…" at bounding box center [340, 79] width 208 height 49
click at [104, 85] on strong "Mark Forcina Enable Community Care" at bounding box center [125, 86] width 78 height 4
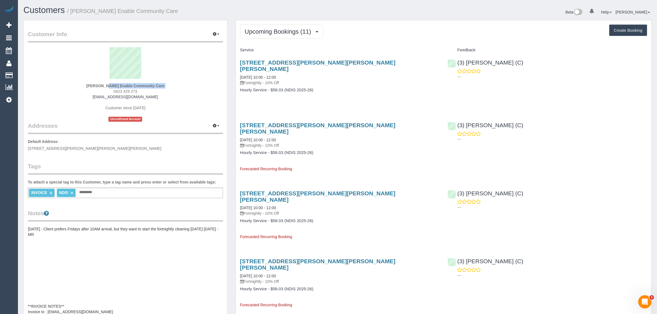
click at [104, 85] on strong "Mark Forcina Enable Community Care" at bounding box center [125, 86] width 78 height 4
copy div "Mark Forcina Enable Community Care"
click at [96, 83] on div "Mark Forcina Enable Community Care 0423 429 273 mark.enablecommunitycare@fake.c…" at bounding box center [125, 84] width 195 height 74
click at [93, 84] on strong "Mark Forcina Enable Community Care" at bounding box center [125, 86] width 78 height 4
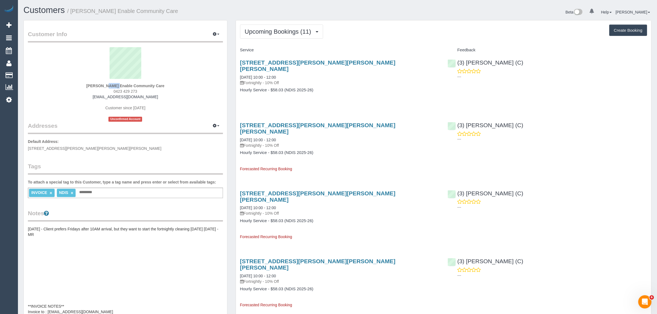
copy strong "Mark"
drag, startPoint x: 51, startPoint y: 147, endPoint x: 70, endPoint y: 147, distance: 18.2
click at [70, 147] on span "16 Walker st, Clifton Hill, VIC 3068" at bounding box center [95, 148] width 134 height 4
copy span "Clifton Hill,"
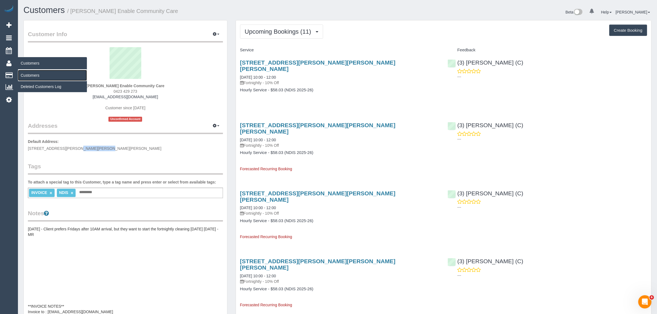
drag, startPoint x: 26, startPoint y: 74, endPoint x: 48, endPoint y: 68, distance: 22.1
click at [27, 74] on link "Customers" at bounding box center [52, 75] width 69 height 11
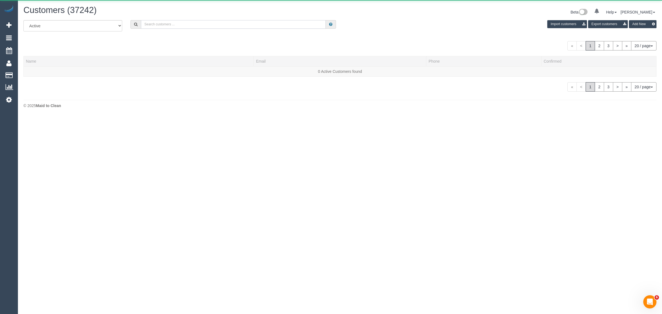
click at [181, 26] on input "text" at bounding box center [233, 24] width 185 height 9
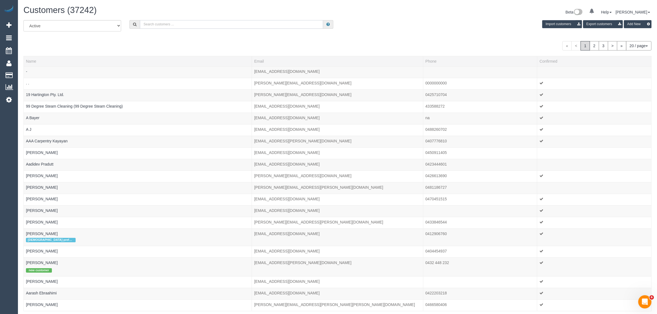
click at [202, 22] on input "text" at bounding box center [231, 24] width 183 height 9
paste input "Stephanie Rowan"
type input "Stephanie Rowan"
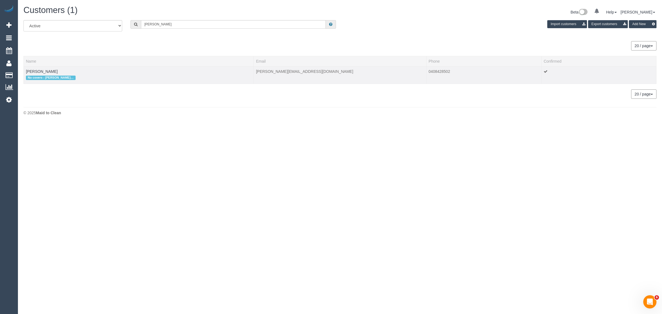
click at [39, 68] on td "Stephanie Rowan No covers - Andrew Wrobel only" at bounding box center [139, 74] width 230 height 17
click at [38, 70] on link "Stephanie Rowan" at bounding box center [42, 71] width 32 height 4
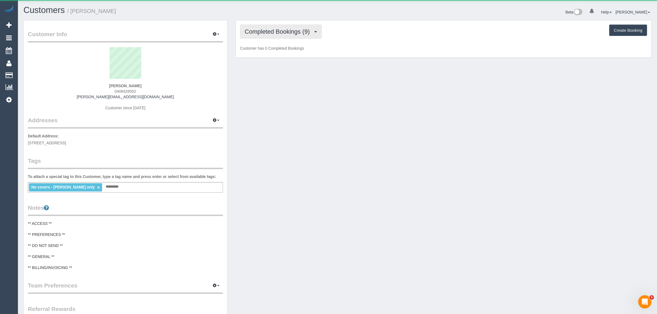
click at [283, 32] on span "Completed Bookings (9)" at bounding box center [279, 31] width 68 height 7
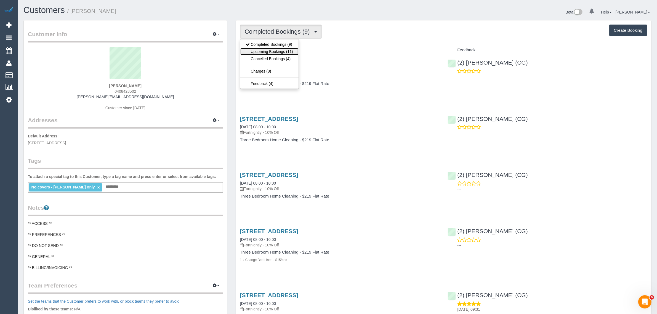
click at [275, 52] on link "Upcoming Bookings (11)" at bounding box center [269, 51] width 58 height 7
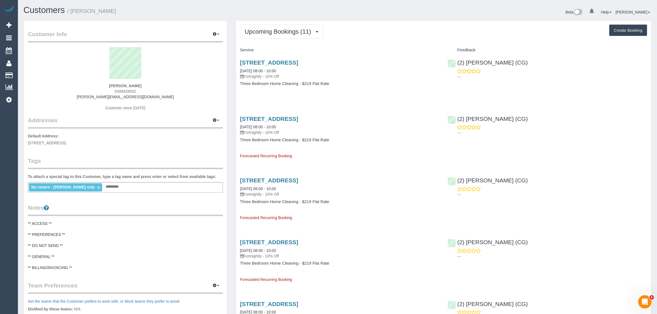
drag, startPoint x: 290, startPoint y: 70, endPoint x: 240, endPoint y: 68, distance: 49.7
click at [240, 68] on div "41 Thomson Street, 12, Maidstone, VIC 3012 01/09/2025 08:00 - 10:00 Fortnightly…" at bounding box center [339, 69] width 199 height 20
copy link "01/09/2025 08:00 - 10:00"
click at [522, 75] on p "---" at bounding box center [552, 77] width 190 height 6
drag, startPoint x: 528, startPoint y: 65, endPoint x: 457, endPoint y: 61, distance: 71.6
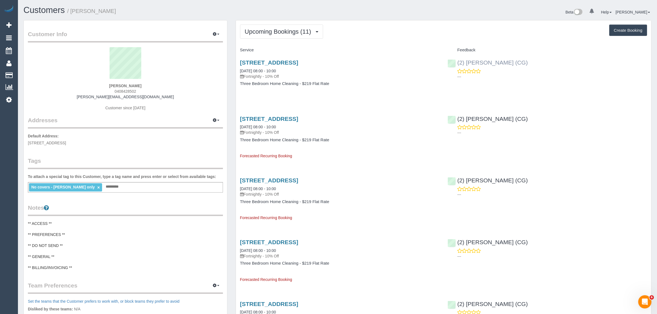
click at [457, 61] on div "(2) Andrew Wrobel (CG) ---" at bounding box center [547, 68] width 208 height 27
copy link "(2) [PERSON_NAME] (CG)"
click at [120, 84] on strong "Stephanie Rowan" at bounding box center [125, 86] width 32 height 4
click at [66, 144] on span "41 Thomson street, 12, Maidstone, VIC 3012" at bounding box center [47, 143] width 38 height 4
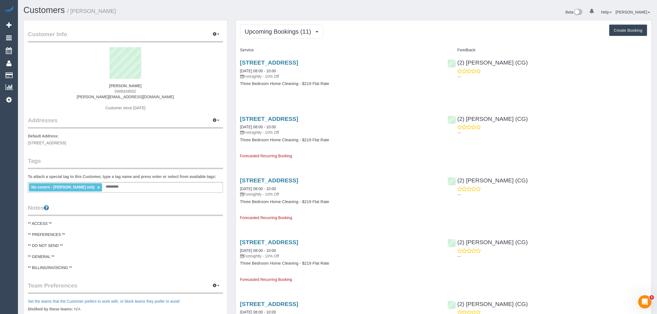
click at [66, 144] on span "41 Thomson street, 12, Maidstone, VIC 3012" at bounding box center [47, 143] width 38 height 4
click at [24, 74] on link "Customers" at bounding box center [52, 75] width 69 height 11
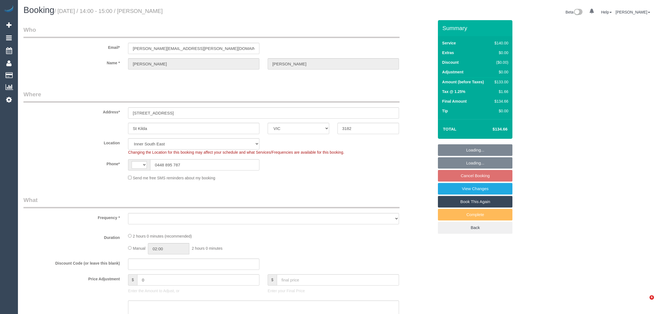
select select "VIC"
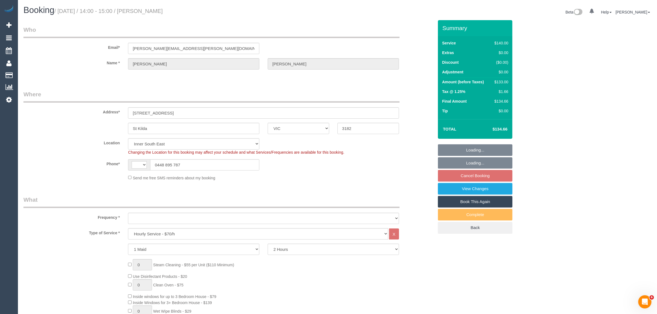
select select "string:stripe-pm_1KPxoL2GScqysDRVDB1TxUbP"
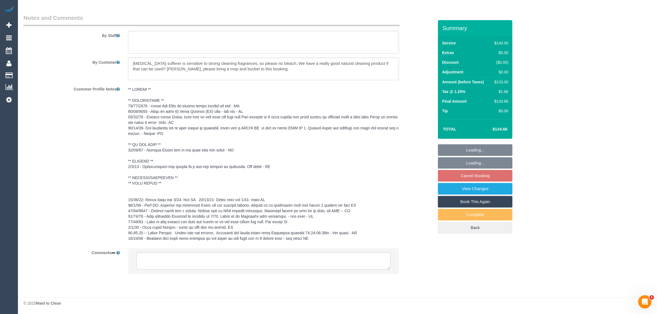
select select "string:AU"
select select "object:702"
select select "number:27"
select select "number:14"
select select "number:18"
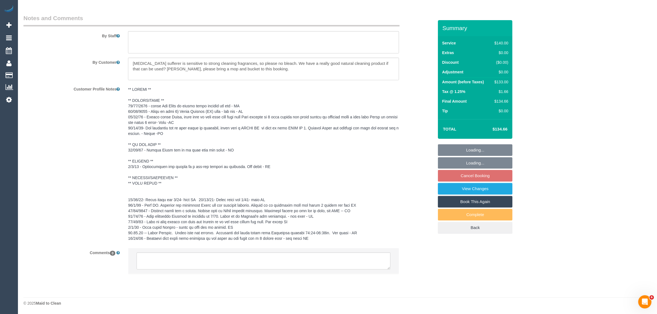
select select "number:22"
select select "number:35"
select select "number:26"
select select "object:1404"
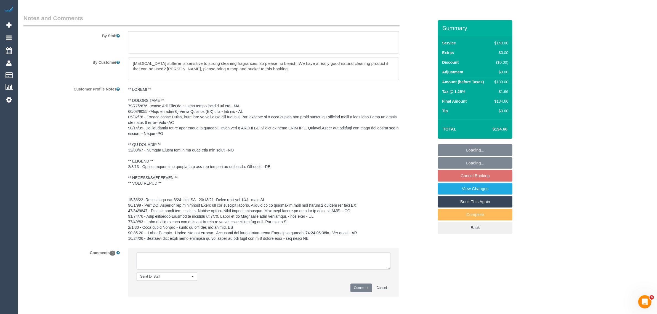
click at [264, 258] on textarea at bounding box center [264, 260] width 254 height 17
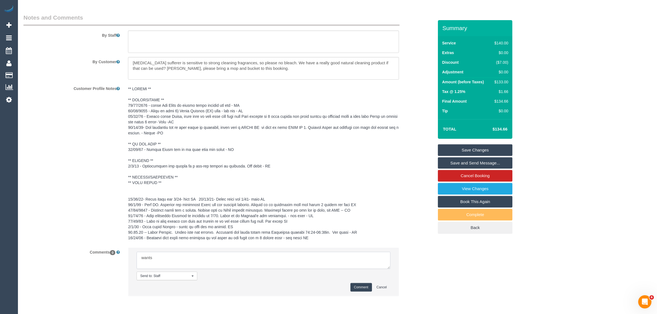
paste textarea "(3) Sam Sango (C)"
type textarea "wants (3) Sam Sango (C) to attend going forward. Already asked for flex via txt…"
click at [358, 287] on button "Comment" at bounding box center [361, 287] width 22 height 9
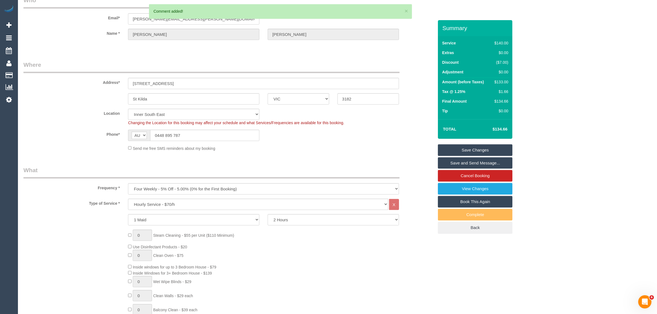
scroll to position [0, 0]
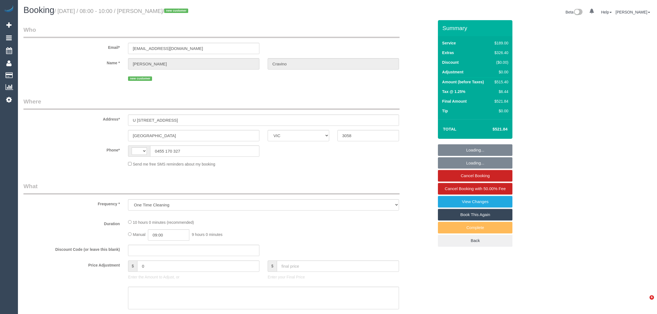
select select "VIC"
select select "string:stripe-pm_1RsJld2GScqysDRVNmZyXOpp"
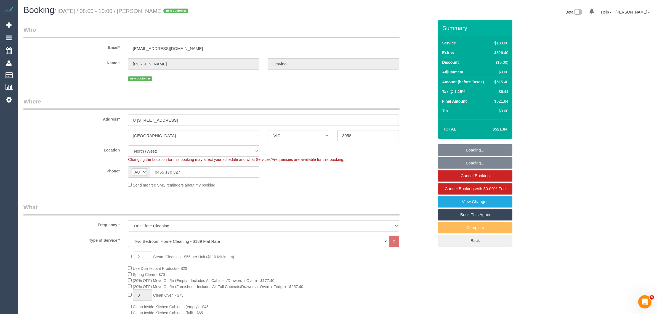
select select "string:AU"
select select "object:689"
select select "number:27"
select select "number:14"
select select "number:21"
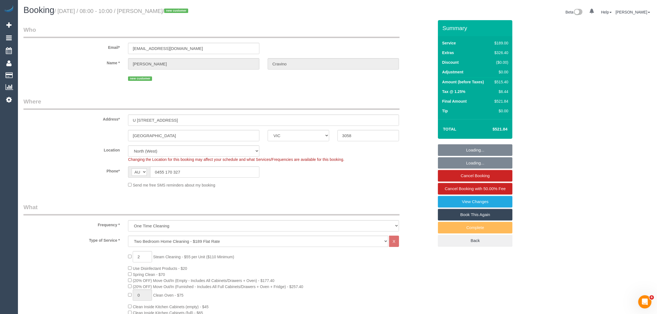
select select "number:24"
select select "number:13"
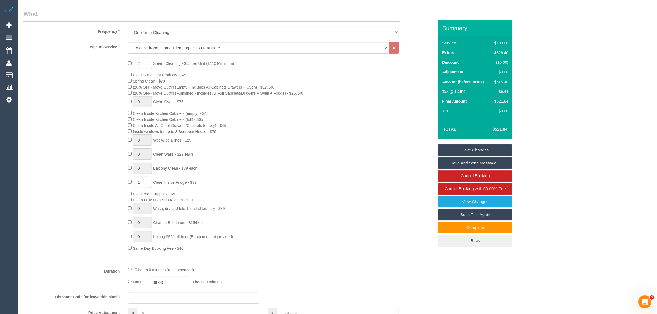
scroll to position [276, 0]
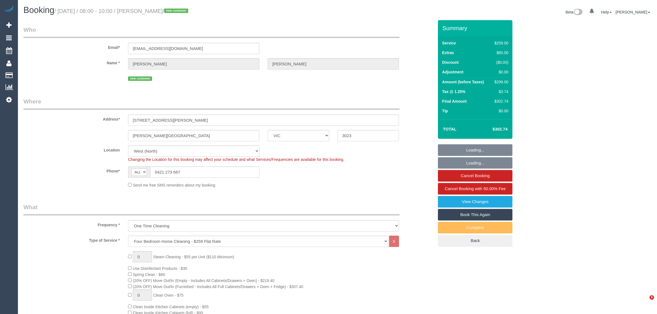
select select "VIC"
select select "number:27"
select select "number:14"
select select "number:19"
select select "number:22"
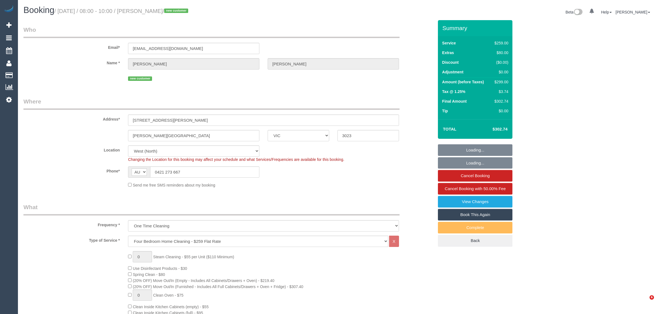
select select "number:34"
select select "number:26"
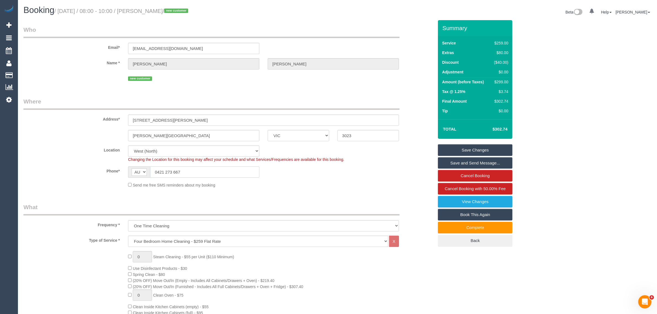
click at [191, 166] on input "0421 273 667" at bounding box center [204, 171] width 109 height 11
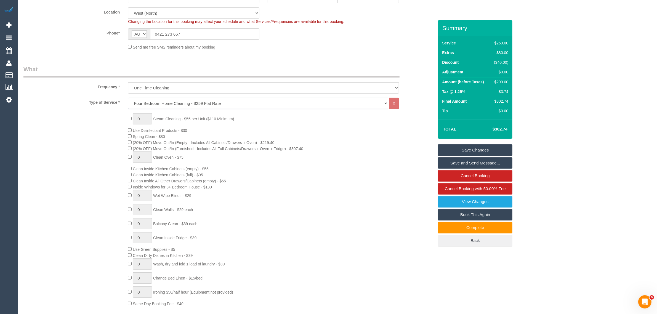
click at [284, 105] on select "Hourly Service - $70/h Hourly Service - $65/h Hourly Service - $60/h Hourly Ser…" at bounding box center [258, 103] width 260 height 11
select select "214"
click at [128, 98] on select "Hourly Service - $70/h Hourly Service - $65/h Hourly Service - $60/h Hourly Ser…" at bounding box center [258, 103] width 260 height 11
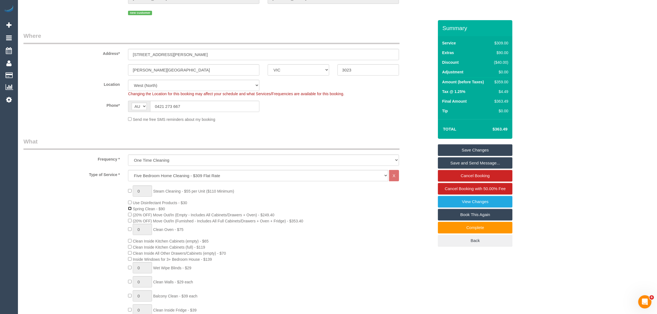
scroll to position [0, 0]
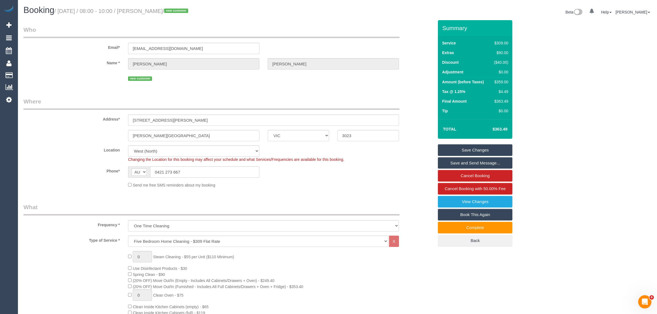
click at [90, 83] on fieldset "Who Email* lindatran0086@gmail.com Name * Linda Tran new customer" at bounding box center [228, 56] width 410 height 61
click at [202, 176] on input "0421 273 667" at bounding box center [204, 171] width 109 height 11
click at [398, 184] on div "Send me free SMS reminders about my booking" at bounding box center [263, 185] width 279 height 6
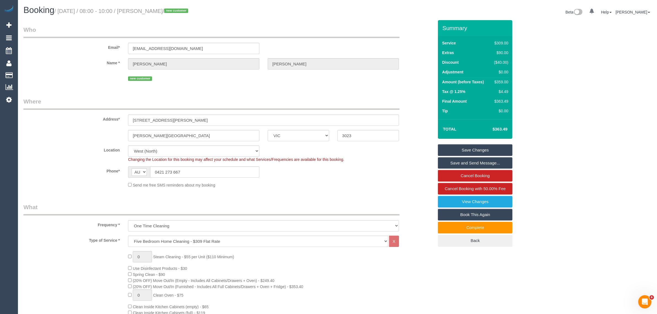
drag, startPoint x: 489, startPoint y: 127, endPoint x: 509, endPoint y: 128, distance: 20.5
click at [509, 128] on td "$363.49" at bounding box center [492, 129] width 36 height 14
copy h4 "$363.49"
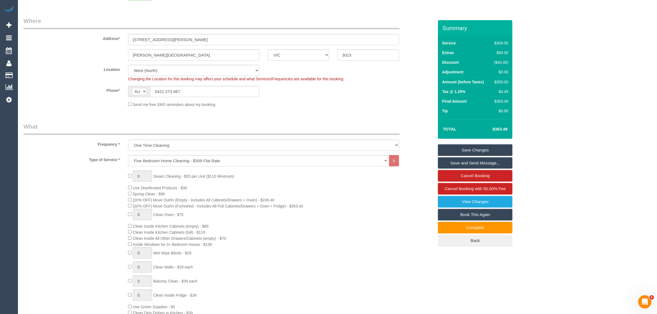
scroll to position [138, 0]
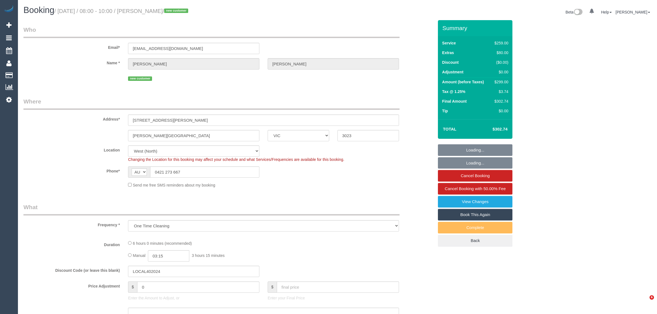
select select "VIC"
select select "number:27"
select select "number:14"
select select "number:19"
select select "number:22"
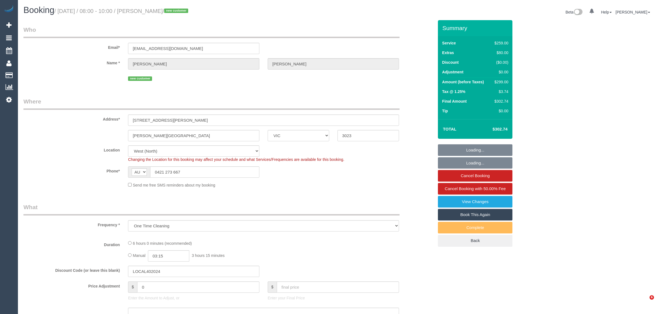
select select "number:34"
select select "number:26"
select select "object:794"
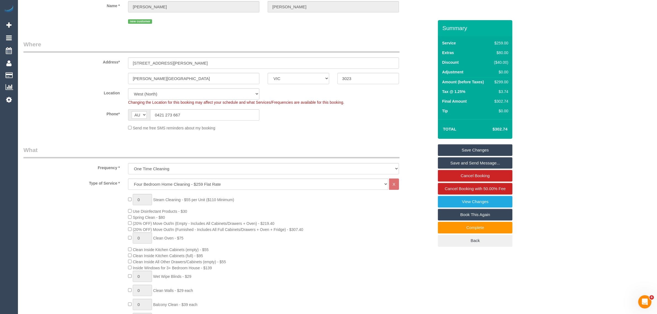
scroll to position [138, 0]
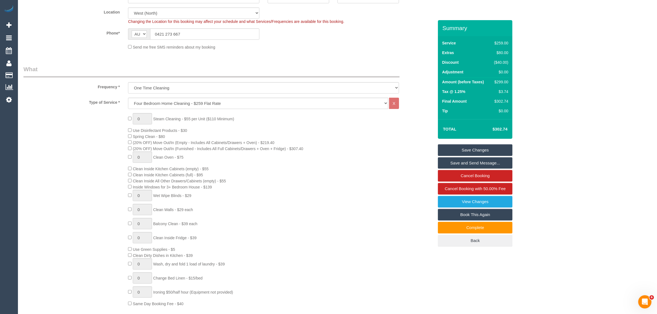
drag, startPoint x: 482, startPoint y: 129, endPoint x: 508, endPoint y: 129, distance: 25.9
click at [508, 129] on td "$302.74" at bounding box center [492, 129] width 36 height 14
copy h4 "$302.74"
click at [378, 27] on sui-booking-location "Location [GEOGRAPHIC_DATA] (North) East (South) [GEOGRAPHIC_DATA] (East) [GEOGR…" at bounding box center [228, 28] width 410 height 42
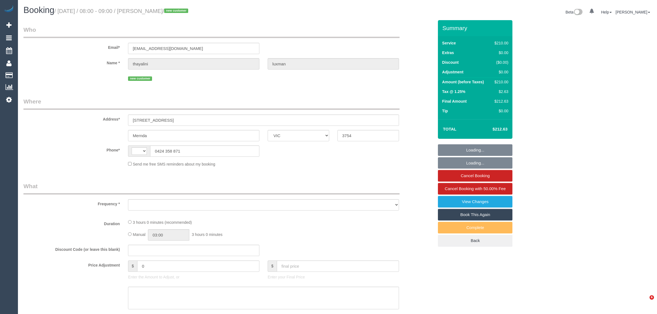
select select "VIC"
select select "string:AU"
select select "object:657"
select select "string:stripe-pm_1Ry41Z2GScqysDRVp8QBWjEX"
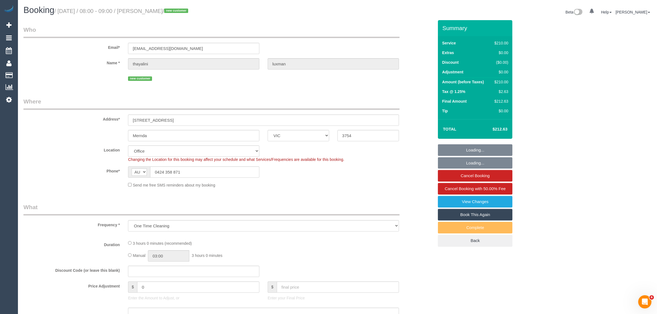
select select "180"
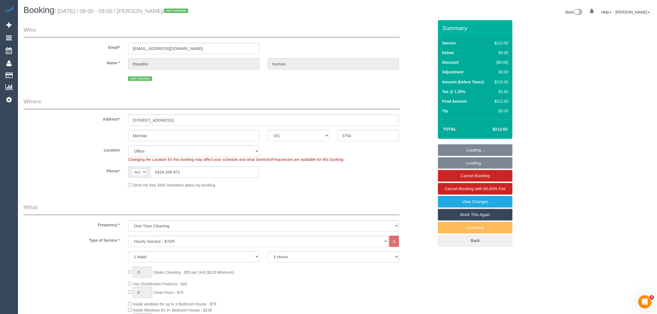
select select "object:826"
select select "number:28"
select select "number:14"
select select "number:19"
select select "number:24"
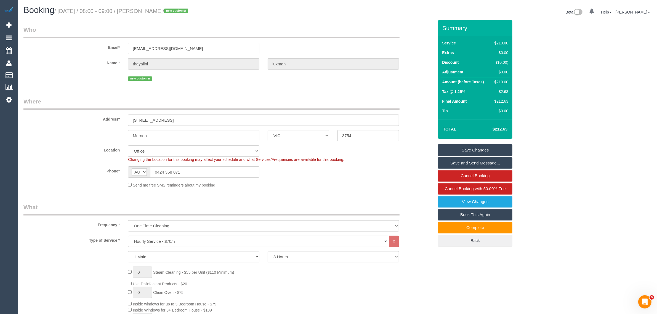
click at [211, 173] on input "0424 358 871" at bounding box center [204, 171] width 109 height 11
click at [319, 180] on sui-booking-location "Location Office City East (North) East (South) Inner East Inner North (East) In…" at bounding box center [228, 166] width 410 height 42
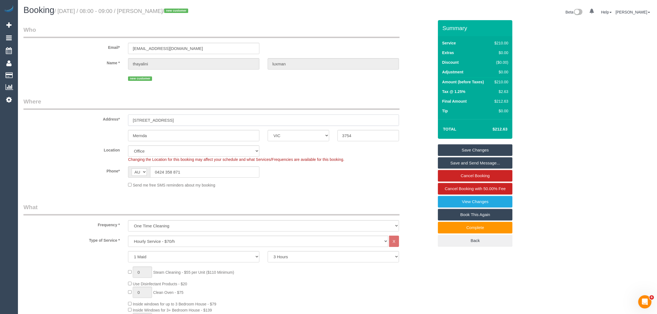
click at [176, 124] on input "12 powlett street" at bounding box center [263, 119] width 271 height 11
click at [176, 125] on input "12 powlett street" at bounding box center [263, 119] width 271 height 11
click at [234, 138] on input "Mernda" at bounding box center [193, 135] width 131 height 11
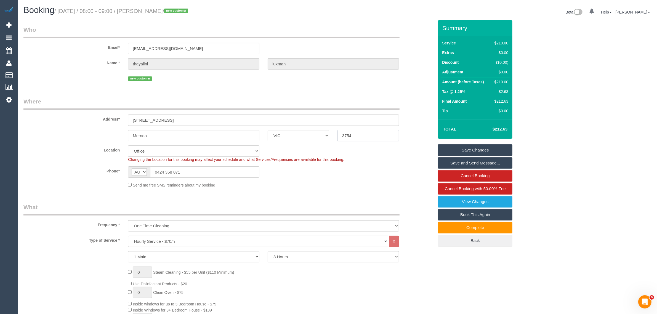
click at [353, 132] on input "3754" at bounding box center [368, 135] width 62 height 11
click at [216, 171] on input "0424 358 871" at bounding box center [204, 171] width 109 height 11
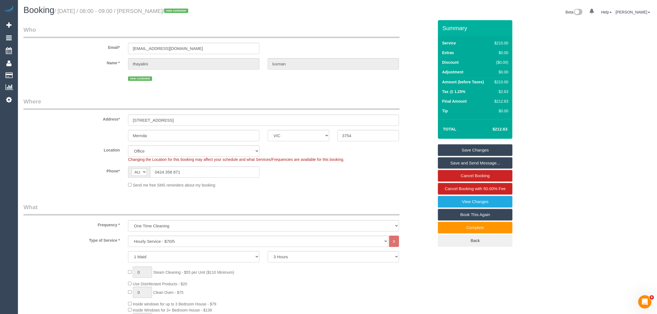
click at [305, 180] on sui-booking-location "Location Office City East (North) East (South) Inner East Inner North (East) In…" at bounding box center [228, 166] width 410 height 42
drag, startPoint x: 462, startPoint y: 278, endPoint x: 453, endPoint y: 287, distance: 12.9
click at [386, 185] on div "Send me free SMS reminders about my booking" at bounding box center [263, 185] width 279 height 6
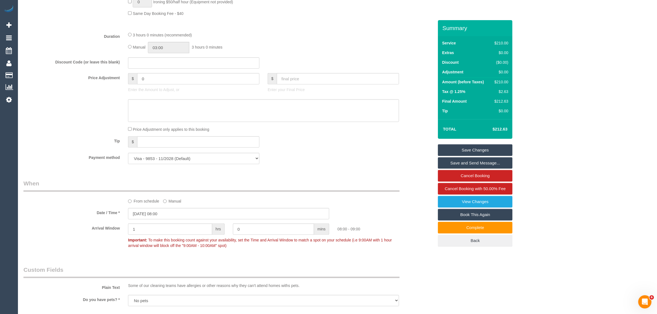
scroll to position [414, 0]
click at [413, 136] on div "Tip $" at bounding box center [228, 142] width 418 height 12
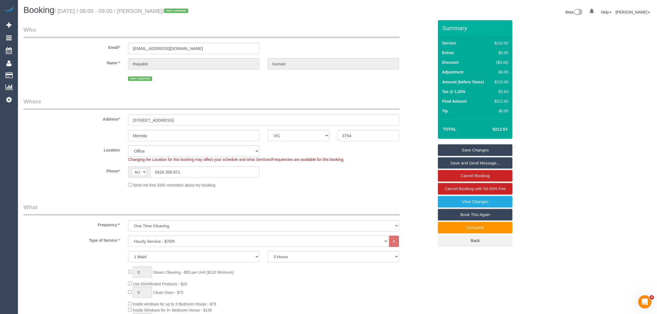
scroll to position [138, 0]
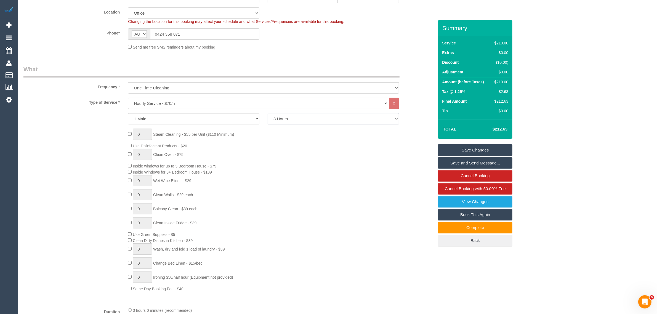
drag, startPoint x: 360, startPoint y: 119, endPoint x: 358, endPoint y: 123, distance: 4.7
click at [360, 119] on select "2 Hours 2.5 Hours 3 Hours 3.5 Hours 4 Hours 4.5 Hours 5 Hours 5.5 Hours 6 Hours…" at bounding box center [333, 118] width 131 height 11
select select "210"
click at [268, 113] on select "2 Hours 2.5 Hours 3 Hours 3.5 Hours 4 Hours 4.5 Hours 5 Hours 5.5 Hours 6 Hours…" at bounding box center [333, 118] width 131 height 11
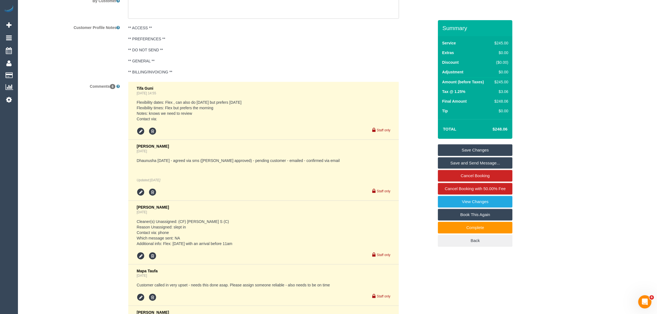
scroll to position [965, 0]
drag, startPoint x: 103, startPoint y: 202, endPoint x: 113, endPoint y: 198, distance: 10.8
click at [103, 202] on div "Comments 6 Tifa Guni Aug 20, 2025 14:55 Flexibility dates: Flex , can also do T…" at bounding box center [228, 250] width 418 height 338
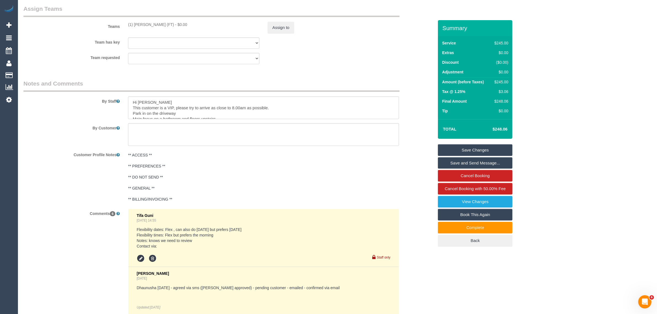
scroll to position [829, 0]
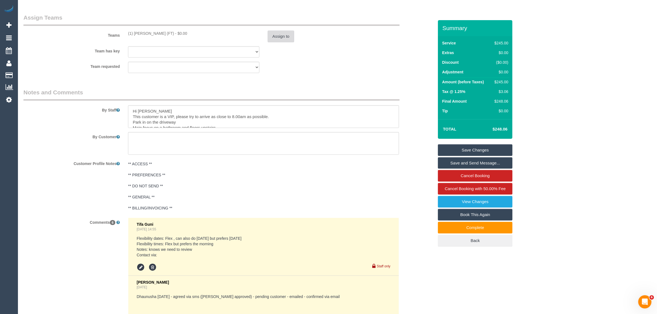
click at [285, 37] on button "Assign to" at bounding box center [281, 37] width 26 height 12
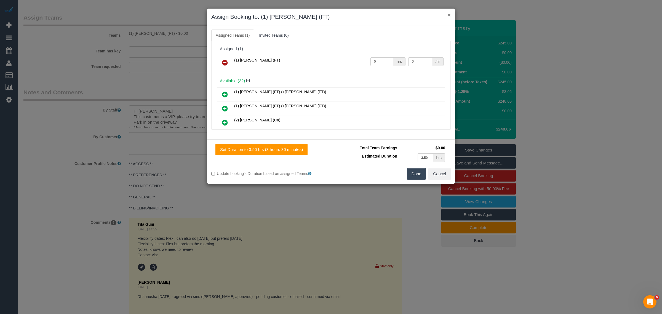
click at [448, 13] on button "×" at bounding box center [448, 15] width 3 height 6
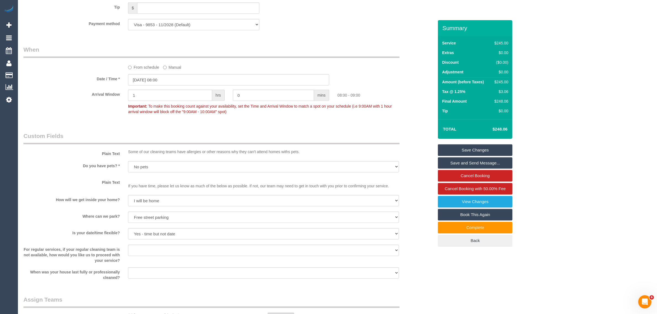
scroll to position [415, 0]
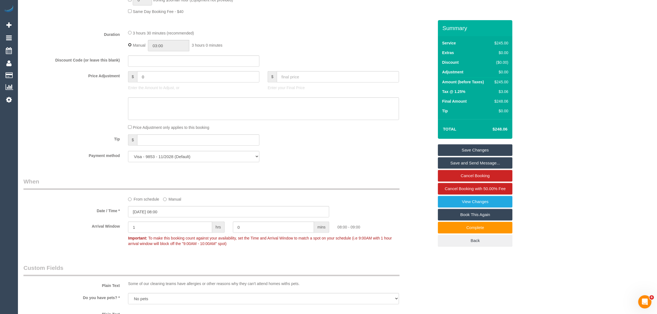
type input "03:30"
click at [179, 46] on input "03:30" at bounding box center [168, 45] width 41 height 11
click at [164, 63] on li "03:30" at bounding box center [162, 61] width 25 height 7
click at [277, 38] on div "3 hours 30 minutes (recommended) Manual 03:30 3 hours 30 minutes" at bounding box center [263, 41] width 279 height 22
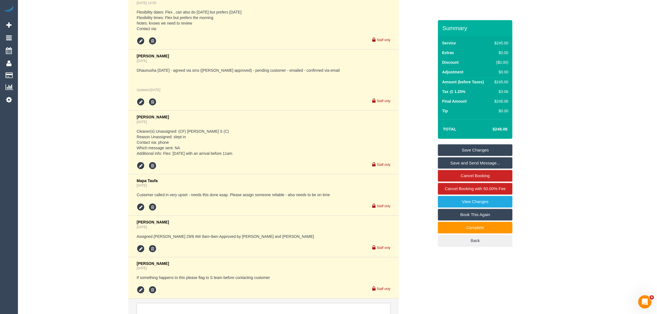
scroll to position [1105, 0]
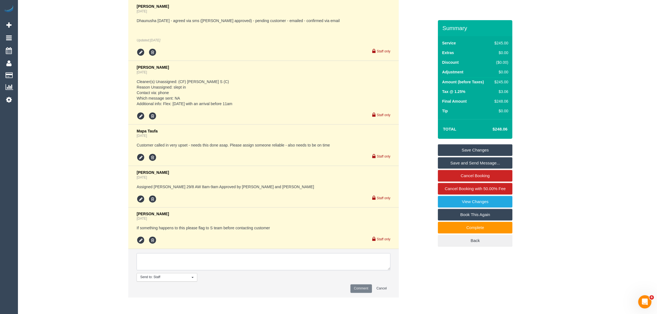
click at [252, 257] on textarea at bounding box center [264, 261] width 254 height 17
type textarea "upo"
click at [250, 257] on textarea at bounding box center [264, 261] width 254 height 17
type textarea "Added 30mins extra via call - customer agreed Updated hrs for the cleaner - KA"
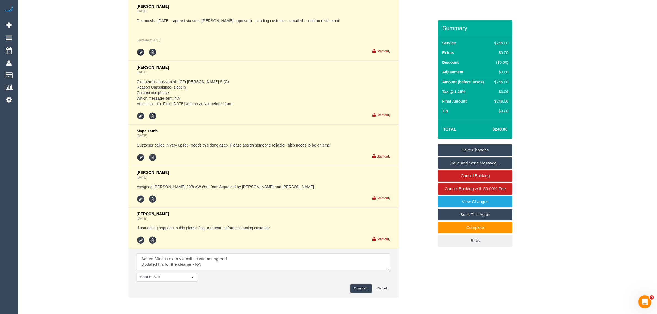
click at [367, 289] on button "Comment" at bounding box center [361, 288] width 22 height 9
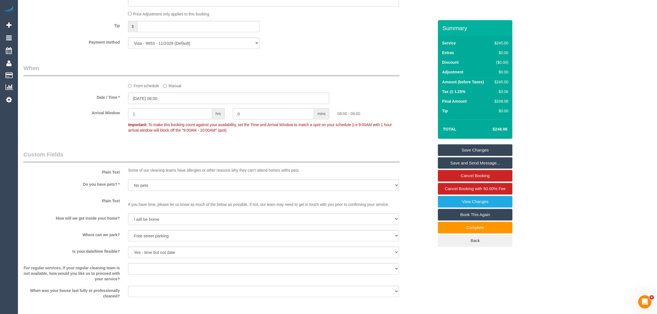
scroll to position [415, 0]
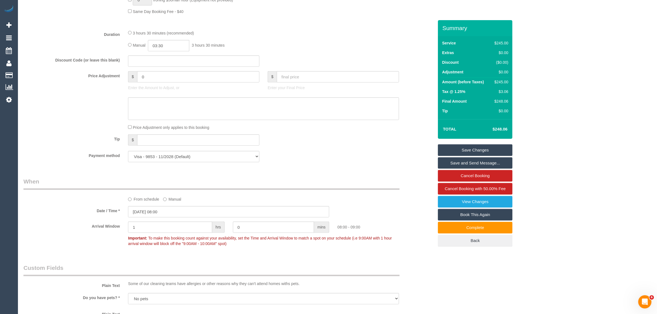
click at [457, 152] on link "Save Changes" at bounding box center [475, 150] width 74 height 12
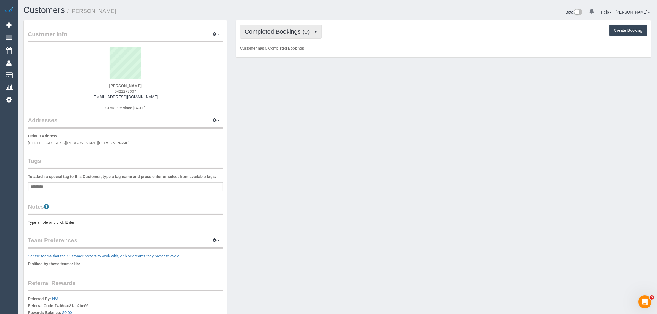
click at [269, 33] on span "Completed Bookings (0)" at bounding box center [279, 31] width 68 height 7
click at [267, 50] on link "Upcoming Bookings (1)" at bounding box center [268, 51] width 57 height 7
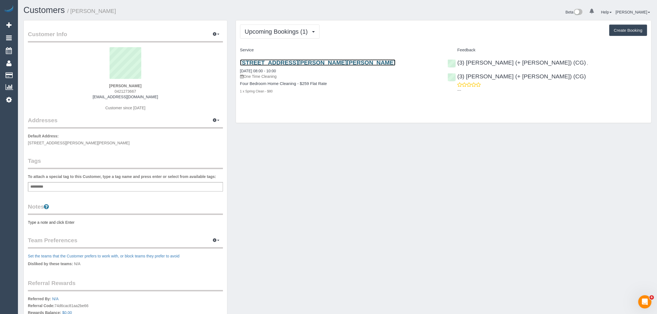
click at [276, 63] on link "[STREET_ADDRESS][PERSON_NAME][PERSON_NAME]" at bounding box center [318, 62] width 156 height 6
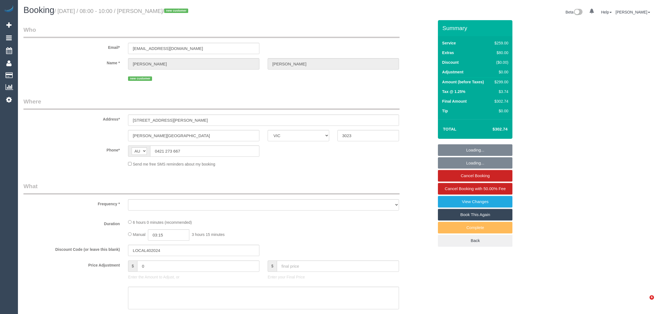
select select "VIC"
select select "string:stripe-pm_1RsX812GScqysDRVi7VCDY2k"
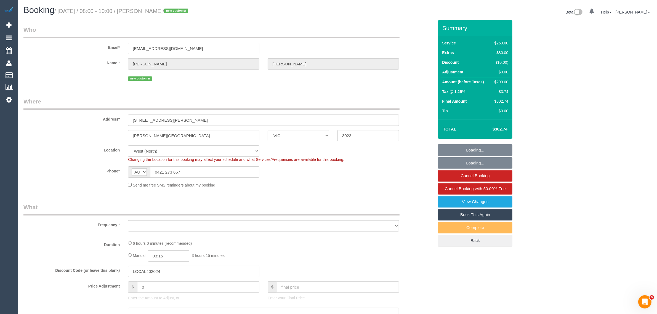
select select "object:693"
select select "number:27"
select select "number:14"
select select "number:19"
select select "number:22"
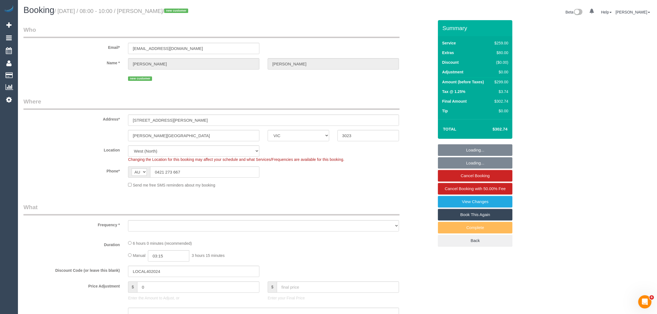
select select "number:34"
select select "number:26"
select select "object:698"
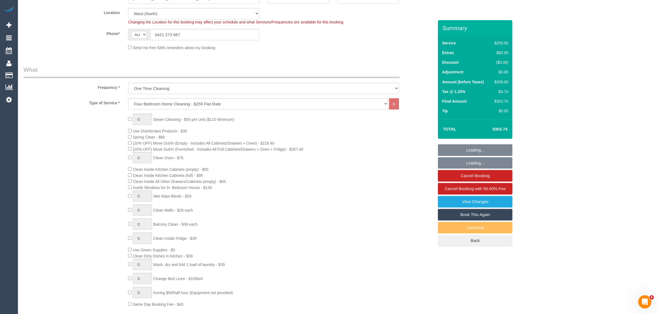
scroll to position [138, 0]
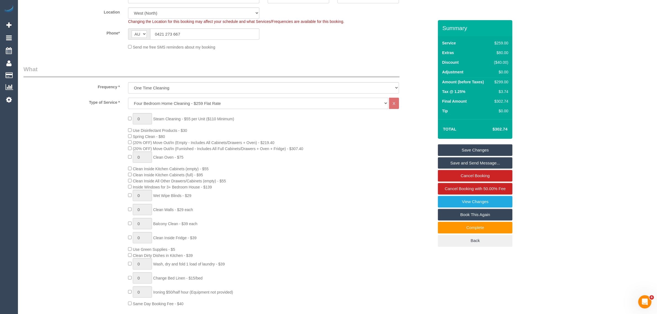
click at [281, 106] on select "Hourly Service - $70/h Hourly Service - $65/h Hourly Service - $60/h Hourly Ser…" at bounding box center [258, 103] width 260 height 11
select select "214"
click at [128, 98] on select "Hourly Service - $70/h Hourly Service - $65/h Hourly Service - $60/h Hourly Ser…" at bounding box center [258, 103] width 260 height 11
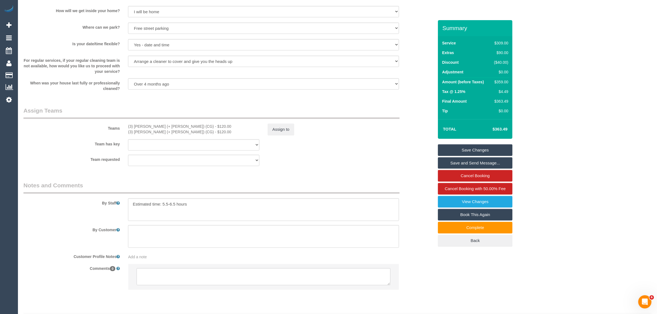
scroll to position [767, 0]
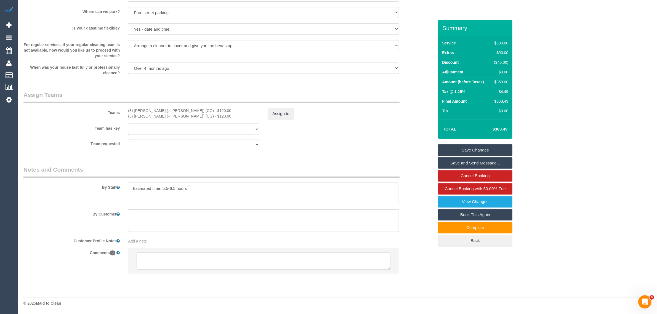
click at [243, 260] on textarea at bounding box center [264, 260] width 254 height 17
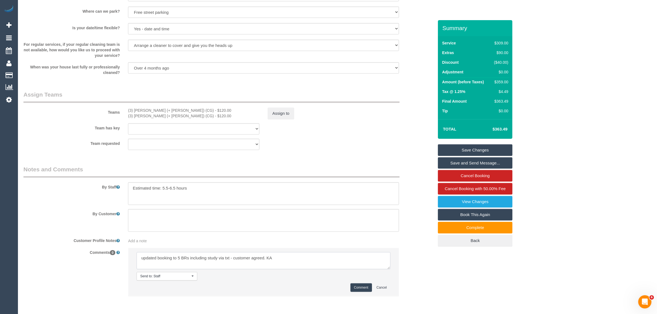
paste textarea "msg_1hc1dcgf"
type textarea "updated booking to 5 BRs including study via txt - customer agreed. KA msg_1hc1…"
click at [360, 284] on button "Comment" at bounding box center [361, 287] width 22 height 9
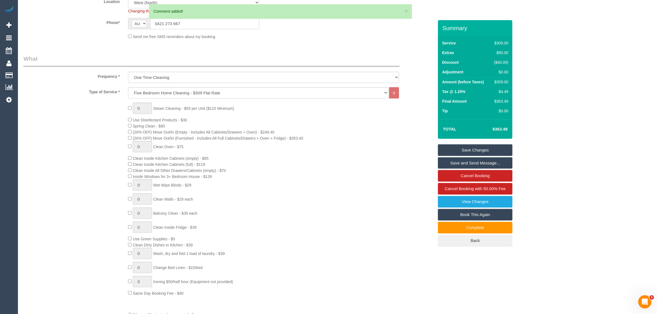
scroll to position [77, 0]
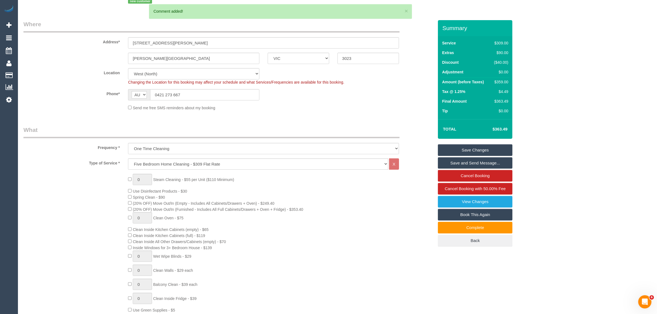
click at [501, 78] on td "$359.00" at bounding box center [499, 83] width 19 height 10
click at [501, 82] on div "$359.00" at bounding box center [500, 82] width 17 height 6
copy div "359.00"
click at [388, 106] on div "Send me free SMS reminders about my booking" at bounding box center [263, 108] width 279 height 6
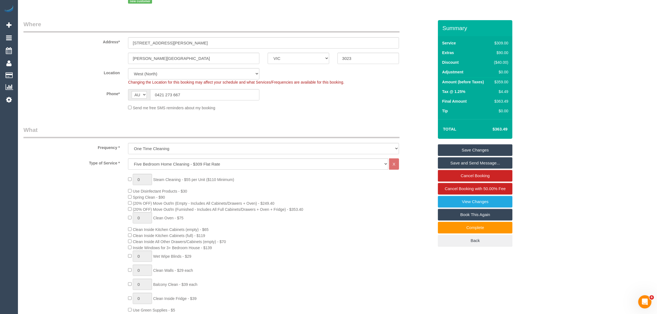
click at [499, 81] on div "$359.00" at bounding box center [500, 82] width 17 height 6
copy div "359.00"
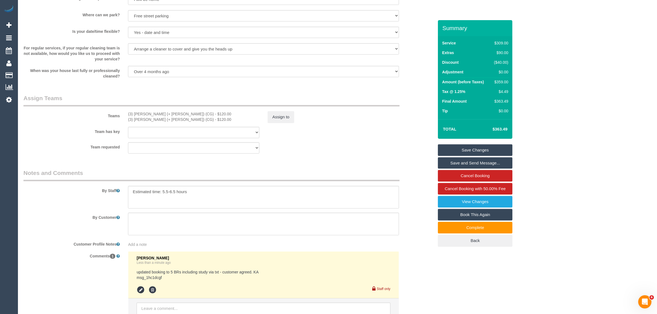
scroll to position [767, 0]
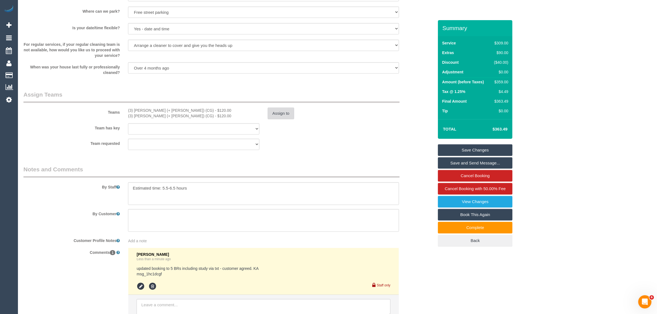
click at [278, 114] on button "Assign to" at bounding box center [281, 114] width 26 height 12
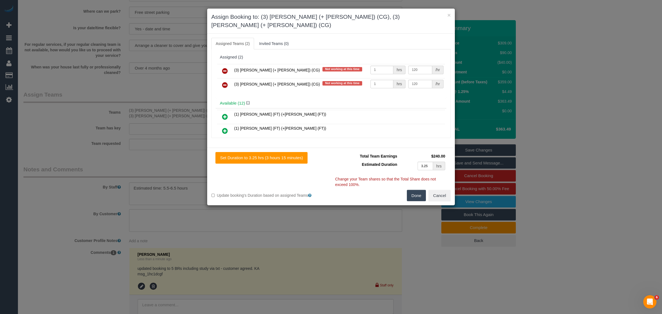
click at [432, 66] on div "/hr" at bounding box center [437, 70] width 11 height 9
click at [418, 66] on td "120 /hr" at bounding box center [426, 71] width 38 height 14
click at [419, 66] on input "120" at bounding box center [420, 70] width 24 height 9
type input "125"
click at [422, 80] on input "120" at bounding box center [420, 84] width 24 height 9
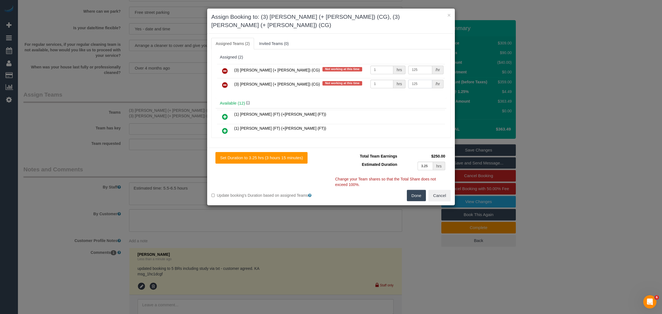
type input "125"
click at [418, 190] on button "Done" at bounding box center [416, 196] width 19 height 12
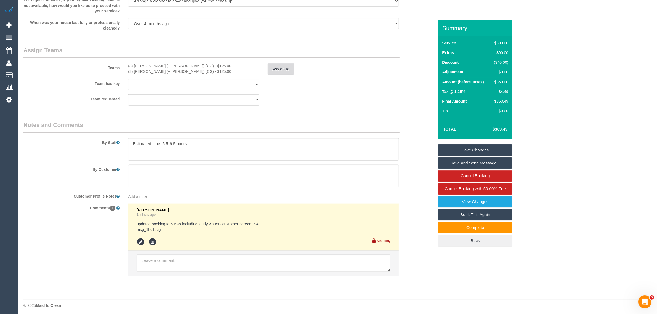
scroll to position [814, 0]
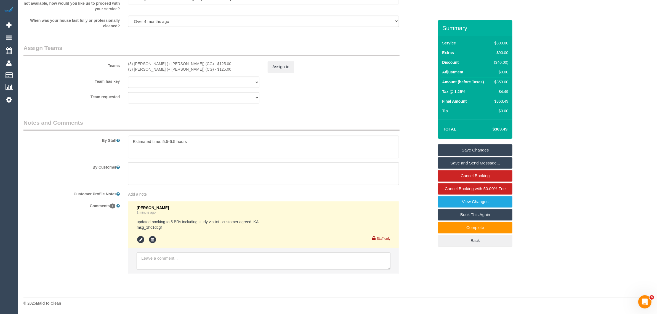
click at [471, 146] on link "Save Changes" at bounding box center [475, 150] width 74 height 12
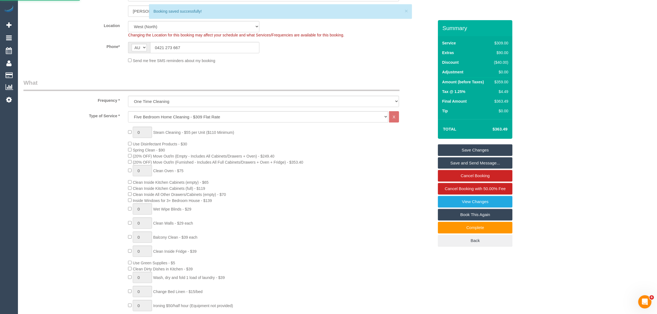
scroll to position [124, 0]
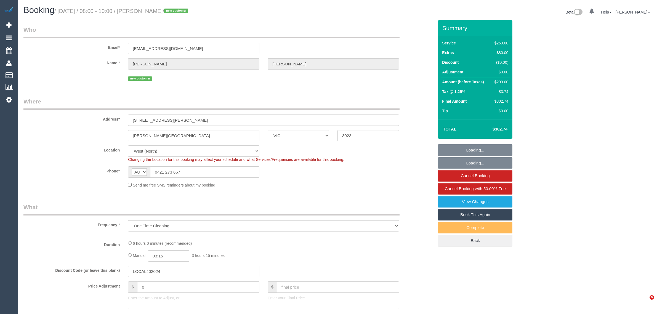
select select "VIC"
select select "number:27"
select select "number:14"
select select "number:19"
select select "number:22"
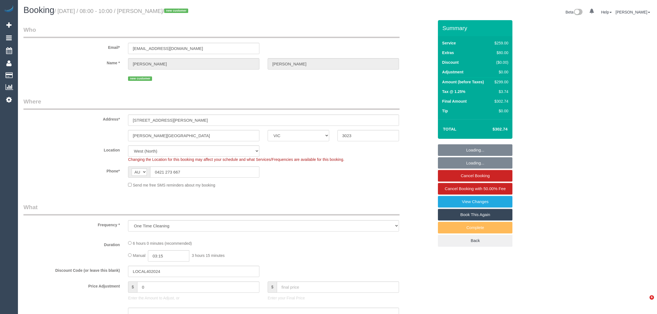
select select "number:34"
select select "number:26"
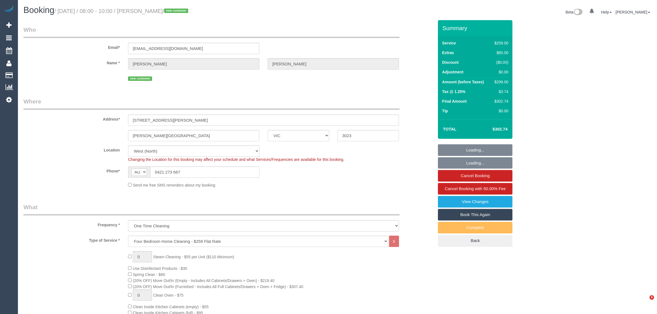
select select "object:1349"
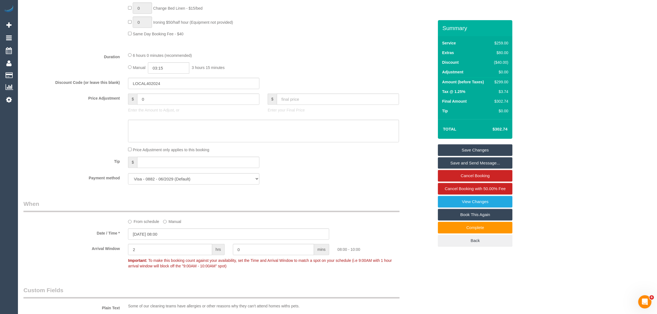
scroll to position [414, 0]
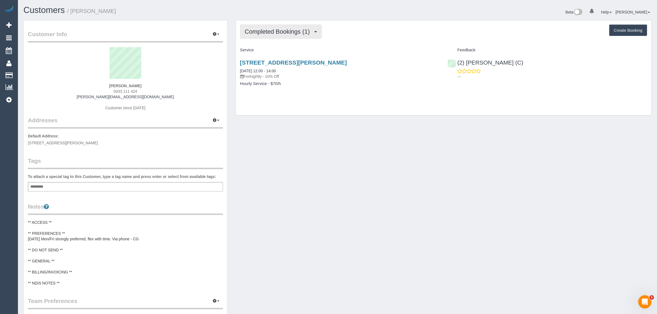
click at [308, 32] on span "Completed Bookings (1)" at bounding box center [279, 31] width 68 height 7
click at [289, 51] on link "Upcoming Bookings (12)" at bounding box center [269, 51] width 58 height 7
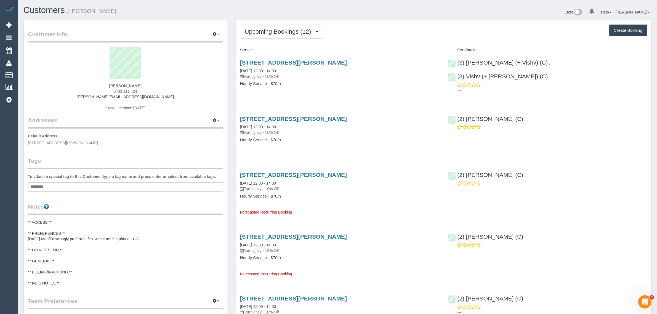
drag, startPoint x: 270, startPoint y: 68, endPoint x: 237, endPoint y: 66, distance: 32.3
click at [237, 66] on div "[STREET_ADDRESS][PERSON_NAME] [DATE] 12:00 - 14:00 Fortnightly - 10% Off Hourly…" at bounding box center [340, 76] width 208 height 42
copy link "[DATE] 12:00 - 14:00"
click at [264, 64] on link "[STREET_ADDRESS][PERSON_NAME]" at bounding box center [293, 62] width 107 height 6
click at [289, 34] on button "Upcoming Bookings (12)" at bounding box center [281, 32] width 83 height 14
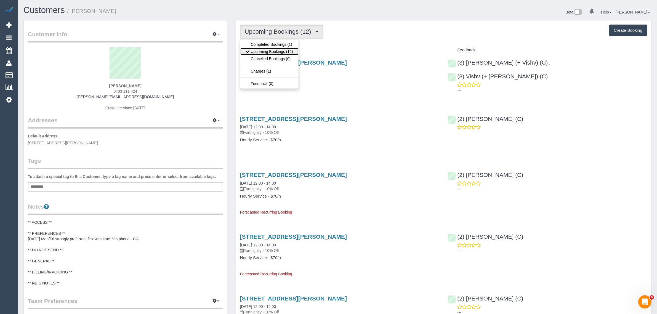
click at [274, 52] on link "Upcoming Bookings (12)" at bounding box center [269, 51] width 58 height 7
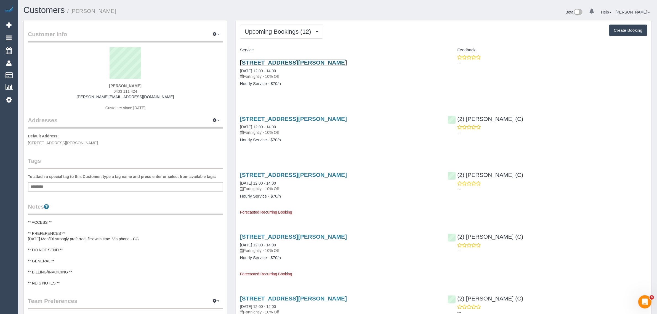
click at [272, 61] on link "[STREET_ADDRESS][PERSON_NAME]" at bounding box center [293, 62] width 107 height 6
click at [270, 27] on button "Upcoming Bookings (12)" at bounding box center [281, 32] width 83 height 14
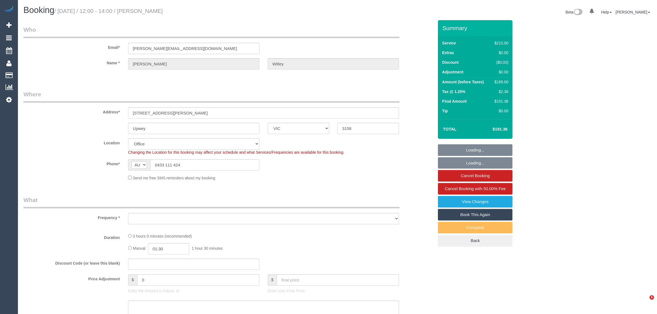
select select "VIC"
select select "string:stripe-pm_1Rsb9V2GScqysDRV3blXI9HL"
select select "number:27"
select select "number:14"
select select "number:19"
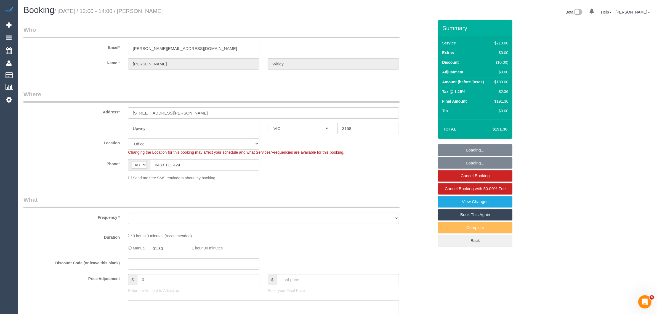
select select "number:36"
select select "number:34"
select select "object:728"
select select "180"
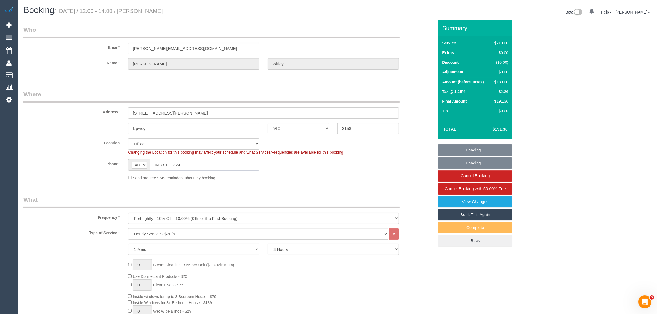
click at [199, 165] on input "0433 111 424" at bounding box center [204, 164] width 109 height 11
click at [316, 91] on legend "Where" at bounding box center [211, 96] width 376 height 12
click at [369, 91] on legend "Where" at bounding box center [211, 96] width 376 height 12
click at [211, 165] on input "0433 111 424" at bounding box center [204, 164] width 109 height 11
click at [211, 164] on input "0433 111 424" at bounding box center [204, 164] width 109 height 11
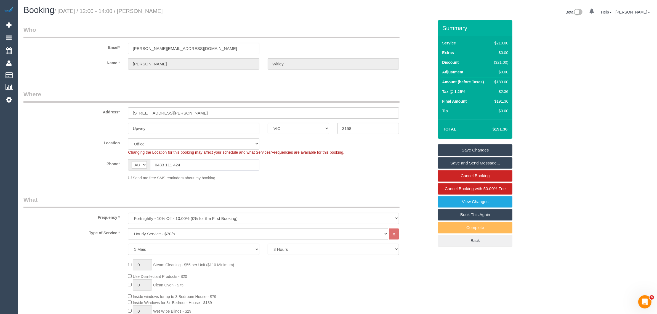
click at [211, 164] on input "0433 111 424" at bounding box center [204, 164] width 109 height 11
click at [243, 163] on input "0433 111 424" at bounding box center [204, 164] width 109 height 11
click at [243, 164] on input "0433 111 424" at bounding box center [204, 164] width 109 height 11
click at [342, 174] on sui-booking-location "Location Office City East (North) East (South) Inner East Inner North (East) In…" at bounding box center [228, 159] width 410 height 42
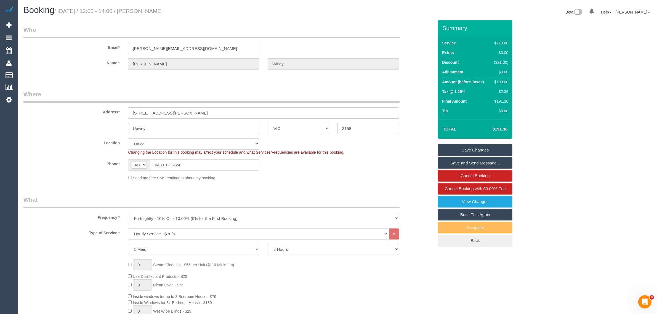
click at [408, 165] on div "Phone* AF AL DZ AD AO AI AQ AG AR AM AW AU AT AZ BS BH BD BB BY BE BZ BJ BM BT …" at bounding box center [228, 164] width 418 height 11
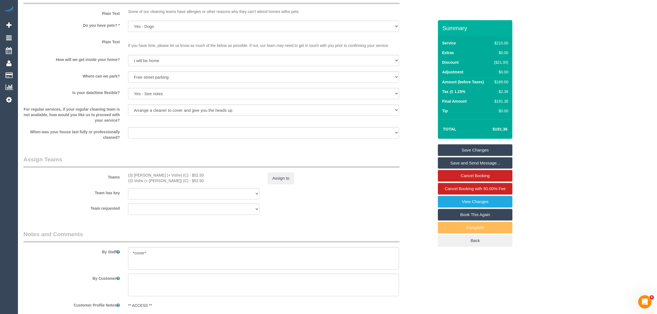
scroll to position [939, 0]
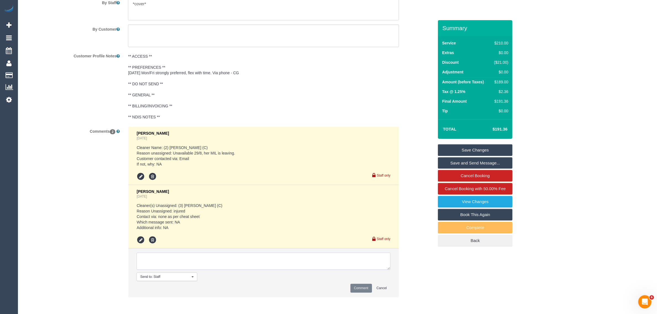
click at [354, 257] on textarea at bounding box center [264, 261] width 254 height 17
click at [310, 268] on textarea at bounding box center [264, 261] width 254 height 17
paste textarea "Cleaner(s) Unassigned: Reason Unassigned: Contact via: Which message sent: Addi…"
click at [385, 269] on textarea at bounding box center [264, 261] width 254 height 17
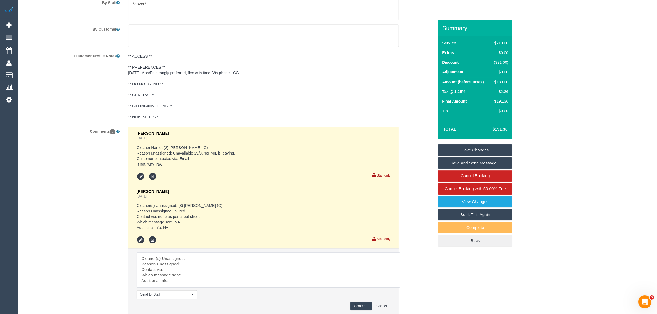
scroll to position [3, 0]
drag, startPoint x: 386, startPoint y: 268, endPoint x: 397, endPoint y: 287, distance: 22.5
click at [397, 287] on textarea at bounding box center [269, 271] width 264 height 37
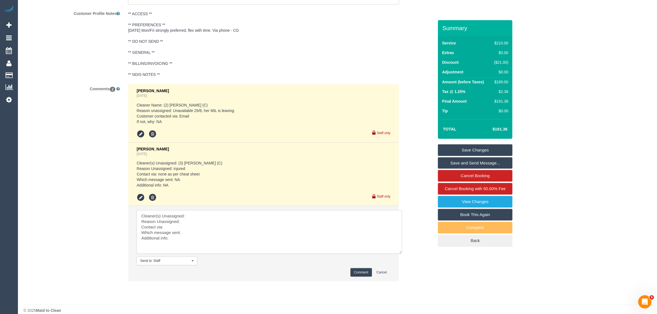
scroll to position [0, 0]
drag, startPoint x: 396, startPoint y: 243, endPoint x: 400, endPoint y: 262, distance: 19.2
click at [400, 254] on textarea at bounding box center [269, 232] width 265 height 44
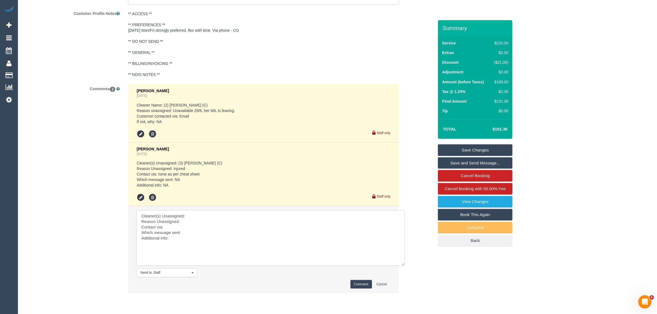
click at [302, 213] on textarea at bounding box center [271, 237] width 268 height 55
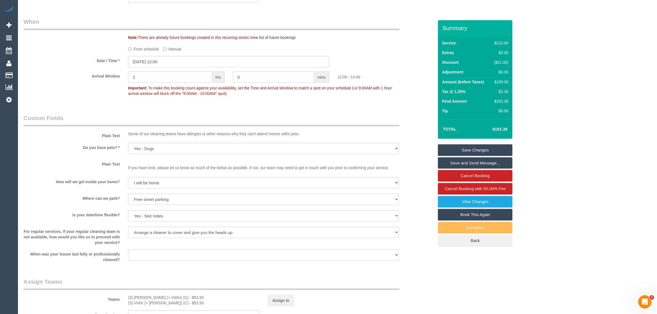
scroll to position [705, 0]
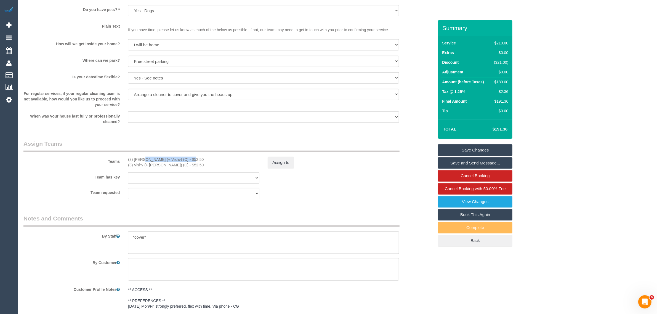
drag, startPoint x: 126, startPoint y: 158, endPoint x: 170, endPoint y: 159, distance: 44.4
click at [170, 159] on div "(3) Kelvin (+ Vishv) (C) - $52.50 (3) Vishv (+ Kelvin) (C) - $52.50" at bounding box center [194, 162] width 140 height 11
copy div "(3) Kelvin (+ Vishv) (C) -"
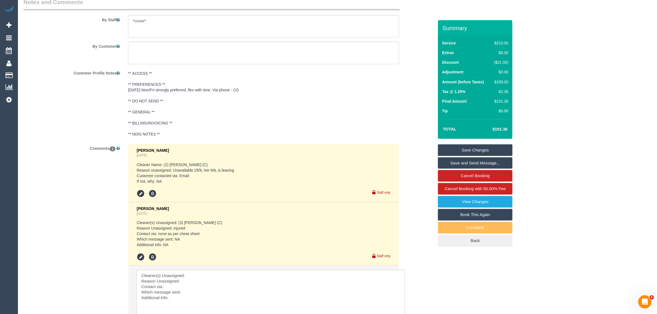
scroll to position [981, 0]
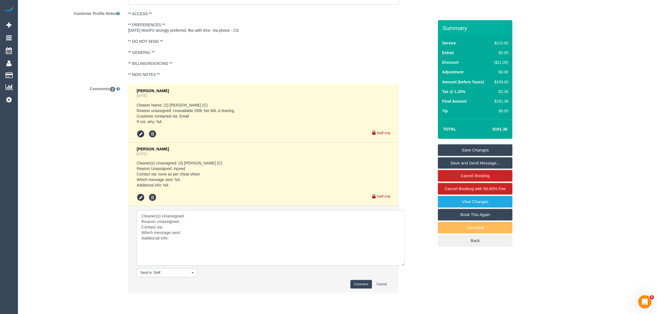
click at [221, 214] on textarea at bounding box center [271, 237] width 268 height 55
paste textarea "(3) Kelvin (+ Vishv) (C) -"
click at [199, 220] on textarea at bounding box center [271, 237] width 268 height 55
click at [204, 239] on textarea at bounding box center [271, 237] width 268 height 55
click at [215, 228] on textarea at bounding box center [271, 237] width 268 height 55
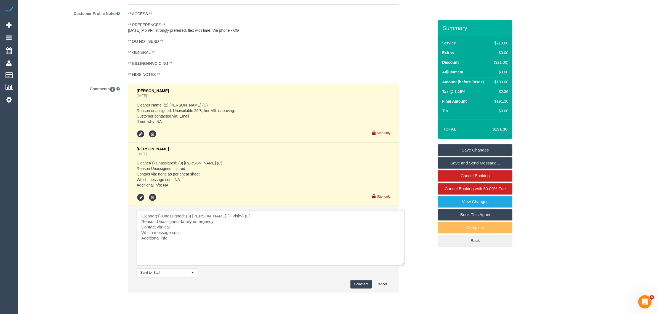
click at [213, 233] on textarea at bounding box center [271, 237] width 268 height 55
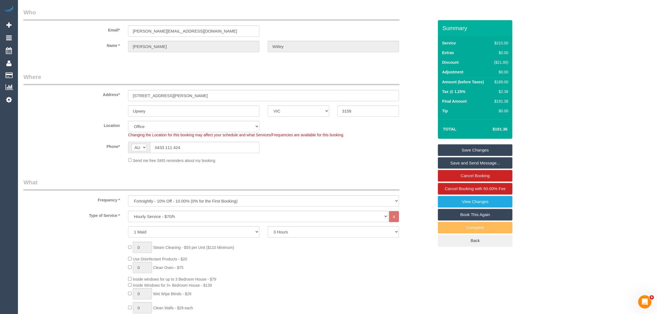
scroll to position [0, 0]
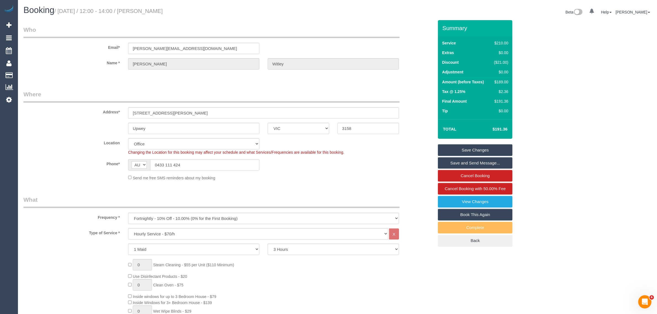
click at [412, 94] on div "Address* 21 Thompson Road" at bounding box center [228, 104] width 418 height 28
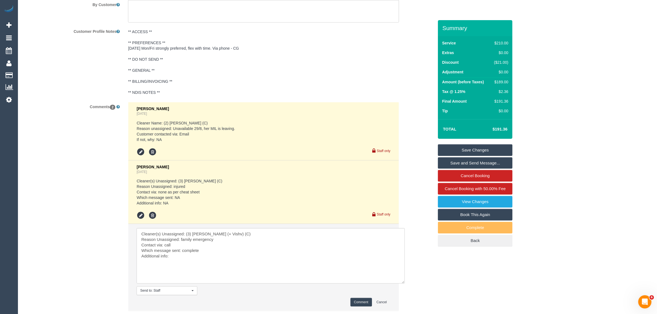
scroll to position [965, 0]
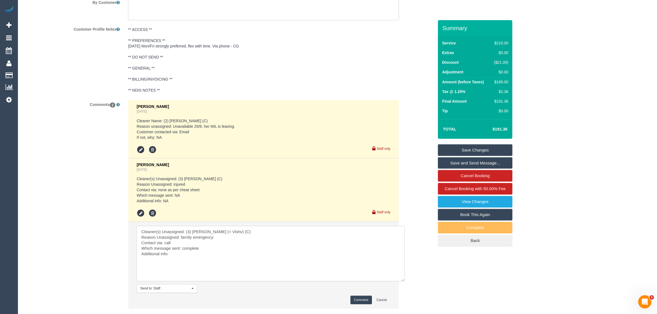
click at [239, 252] on textarea at bounding box center [271, 253] width 268 height 55
click at [236, 249] on textarea at bounding box center [271, 253] width 268 height 55
click at [303, 249] on textarea at bounding box center [271, 253] width 268 height 55
click at [231, 247] on textarea at bounding box center [271, 253] width 268 height 55
drag, startPoint x: 302, startPoint y: 250, endPoint x: 315, endPoint y: 247, distance: 13.2
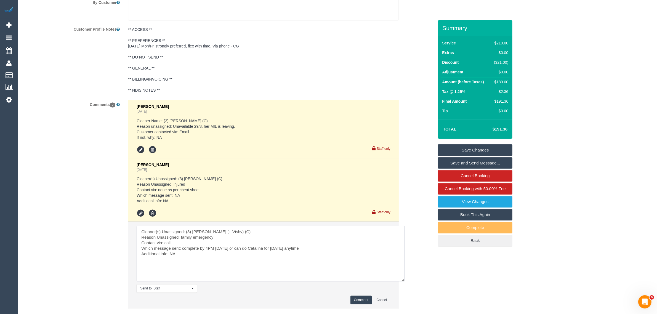
click at [302, 250] on textarea at bounding box center [271, 253] width 268 height 55
type textarea "Cleaner(s) Unassigned: (3) [PERSON_NAME] (+ Vishv) (C) Reason Unassigned: famil…"
click at [363, 301] on button "Comment" at bounding box center [361, 300] width 22 height 9
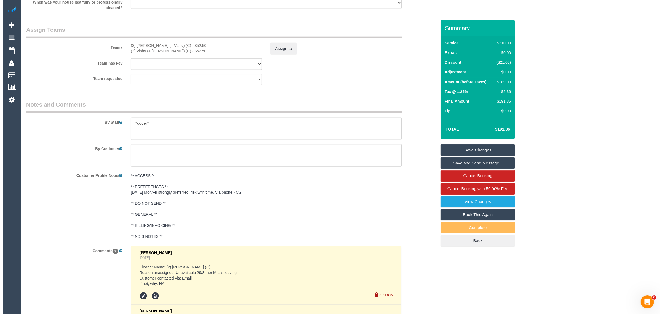
scroll to position [690, 0]
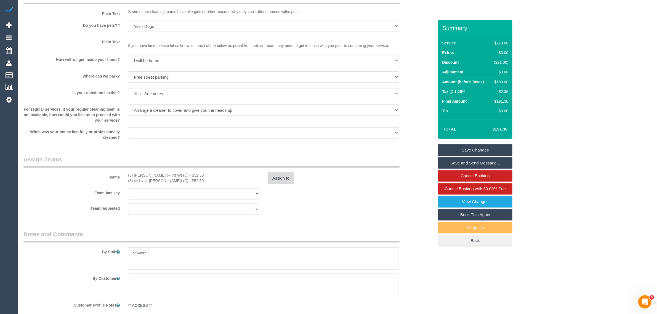
click at [282, 178] on button "Assign to" at bounding box center [281, 178] width 26 height 12
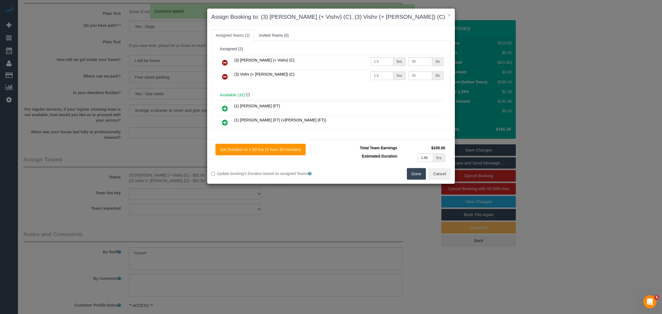
click at [222, 60] on link at bounding box center [224, 62] width 13 height 11
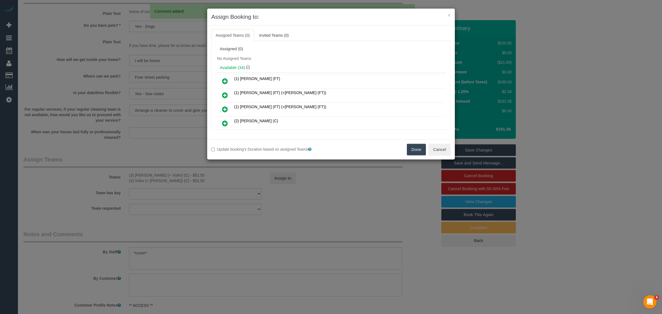
click at [412, 147] on button "Done" at bounding box center [416, 150] width 19 height 12
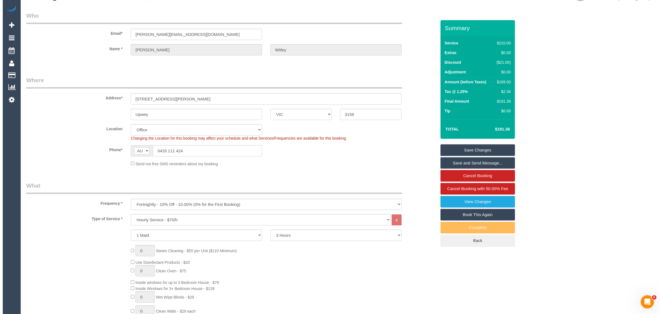
scroll to position [0, 0]
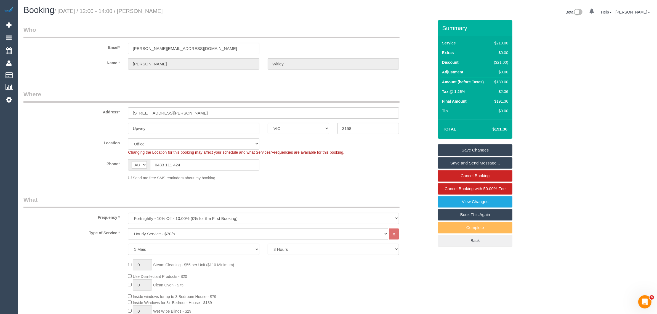
click at [482, 149] on link "Save Changes" at bounding box center [475, 150] width 74 height 12
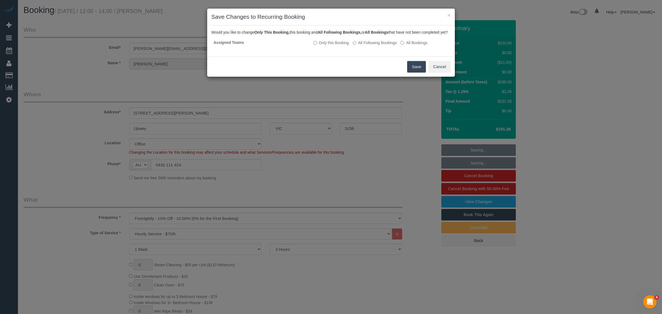
click at [415, 72] on button "Save" at bounding box center [416, 67] width 19 height 12
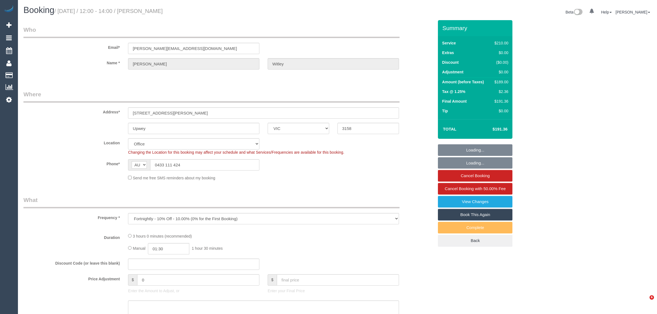
select select "VIC"
select select "string:stripe-pm_1Rsb9V2GScqysDRV3blXI9HL"
select select "object:590"
select select "180"
select select "number:27"
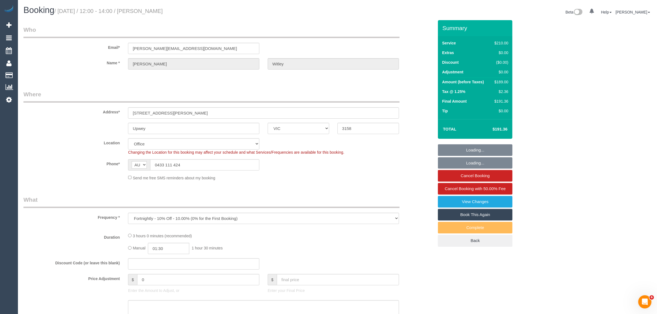
select select "number:14"
select select "number:19"
select select "number:36"
select select "number:34"
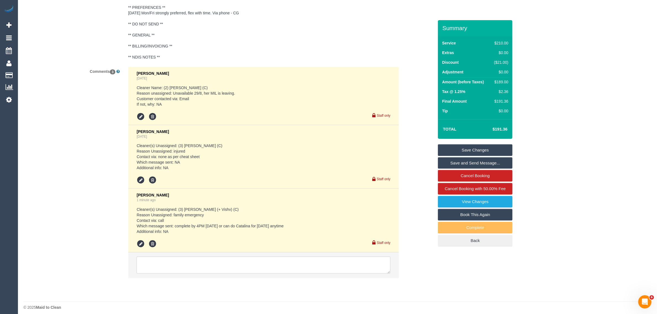
scroll to position [1002, 0]
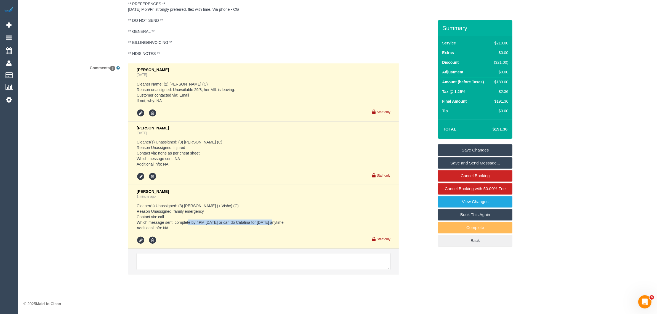
drag, startPoint x: 290, startPoint y: 224, endPoint x: 203, endPoint y: 223, distance: 86.4
click at [201, 223] on pre "Cleaner(s) Unassigned: (3) [PERSON_NAME] (+ Vishv) (C) Reason Unassigned: famil…" at bounding box center [264, 217] width 254 height 28
click at [297, 215] on pre "Cleaner(s) Unassigned: (3) [PERSON_NAME] (+ Vishv) (C) Reason Unassigned: famil…" at bounding box center [264, 217] width 254 height 28
drag, startPoint x: 291, startPoint y: 221, endPoint x: 174, endPoint y: 223, distance: 117.3
click at [174, 223] on pre "Cleaner(s) Unassigned: (3) [PERSON_NAME] (+ Vishv) (C) Reason Unassigned: famil…" at bounding box center [264, 217] width 254 height 28
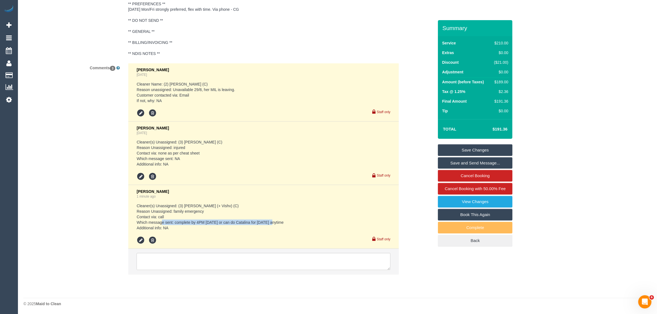
copy pre "complete by 4PM [DATE] or can do Catalina for [DATE] anytime"
